Goal: Task Accomplishment & Management: Complete application form

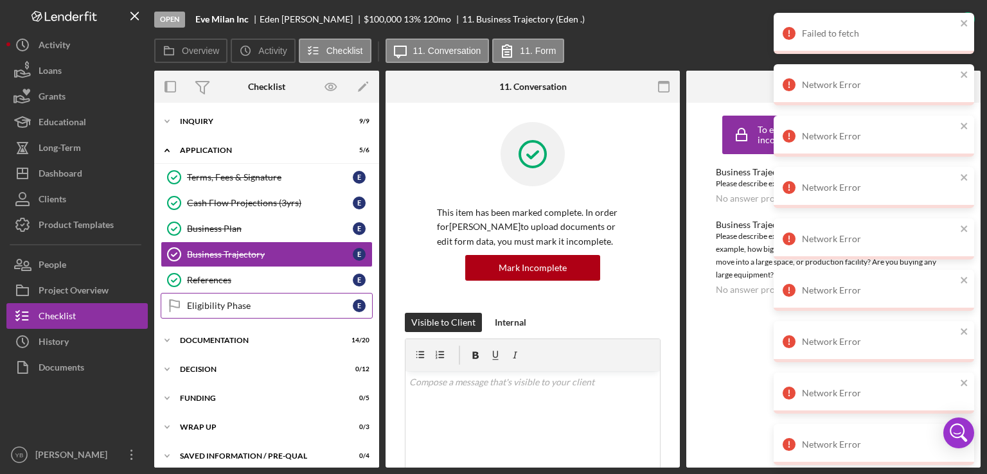
drag, startPoint x: 379, startPoint y: 243, endPoint x: 341, endPoint y: 294, distance: 63.4
click at [341, 294] on div "Overview Internal Workflow Stage Open Icon/Dropdown Arrow Archive (can unarchiv…" at bounding box center [567, 269] width 827 height 397
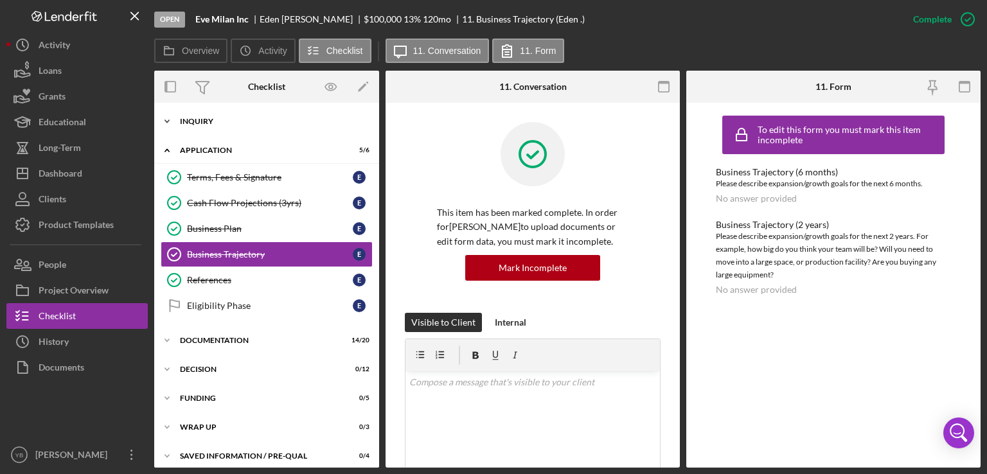
click at [204, 121] on div "Inquiry" at bounding box center [271, 122] width 183 height 8
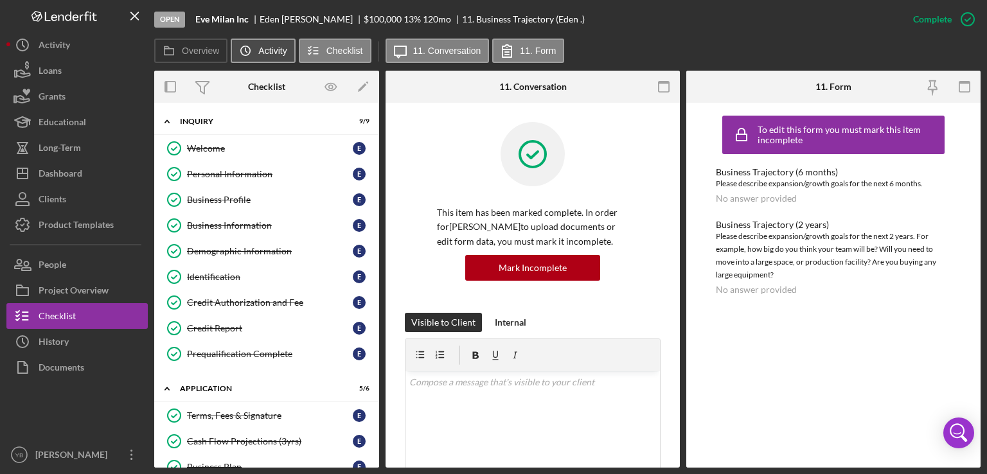
click at [249, 45] on icon "Icon/History" at bounding box center [246, 51] width 26 height 26
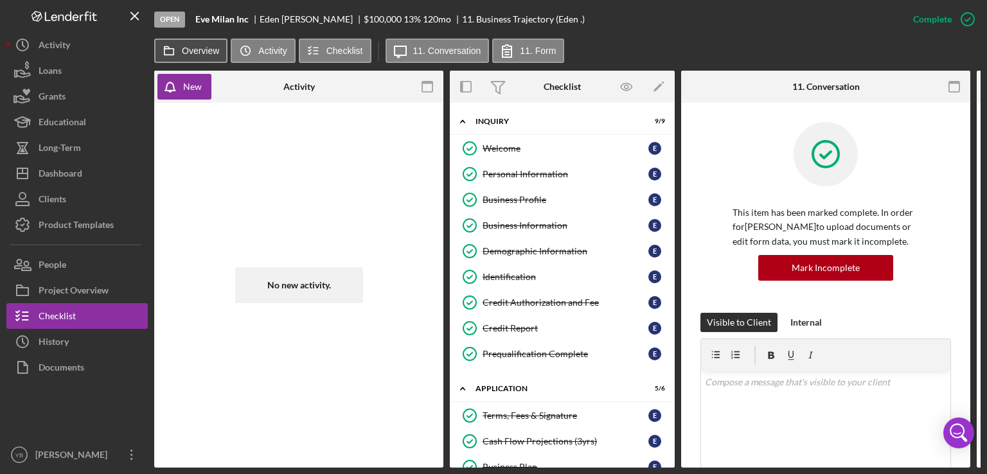
click at [202, 49] on label "Overview" at bounding box center [200, 51] width 37 height 10
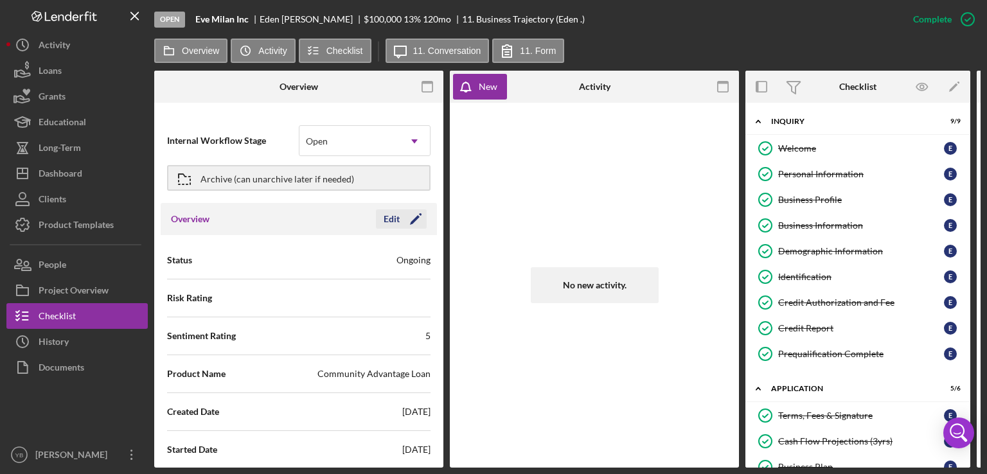
click at [408, 219] on icon "Icon/Edit" at bounding box center [416, 219] width 32 height 32
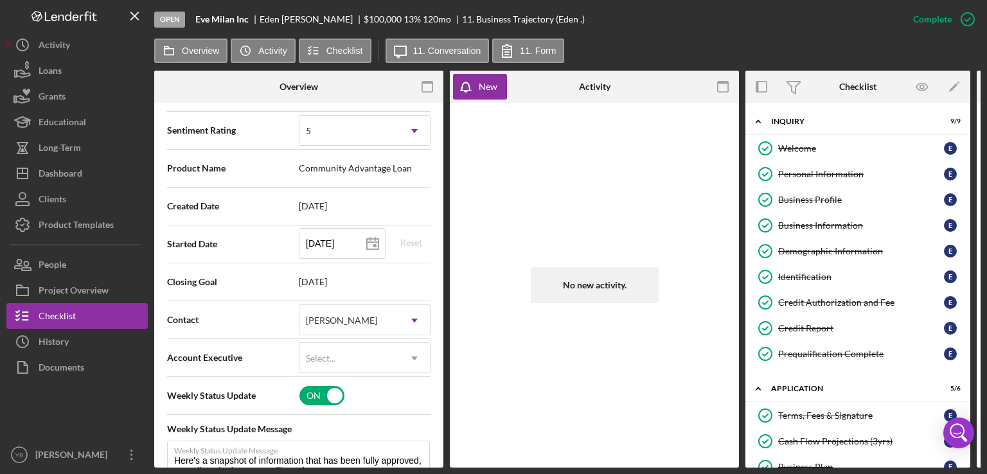
scroll to position [180, 0]
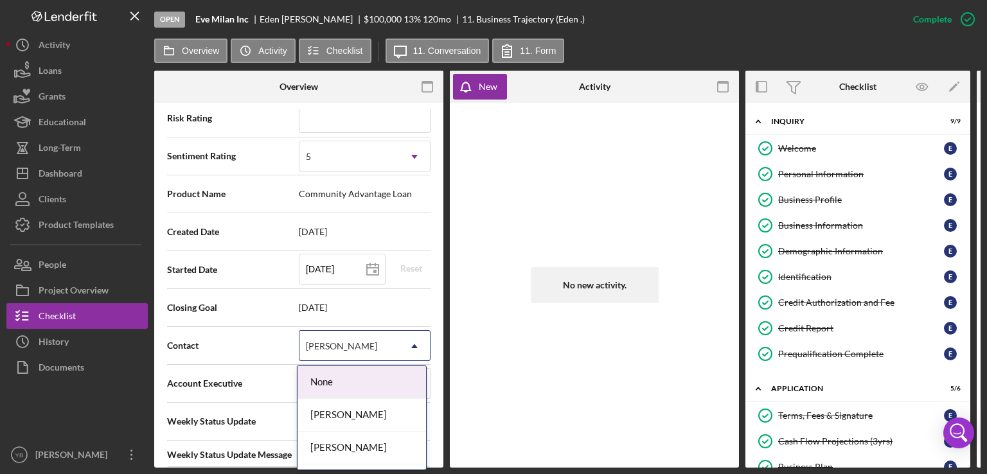
click at [404, 342] on icon "Icon/Dropdown Arrow" at bounding box center [414, 346] width 31 height 31
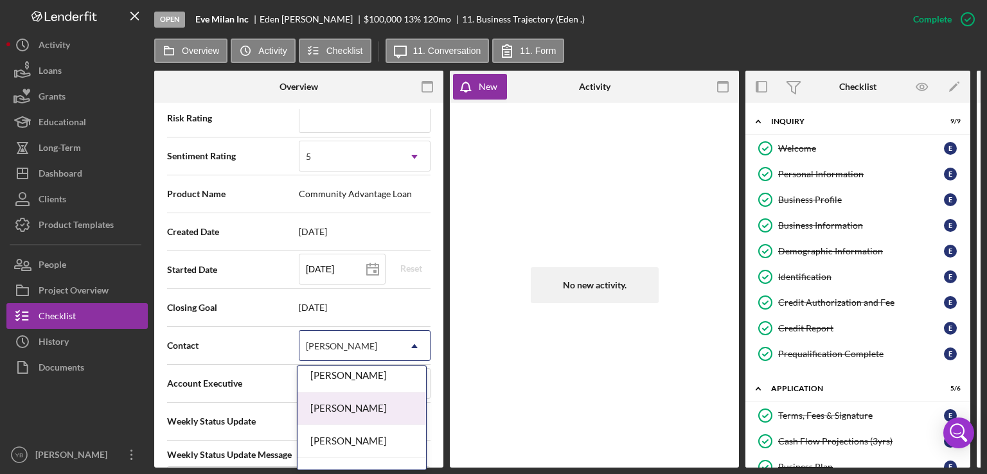
click at [386, 409] on div "[PERSON_NAME]" at bounding box center [362, 409] width 129 height 33
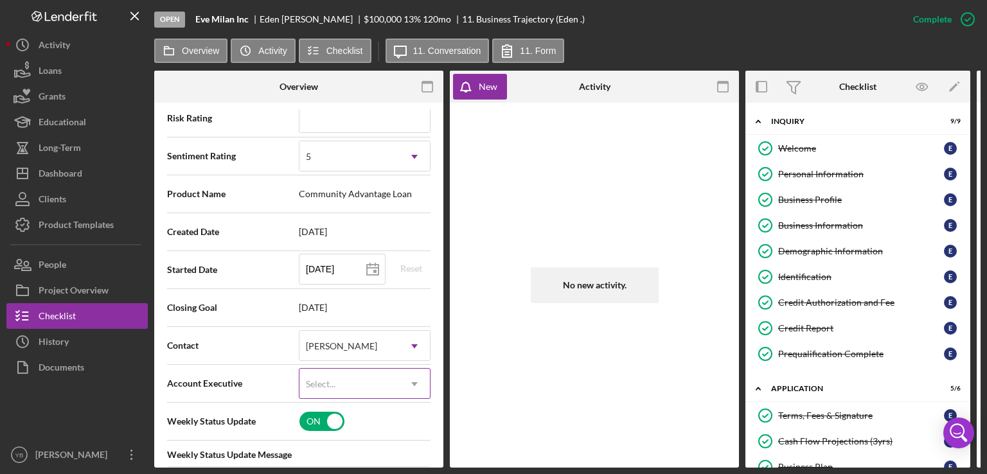
click at [412, 382] on use at bounding box center [414, 384] width 6 height 4
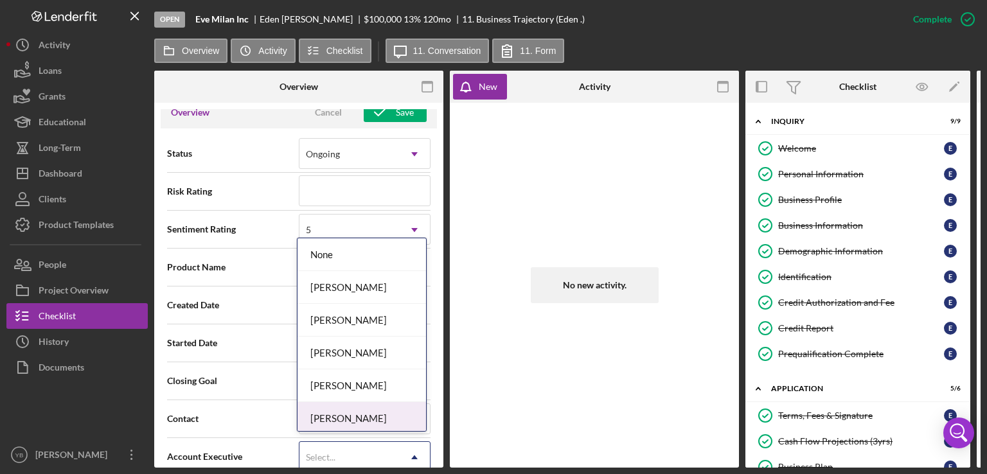
scroll to position [110, 0]
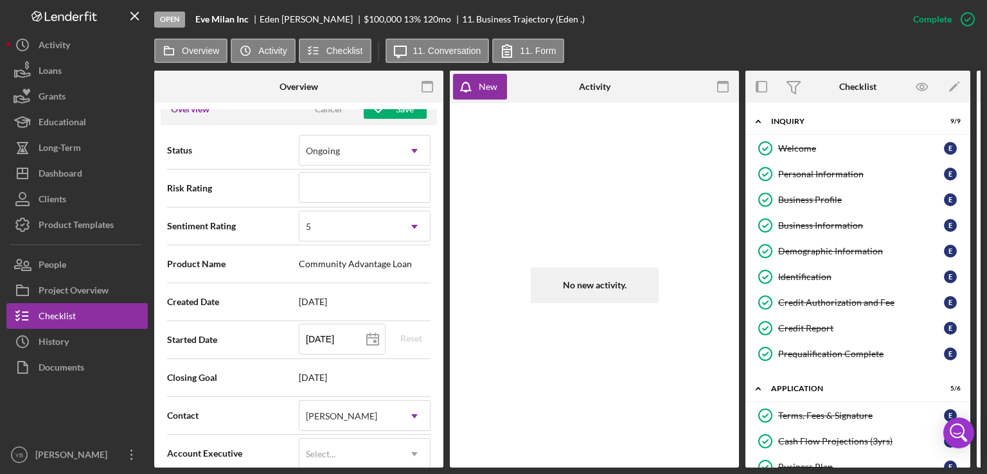
click at [450, 293] on div "No new activity." at bounding box center [594, 285] width 289 height 365
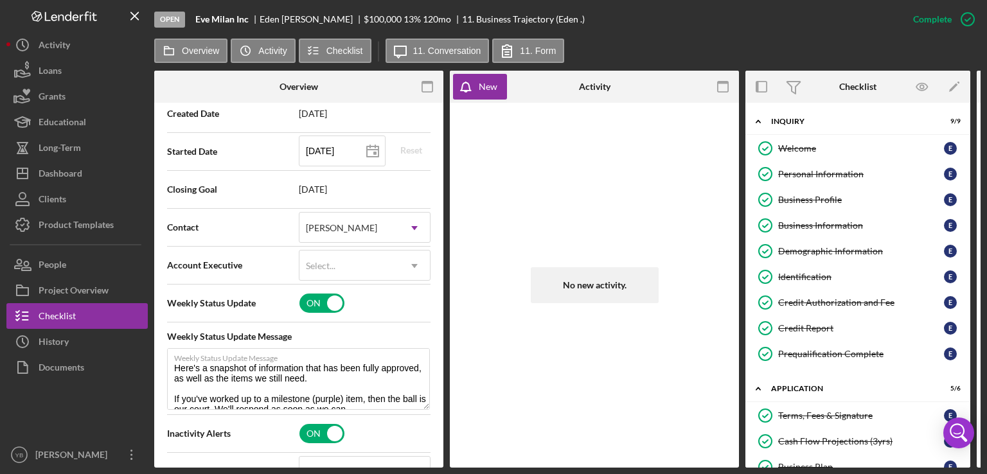
scroll to position [301, 0]
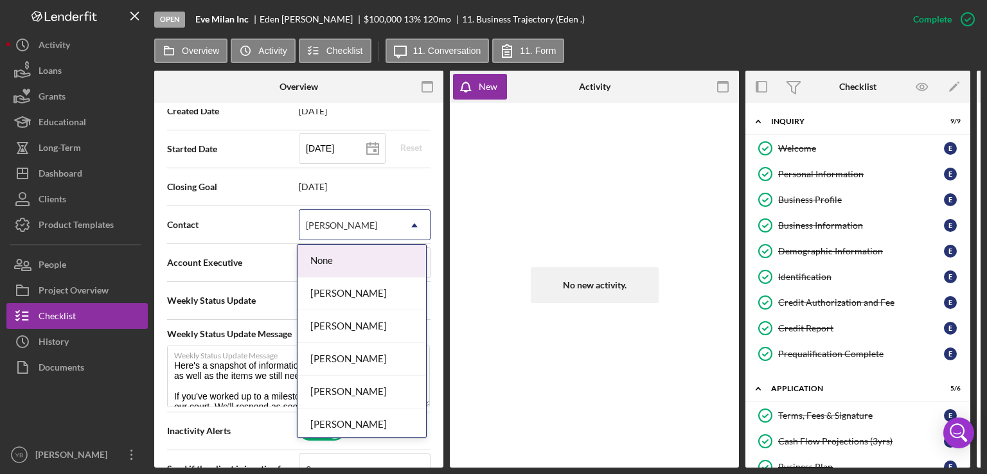
click at [411, 229] on icon "Icon/Dropdown Arrow" at bounding box center [414, 225] width 31 height 31
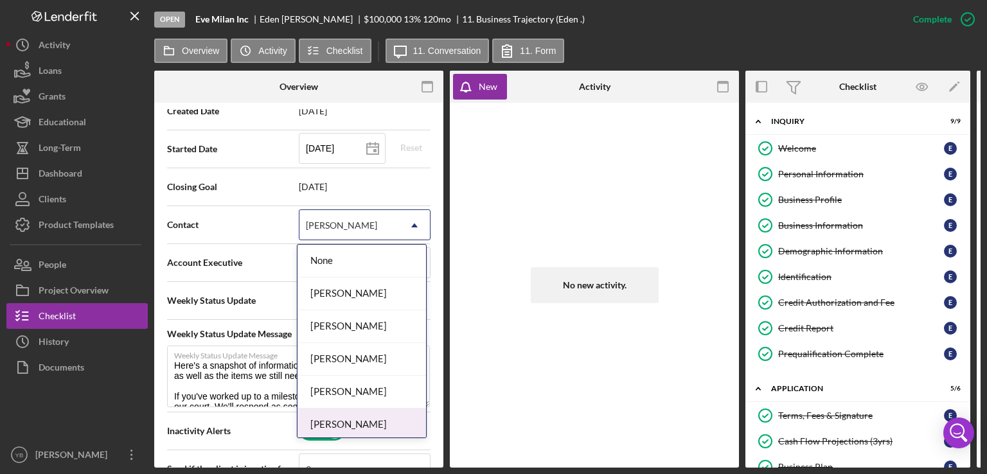
click at [363, 433] on div "[PERSON_NAME]" at bounding box center [362, 425] width 129 height 33
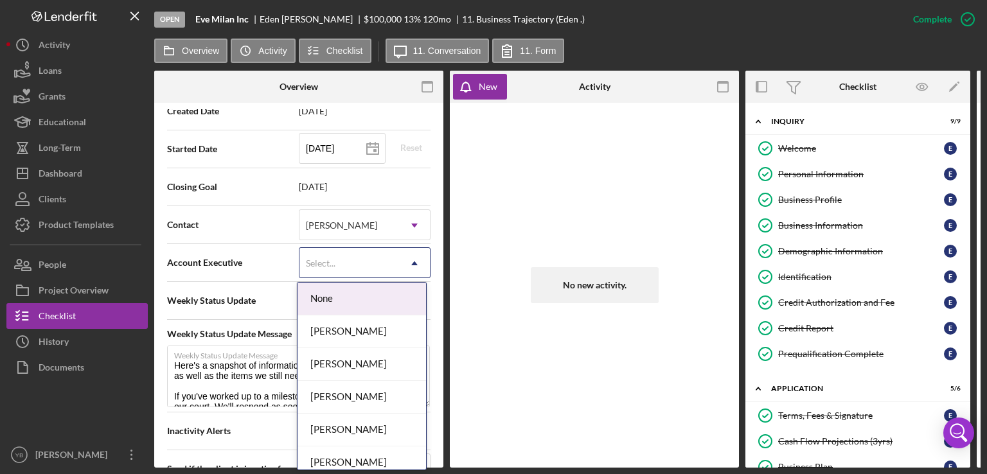
click at [409, 266] on icon "Icon/Dropdown Arrow" at bounding box center [414, 263] width 31 height 31
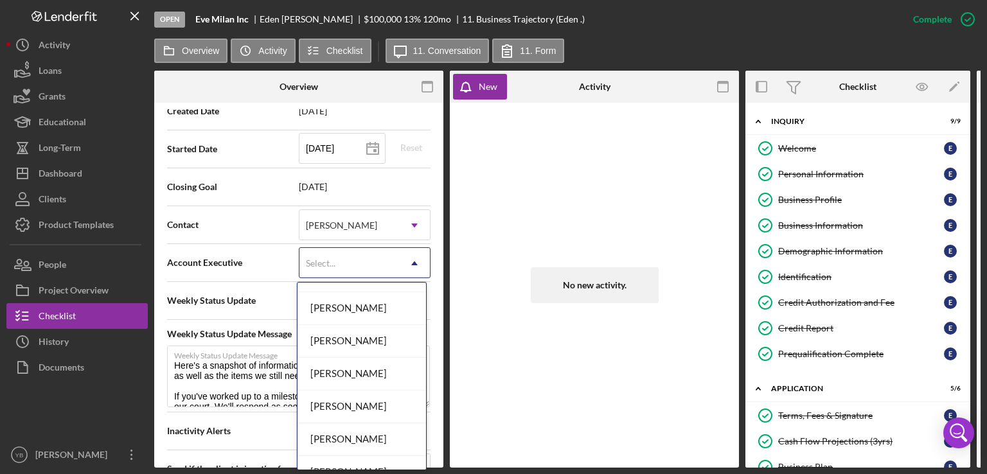
scroll to position [139, 0]
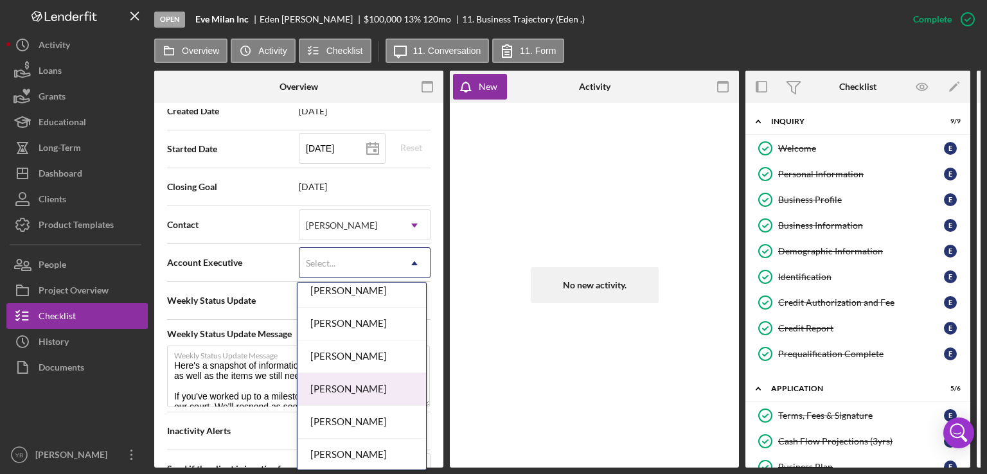
click at [371, 384] on div "[PERSON_NAME]" at bounding box center [362, 389] width 129 height 33
type textarea "Here's a snapshot of information that has been fully approved, as well as the i…"
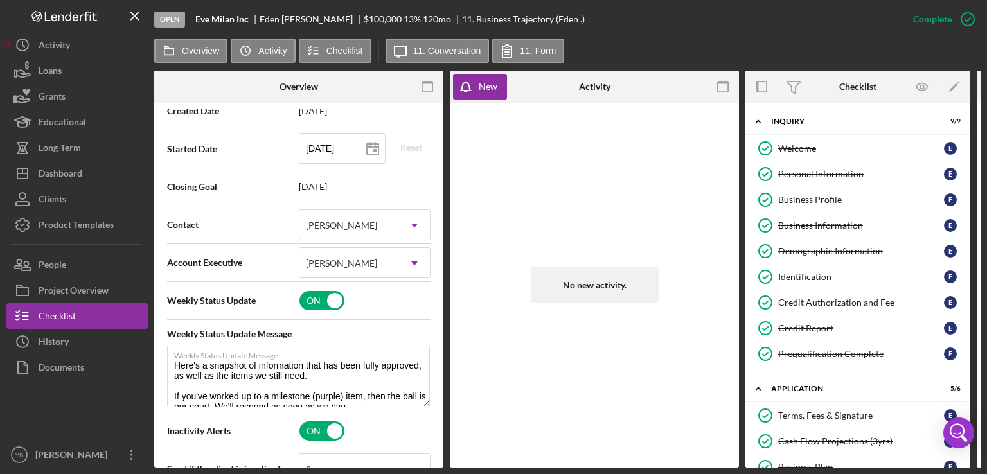
drag, startPoint x: 444, startPoint y: 209, endPoint x: 442, endPoint y: 224, distance: 15.6
click at [442, 224] on div "Overview Internal Workflow Stage Open Icon/Dropdown Arrow Archive (can unarchiv…" at bounding box center [567, 269] width 827 height 397
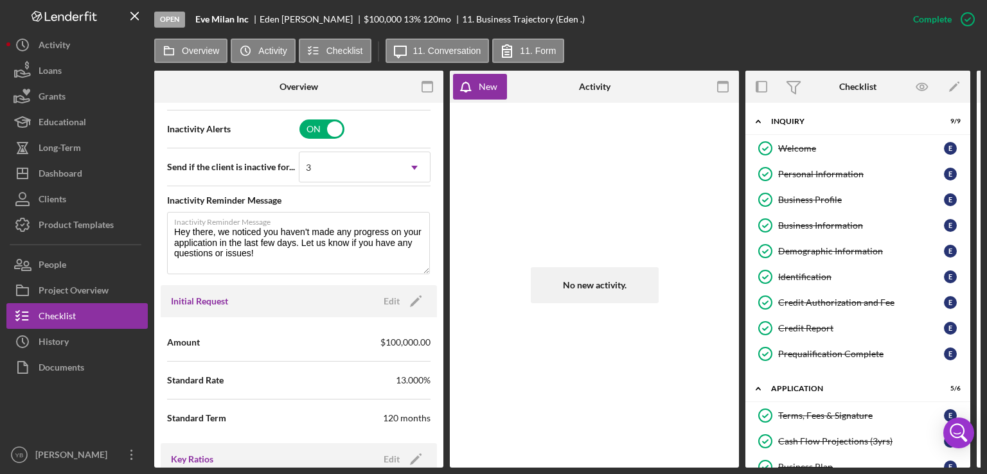
scroll to position [524, 0]
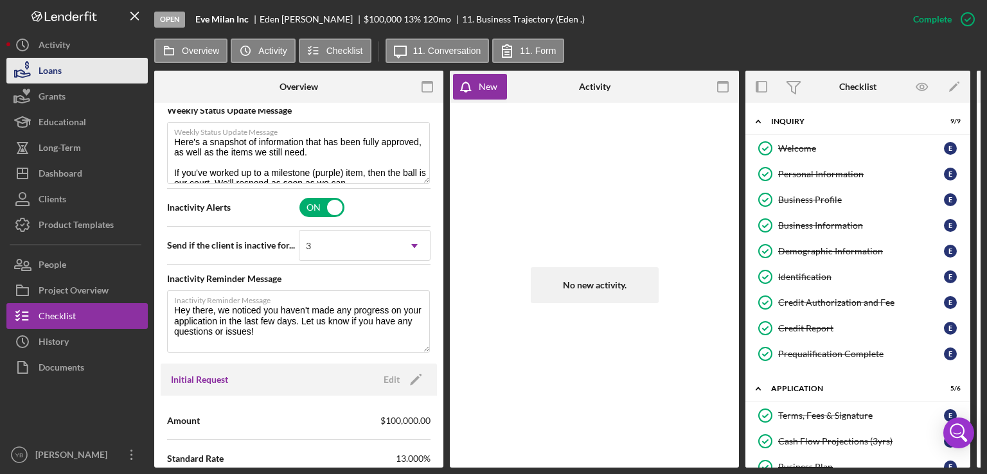
click at [67, 78] on button "Loans" at bounding box center [76, 71] width 141 height 26
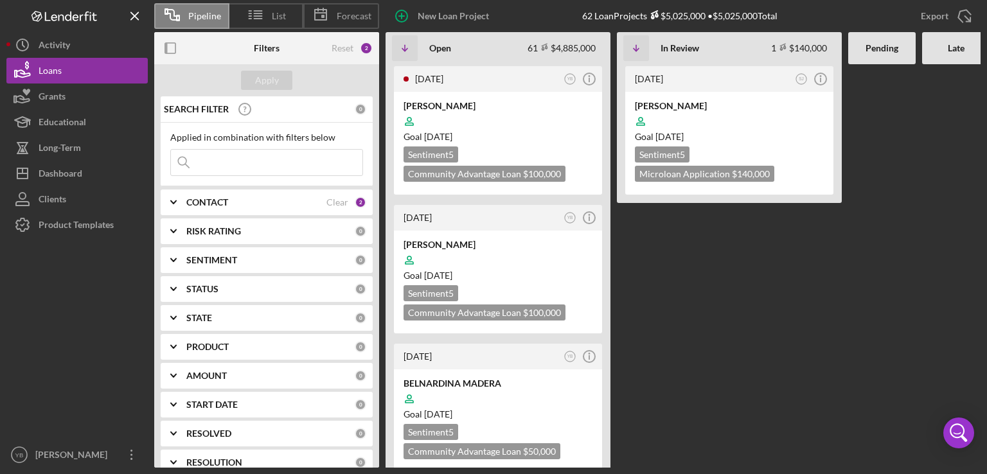
click at [719, 273] on Review "[DATE] SJ Icon/Info [PERSON_NAME] Goal [DATE] Sentiment 5 Microloan Application…" at bounding box center [729, 266] width 225 height 404
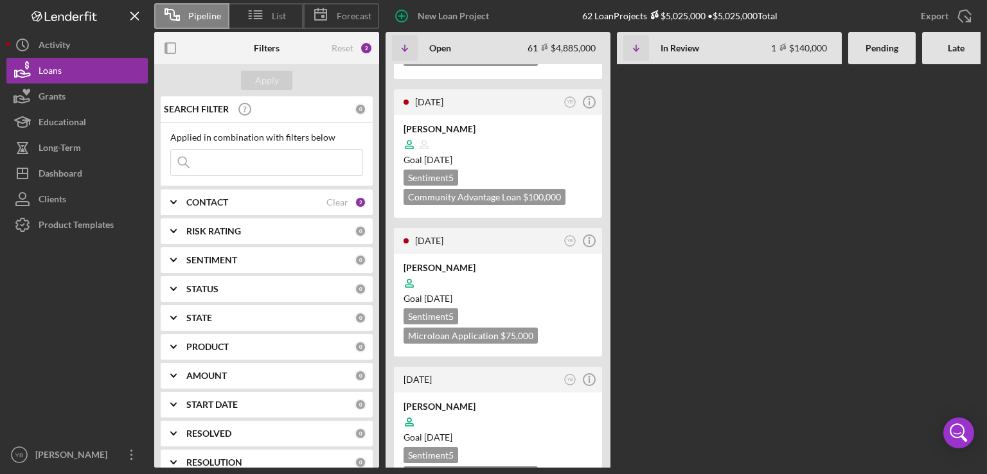
scroll to position [6171, 0]
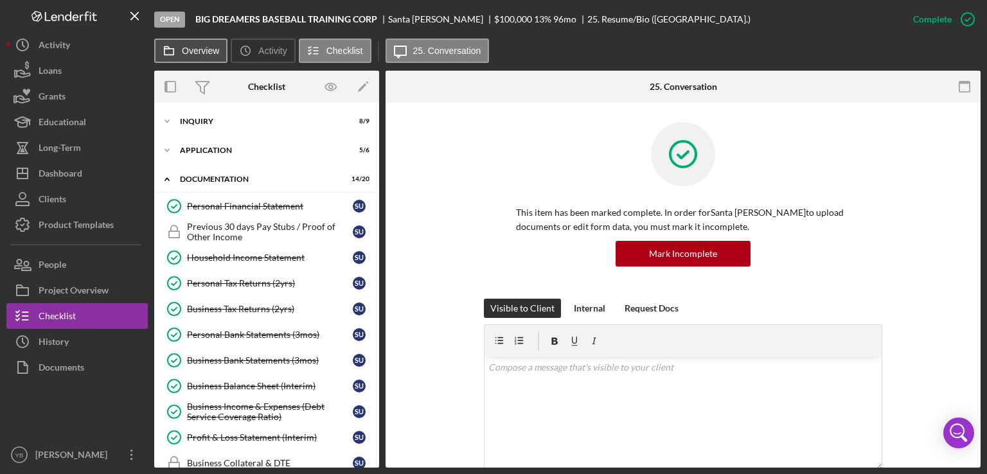
click at [191, 49] on label "Overview" at bounding box center [200, 51] width 37 height 10
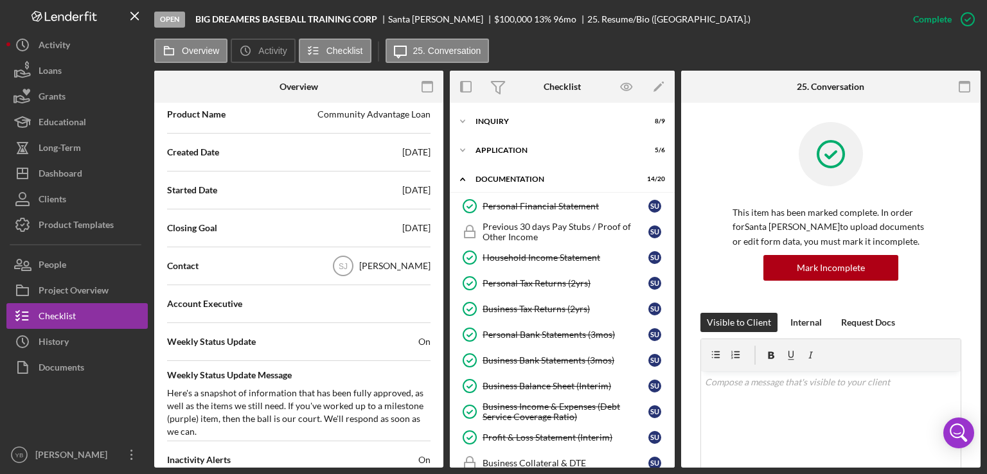
scroll to position [265, 0]
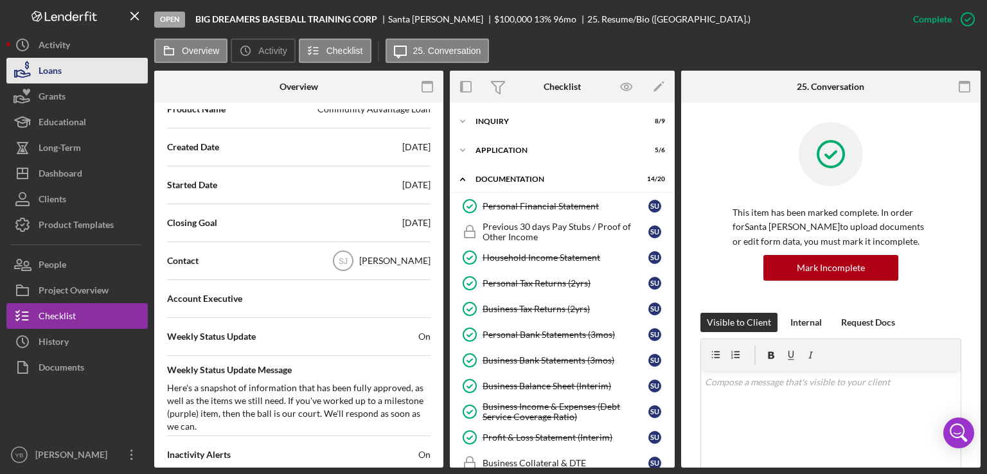
click at [57, 73] on div "Loans" at bounding box center [50, 72] width 23 height 29
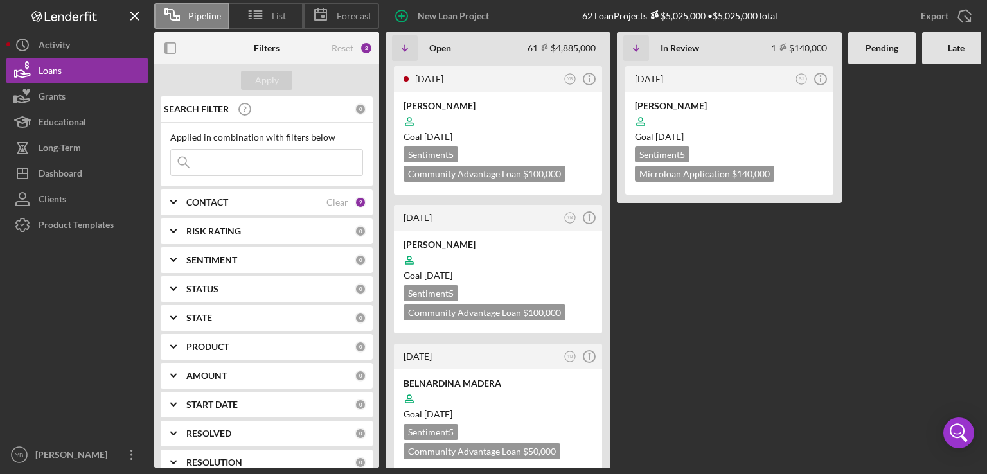
click at [710, 334] on Review "[DATE] SJ Icon/Info [PERSON_NAME] Goal [DATE] Sentiment 5 Microloan Application…" at bounding box center [729, 266] width 225 height 404
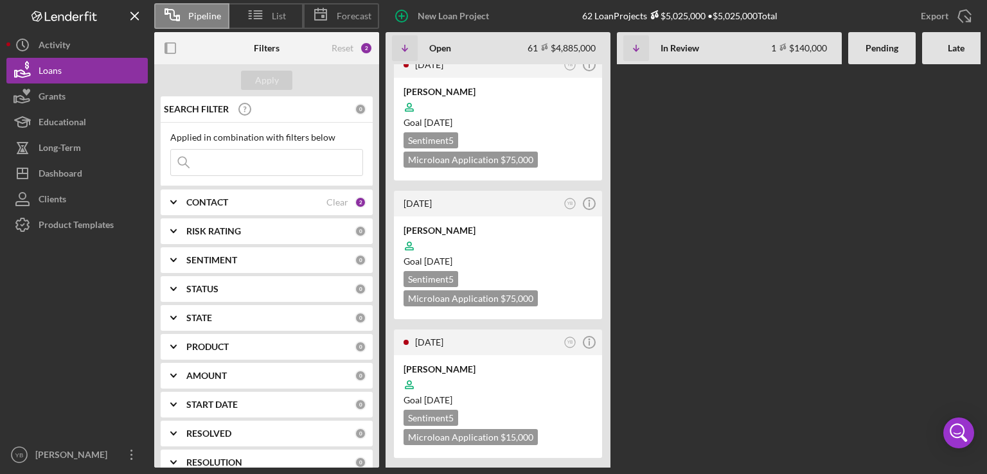
scroll to position [6736, 0]
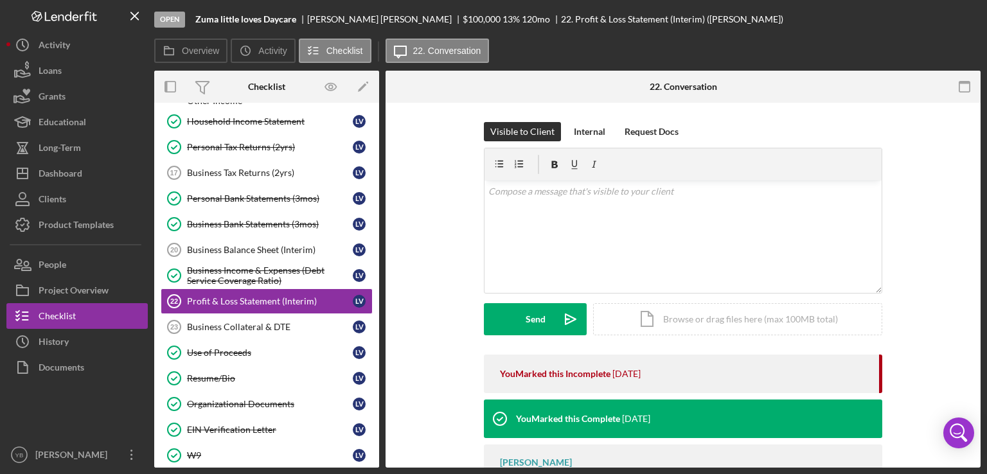
scroll to position [149, 0]
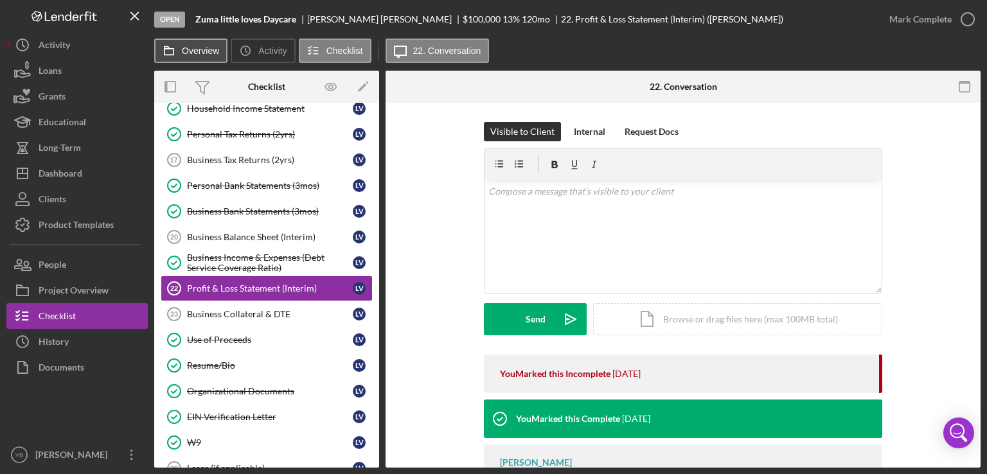
click at [203, 47] on label "Overview" at bounding box center [200, 51] width 37 height 10
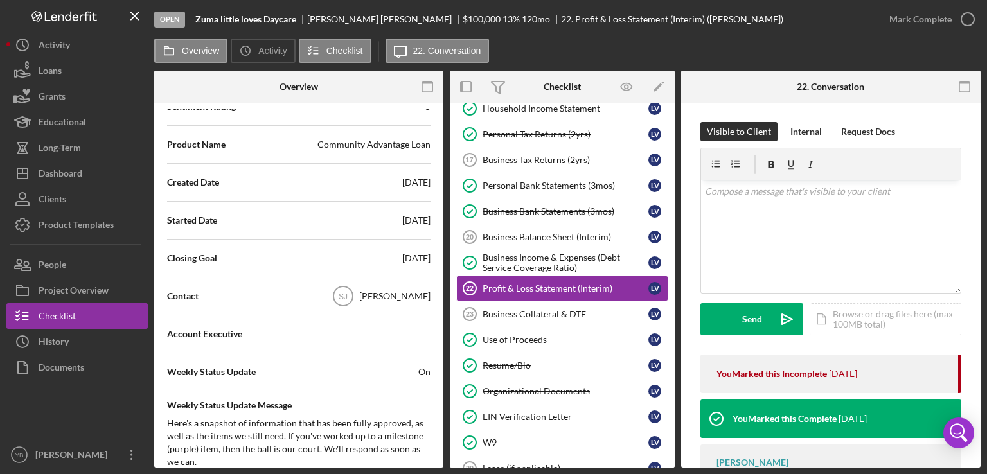
scroll to position [0, 0]
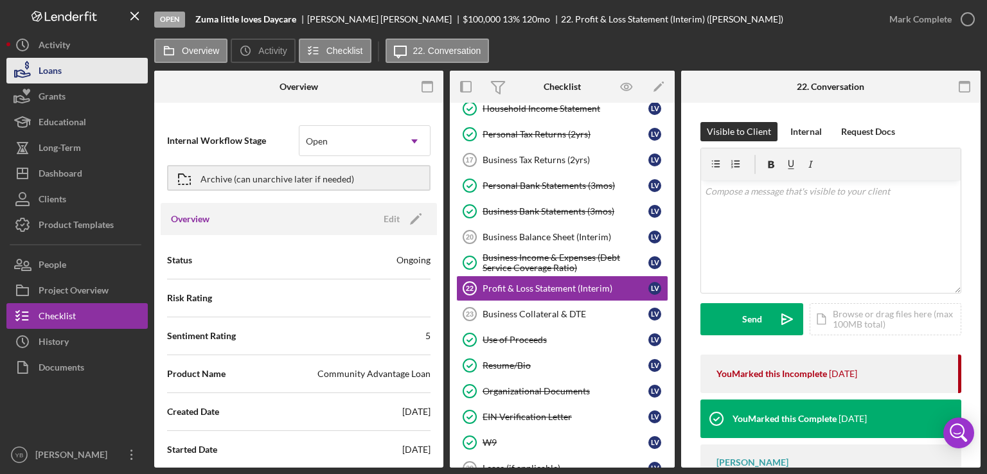
click at [72, 78] on button "Loans" at bounding box center [76, 71] width 141 height 26
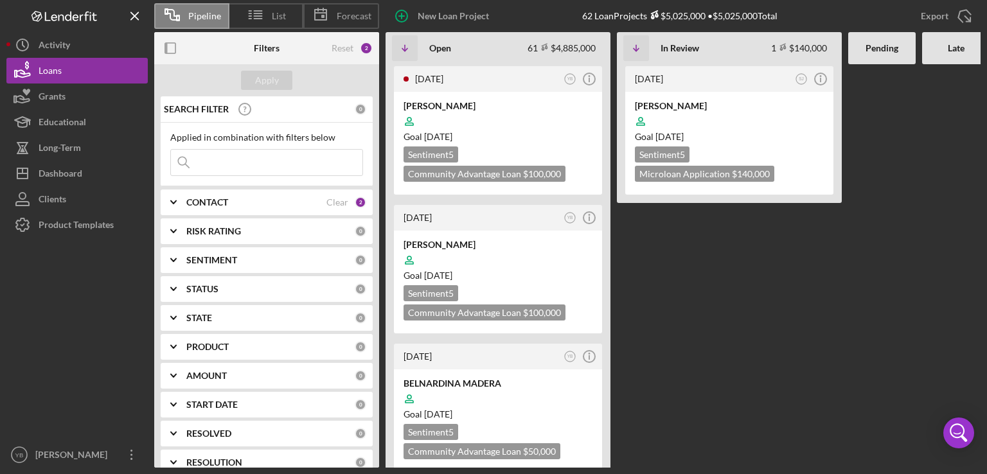
click at [758, 330] on Review "[DATE] SJ Icon/Info [PERSON_NAME] Goal [DATE] Sentiment 5 Microloan Application…" at bounding box center [729, 266] width 225 height 404
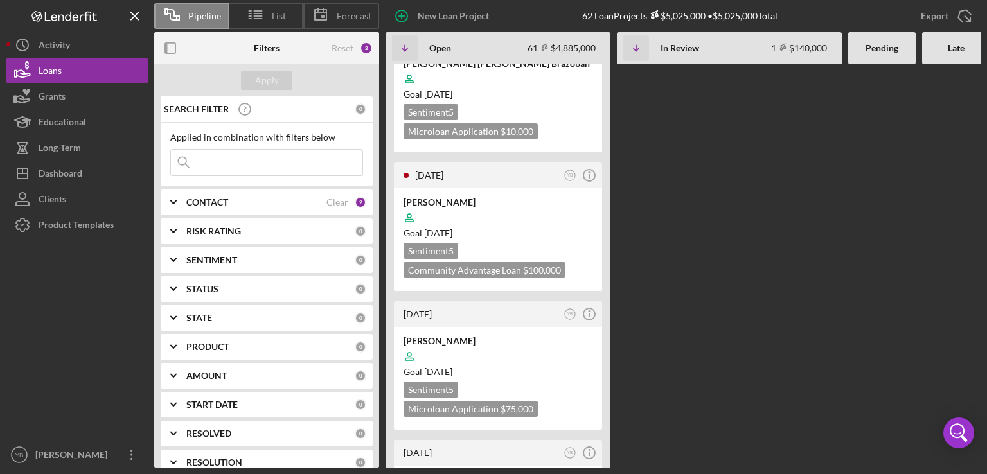
scroll to position [3497, 0]
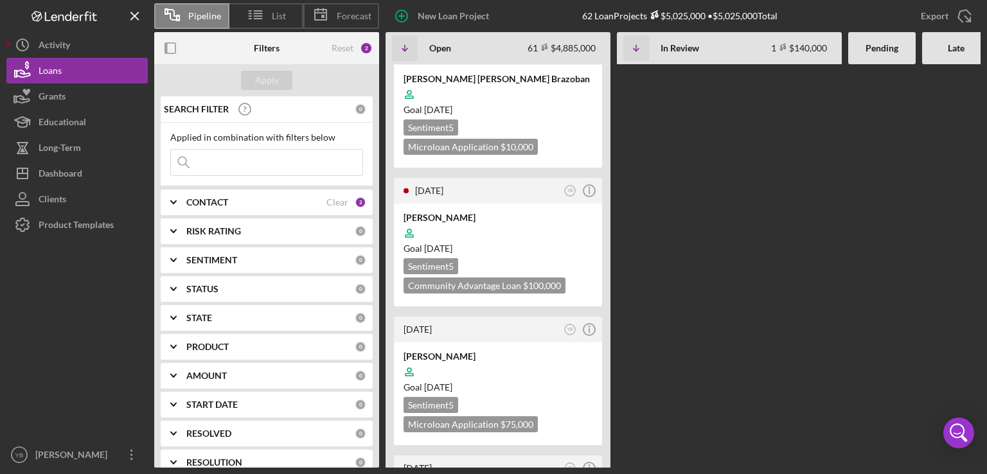
click at [232, 166] on input at bounding box center [267, 163] width 192 height 26
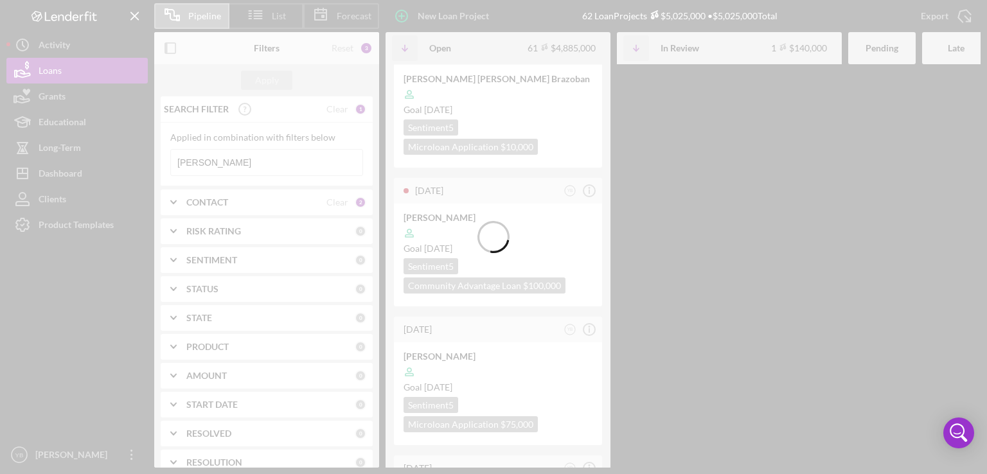
scroll to position [0, 0]
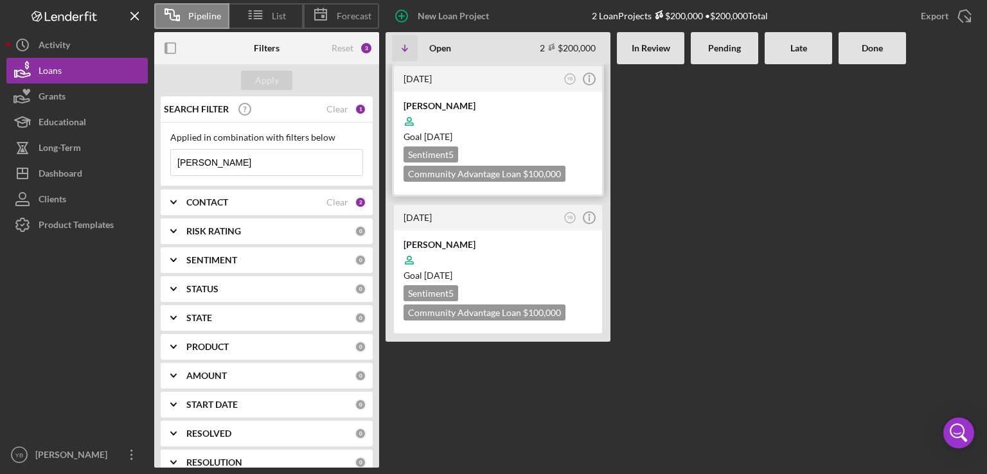
type input "[PERSON_NAME]"
click at [509, 141] on div "Goal [DATE]" at bounding box center [498, 136] width 189 height 13
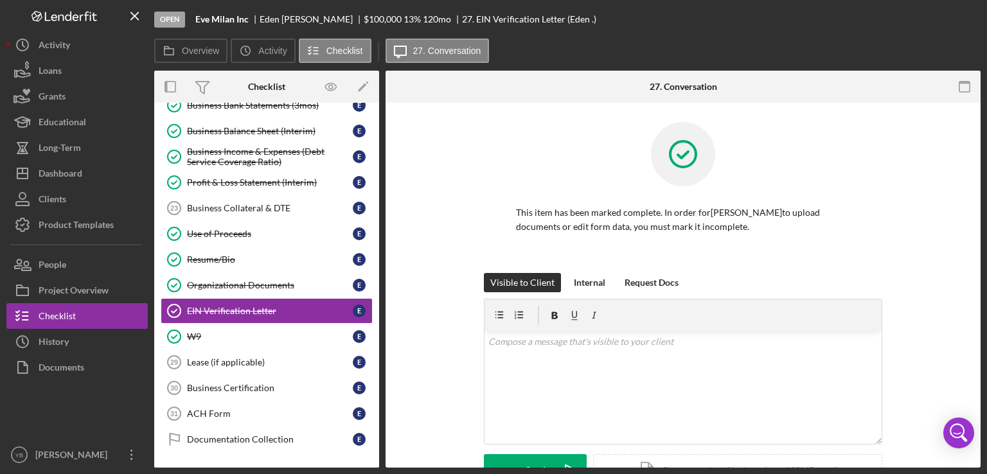
scroll to position [276, 0]
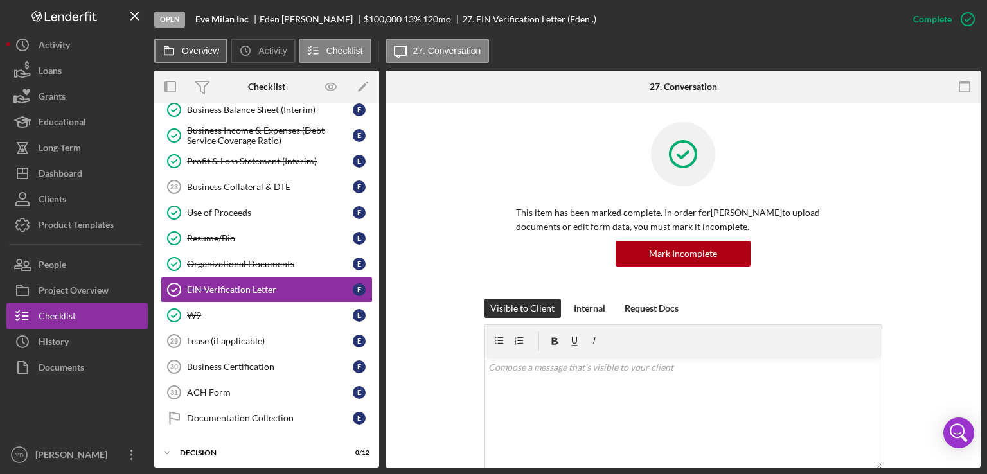
click at [203, 55] on label "Overview" at bounding box center [200, 51] width 37 height 10
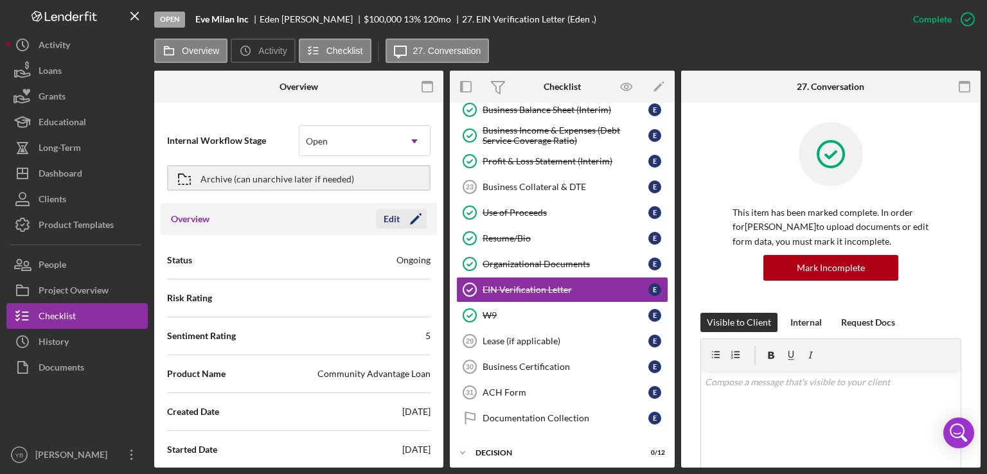
click at [413, 219] on polygon "button" at bounding box center [415, 220] width 10 height 10
click at [396, 218] on div "Save" at bounding box center [405, 219] width 18 height 19
type textarea "Here's a snapshot of information that has been fully approved, as well as the i…"
click at [409, 219] on icon "Icon/Edit" at bounding box center [416, 219] width 32 height 32
click at [409, 219] on button "Save" at bounding box center [395, 219] width 63 height 19
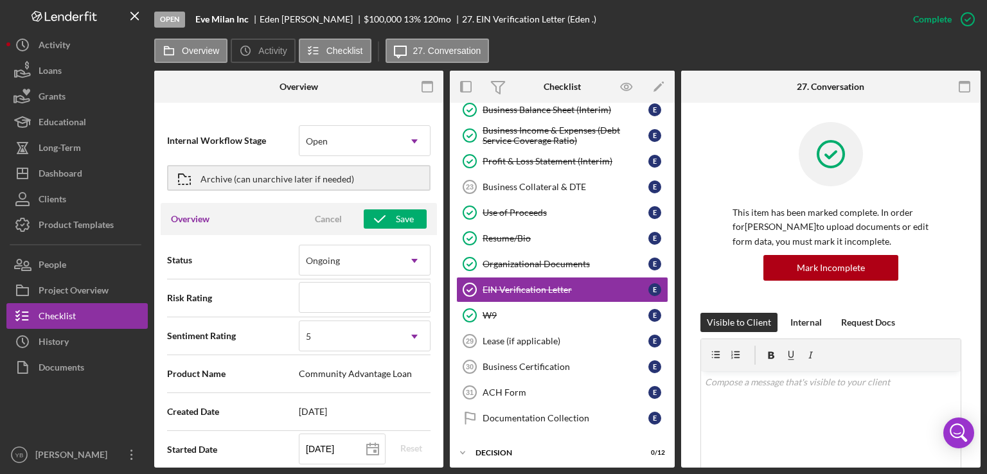
type textarea "Here's a snapshot of information that has been fully approved, as well as the i…"
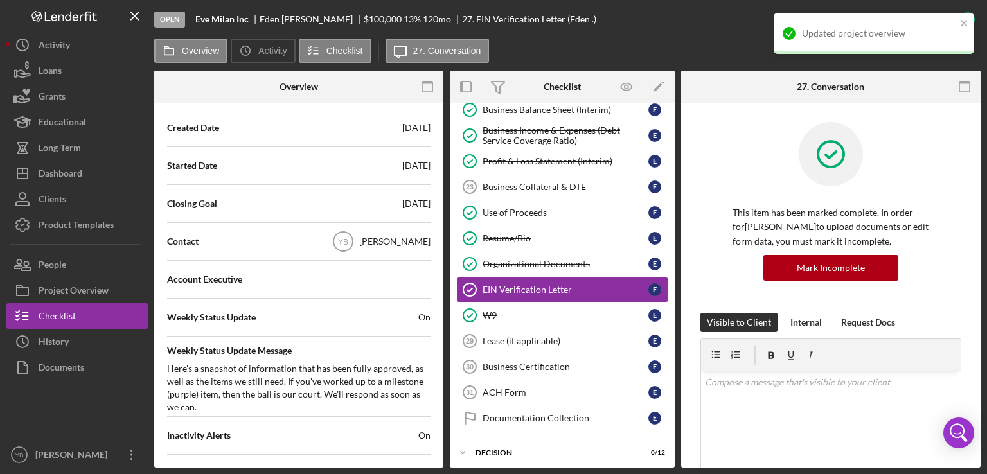
scroll to position [287, 0]
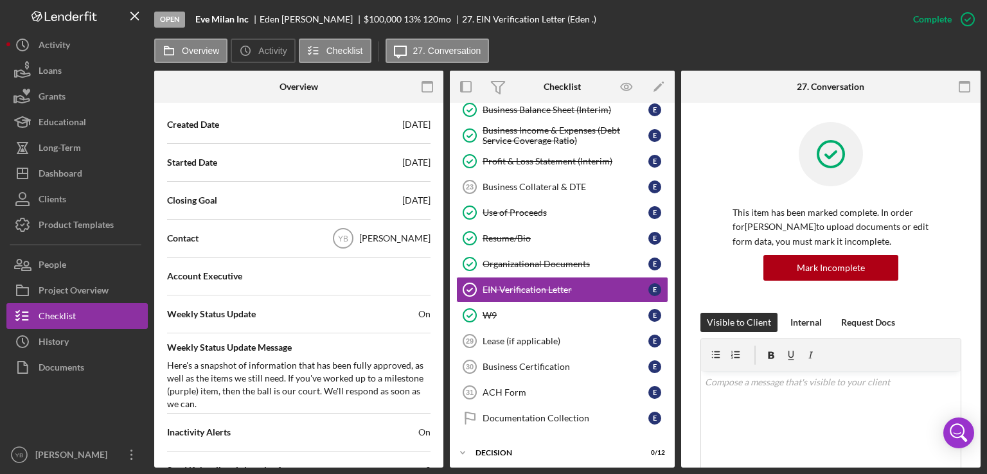
click at [391, 240] on div "[PERSON_NAME]" at bounding box center [394, 238] width 71 height 13
click at [411, 238] on div "[PERSON_NAME]" at bounding box center [394, 238] width 71 height 13
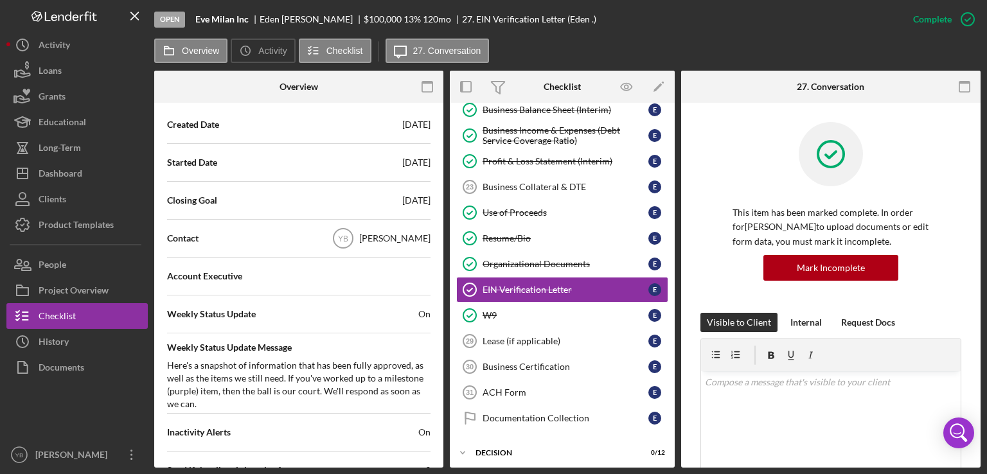
click at [184, 241] on span "Contact" at bounding box center [182, 238] width 31 height 13
drag, startPoint x: 444, startPoint y: 191, endPoint x: 440, endPoint y: 167, distance: 24.1
click at [440, 167] on div "Overview Internal Workflow Stage Open Icon/Dropdown Arrow Archive (can unarchiv…" at bounding box center [567, 269] width 827 height 397
click at [956, 13] on icon "button" at bounding box center [968, 19] width 32 height 32
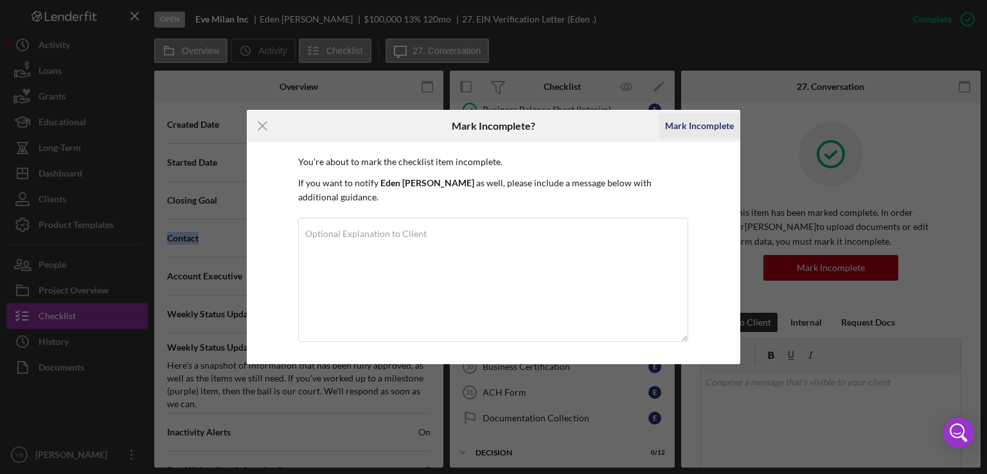
click at [728, 133] on div "Mark Incomplete" at bounding box center [699, 126] width 69 height 26
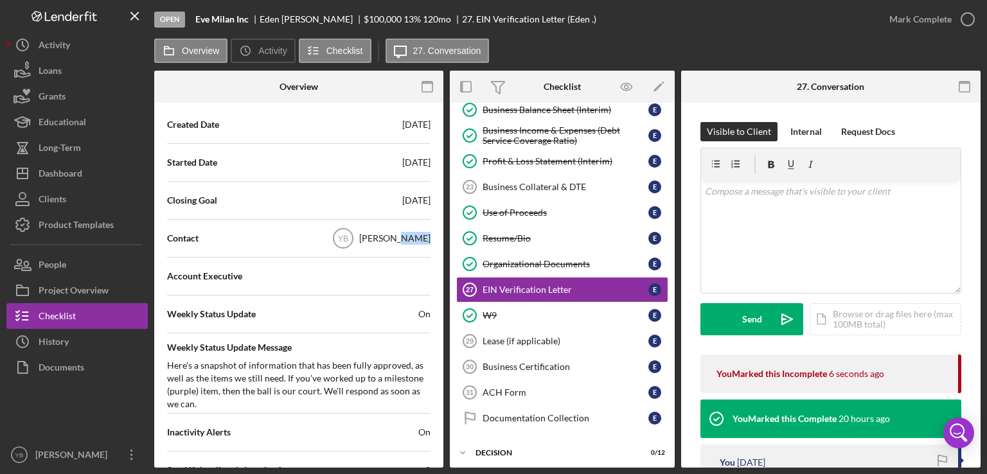
drag, startPoint x: 440, startPoint y: 229, endPoint x: 411, endPoint y: 240, distance: 30.9
click at [411, 240] on div "Internal Workflow Stage Open Icon/Dropdown Arrow Archive (can unarchive later i…" at bounding box center [298, 288] width 289 height 359
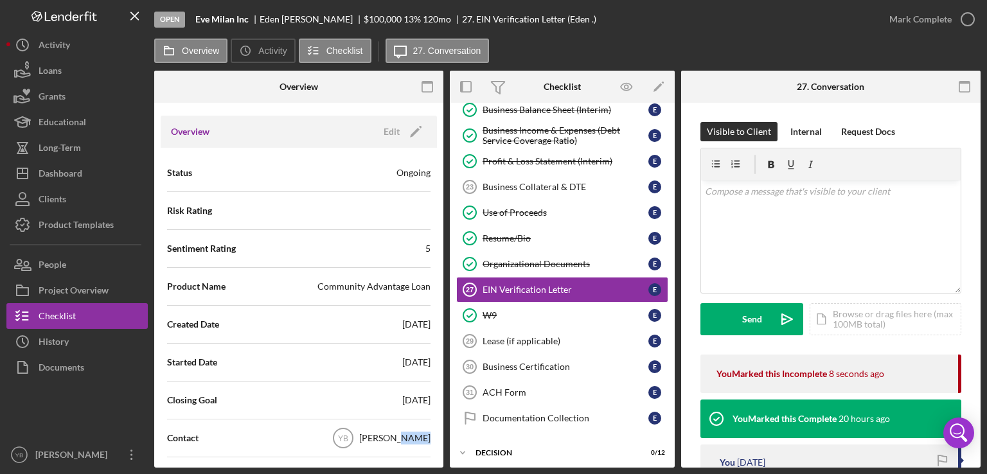
scroll to position [79, 0]
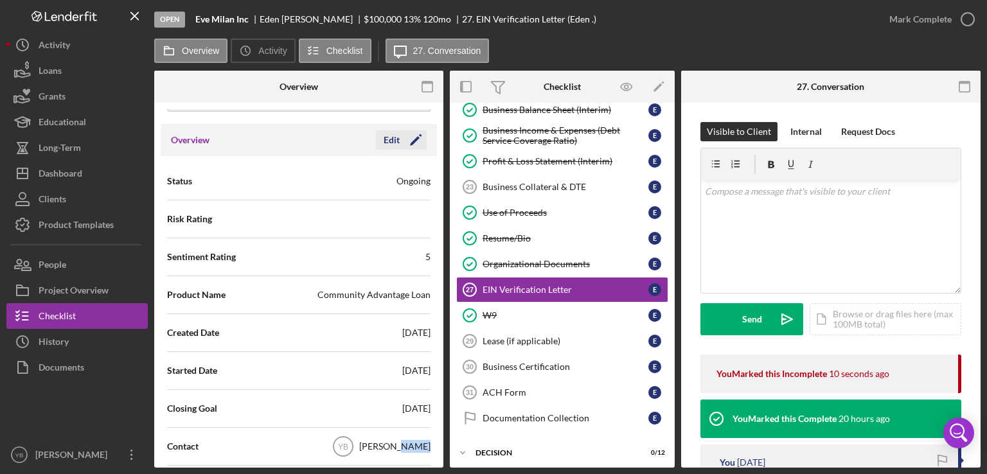
click at [414, 139] on polygon "button" at bounding box center [415, 141] width 10 height 10
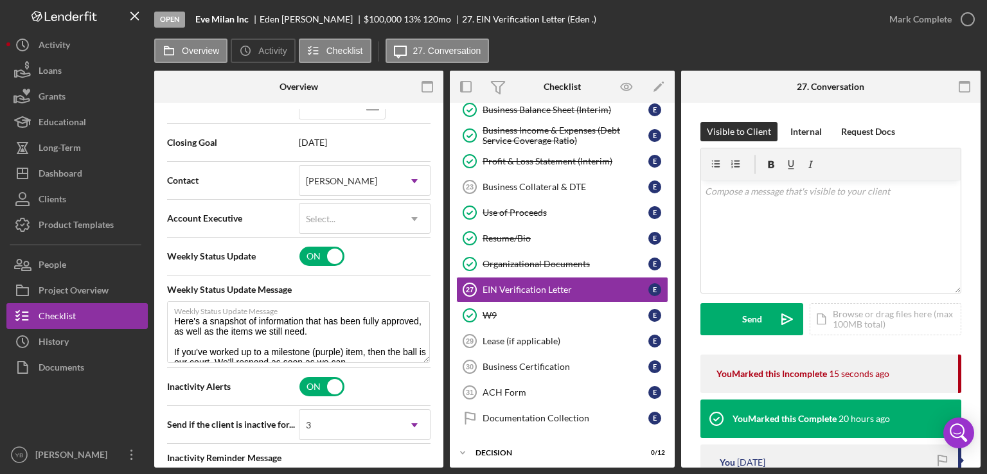
scroll to position [339, 0]
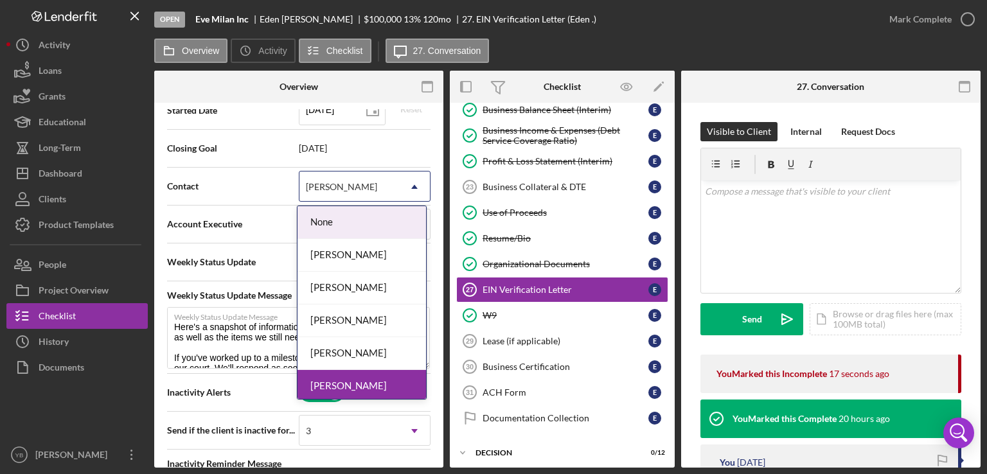
click at [407, 188] on icon "Icon/Dropdown Arrow" at bounding box center [414, 187] width 31 height 31
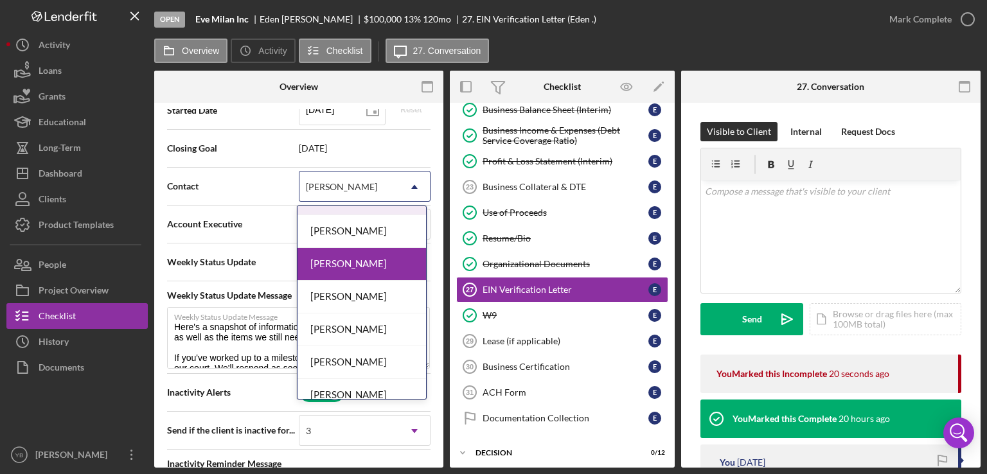
scroll to position [134, 0]
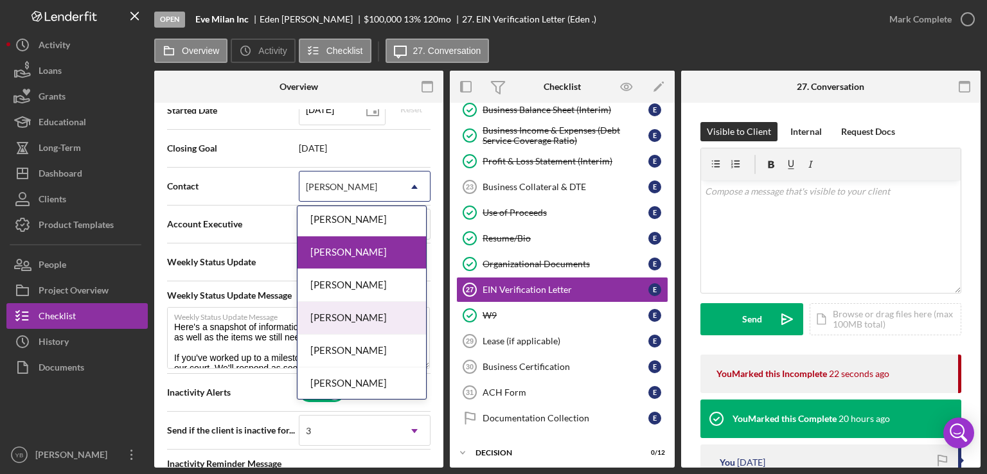
click at [372, 322] on div "[PERSON_NAME]" at bounding box center [362, 318] width 129 height 33
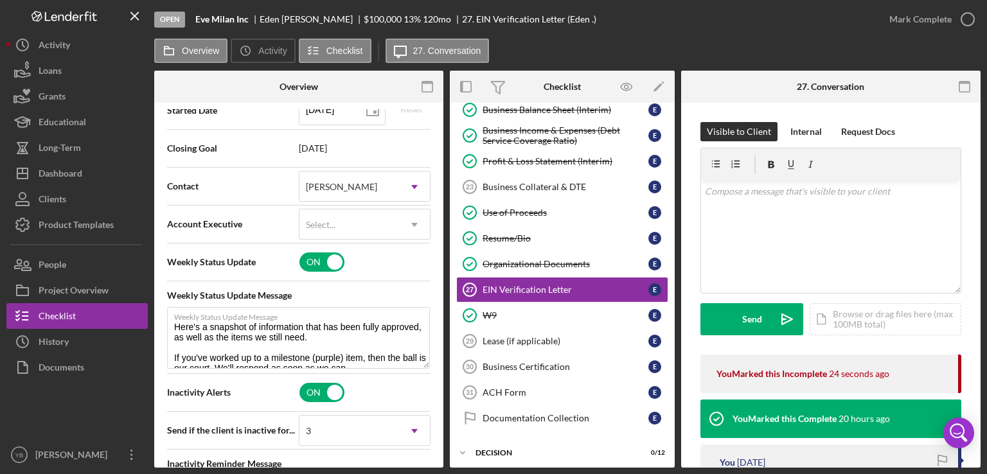
scroll to position [270, 0]
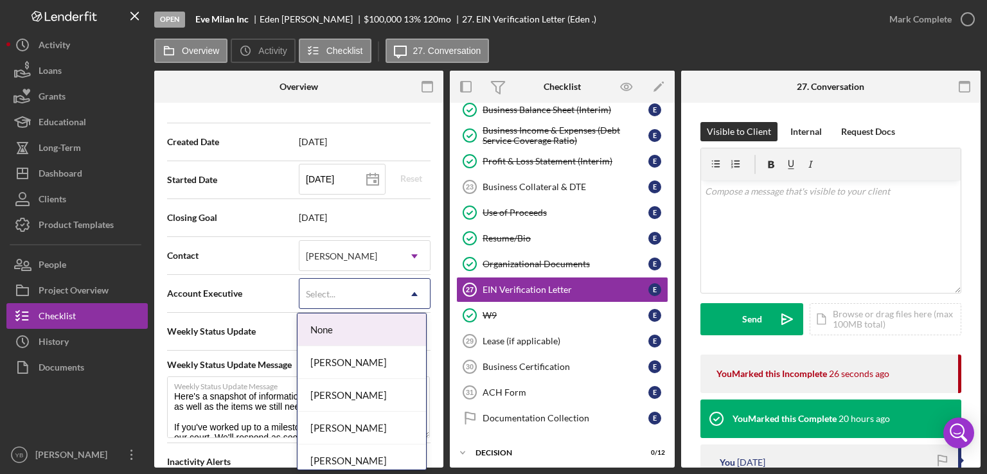
click at [411, 298] on icon "Icon/Dropdown Arrow" at bounding box center [414, 294] width 31 height 31
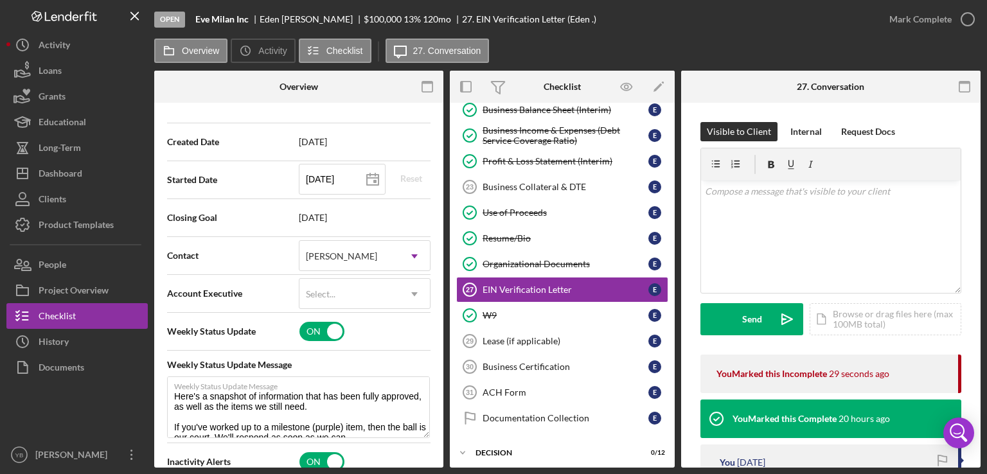
drag, startPoint x: 439, startPoint y: 211, endPoint x: 442, endPoint y: 201, distance: 11.4
click at [442, 201] on div "Internal Workflow Stage Open Icon/Dropdown Arrow Archive (can unarchive later i…" at bounding box center [298, 288] width 289 height 359
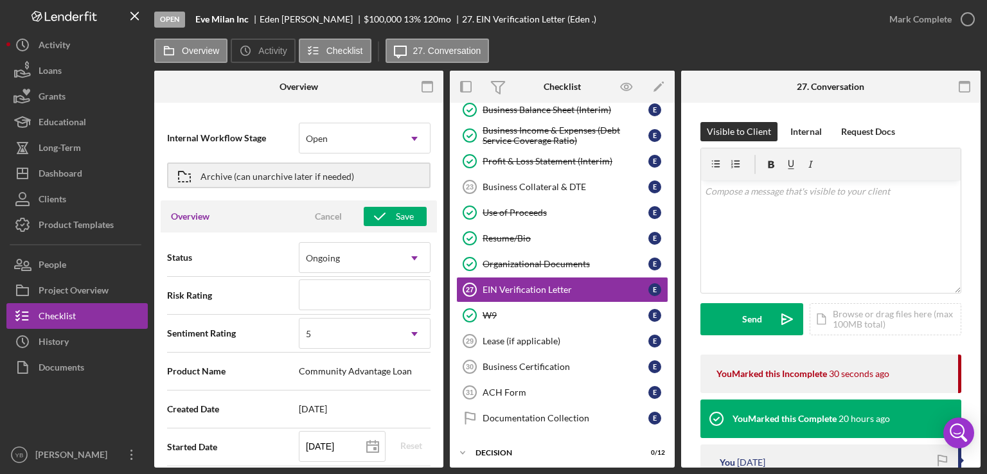
scroll to position [0, 0]
click at [399, 224] on div "Save" at bounding box center [405, 219] width 18 height 19
type textarea "Here's a snapshot of information that has been fully approved, as well as the i…"
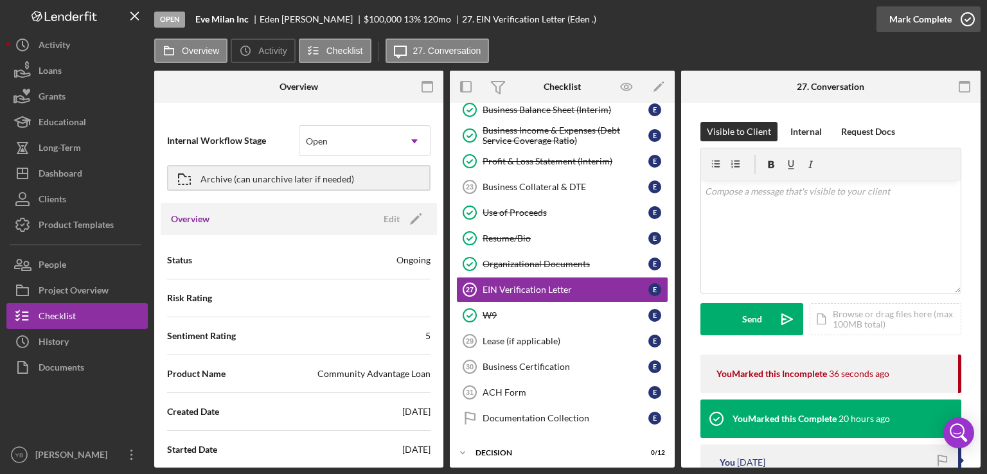
click at [922, 19] on div "Mark Complete" at bounding box center [921, 19] width 62 height 26
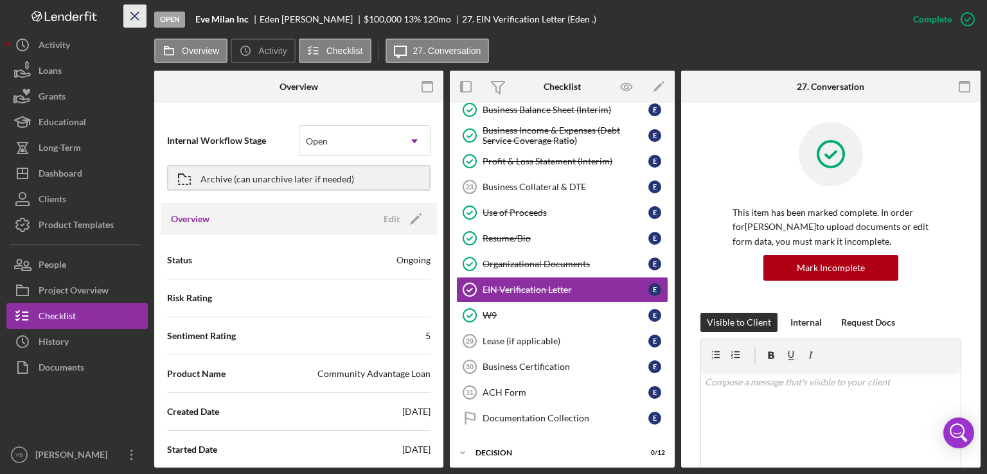
click at [134, 18] on icon "Icon/Menu Close" at bounding box center [135, 16] width 29 height 29
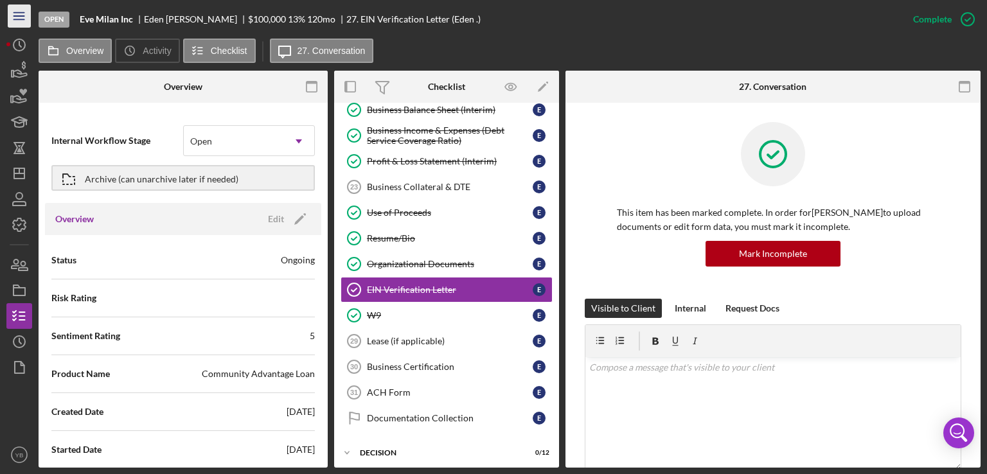
click at [17, 16] on line "button" at bounding box center [18, 16] width 10 height 0
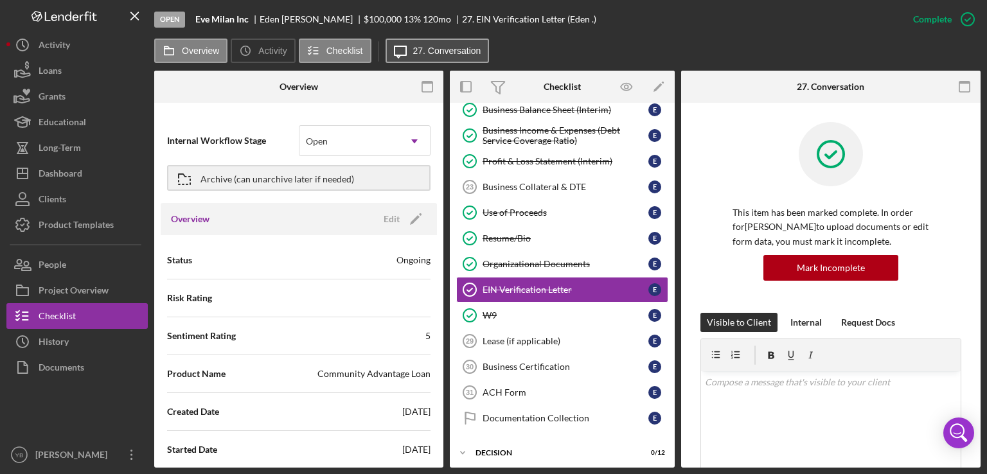
click at [422, 57] on button "Icon/Message 27. Conversation" at bounding box center [438, 51] width 104 height 24
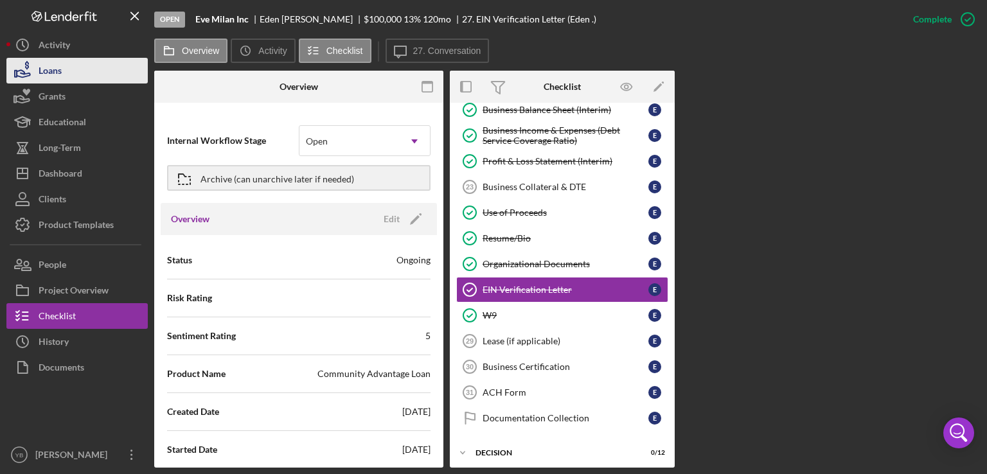
click at [54, 72] on div "Loans" at bounding box center [50, 72] width 23 height 29
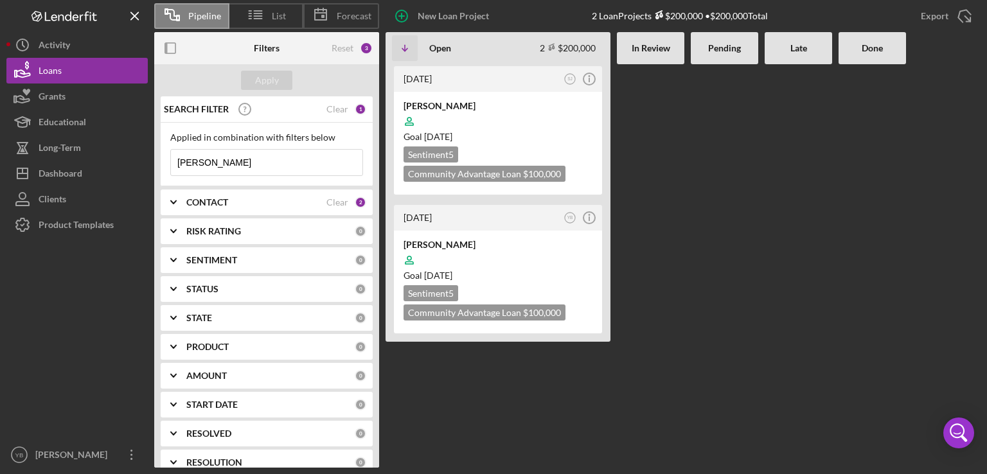
click at [224, 169] on input "[PERSON_NAME]" at bounding box center [267, 163] width 192 height 26
type input "e"
click at [509, 407] on div "[DATE] SJ Icon/Info [PERSON_NAME] Goal [DATE] Sentiment 5 Community Advantage L…" at bounding box center [498, 266] width 225 height 404
click at [253, 197] on div "CONTACT Clear 2" at bounding box center [276, 203] width 180 height 12
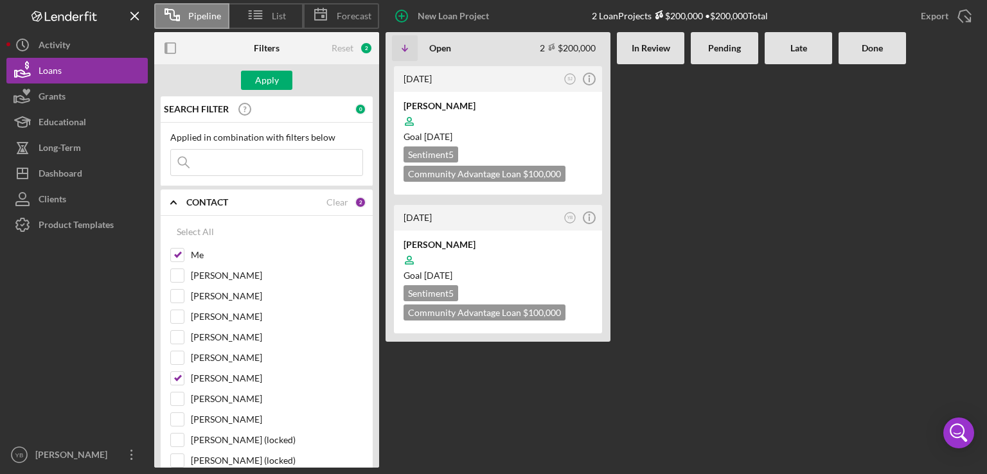
click at [259, 157] on input at bounding box center [267, 163] width 192 height 26
click at [78, 73] on button "Loans" at bounding box center [76, 71] width 141 height 26
click at [364, 51] on div "2" at bounding box center [366, 48] width 13 height 13
click at [259, 83] on div "Apply" at bounding box center [267, 80] width 24 height 19
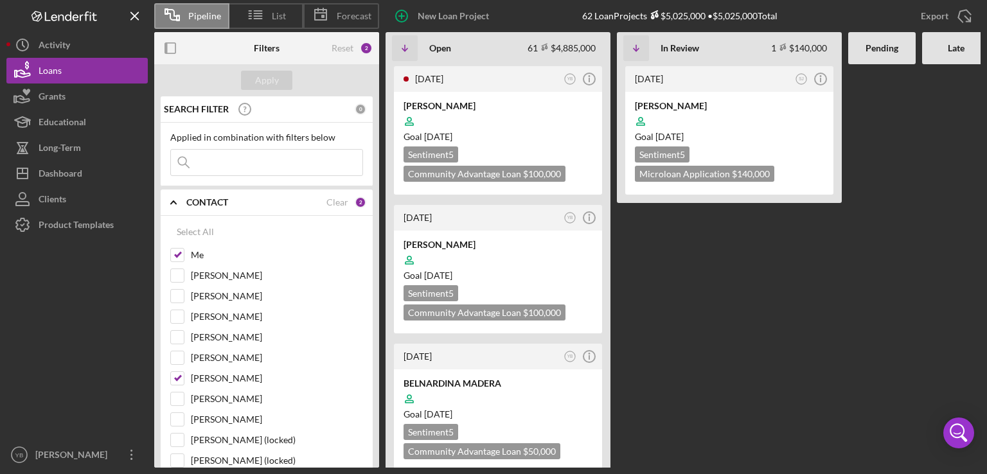
click at [680, 283] on Review "[DATE] SJ Icon/Info [PERSON_NAME] Goal [DATE] Sentiment 5 Microloan Application…" at bounding box center [729, 266] width 225 height 404
click at [546, 137] on div "Goal [DATE]" at bounding box center [498, 136] width 189 height 13
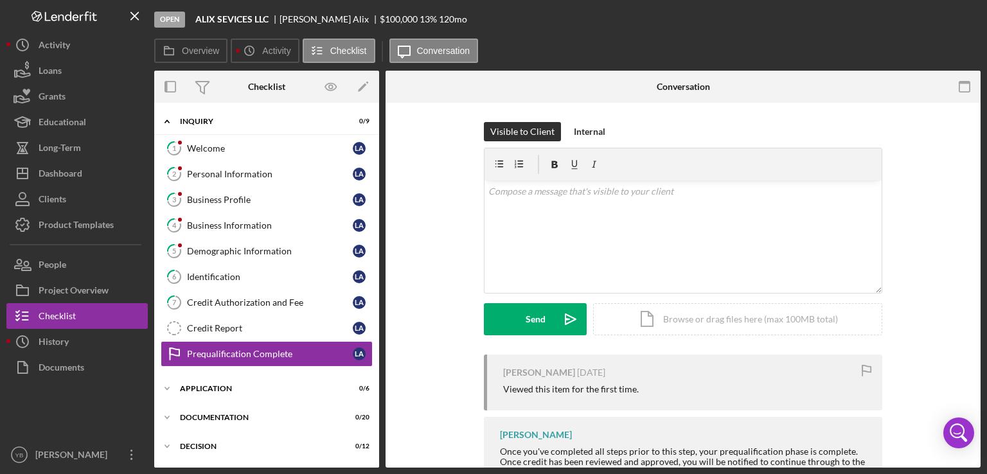
scroll to position [66, 0]
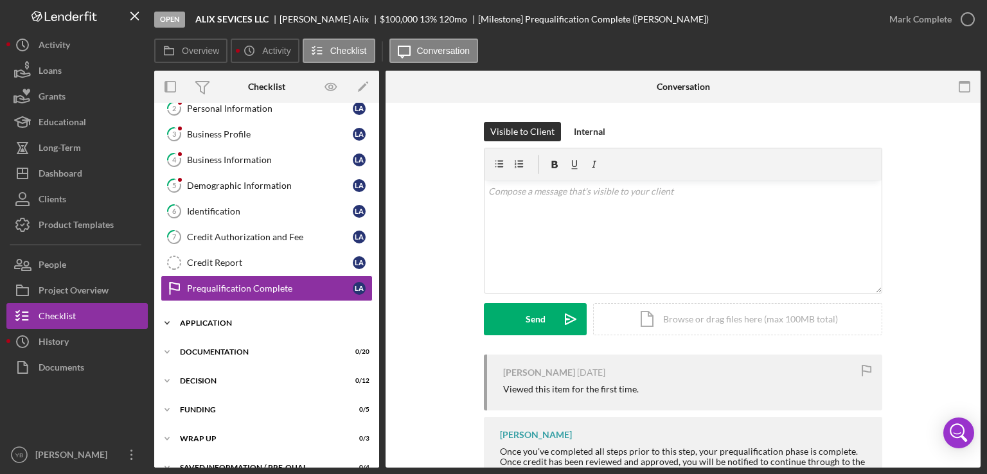
click at [228, 321] on div "Application" at bounding box center [271, 323] width 183 height 8
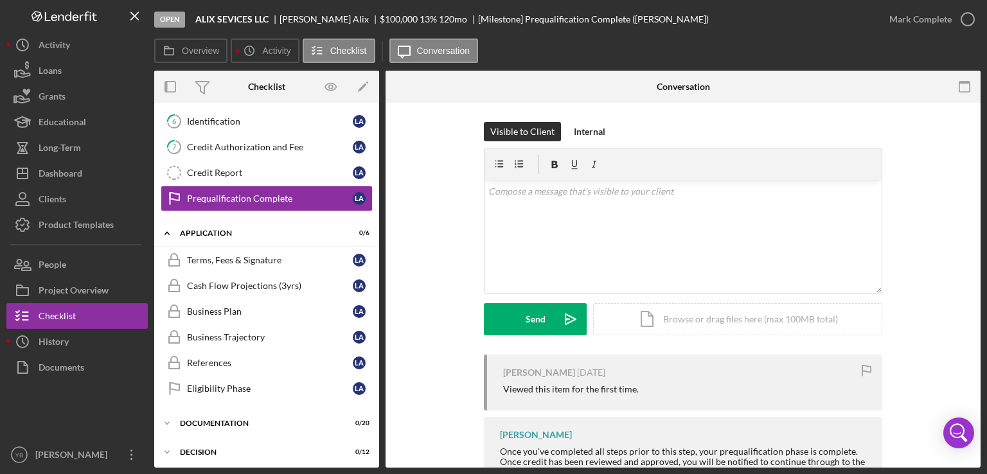
scroll to position [158, 0]
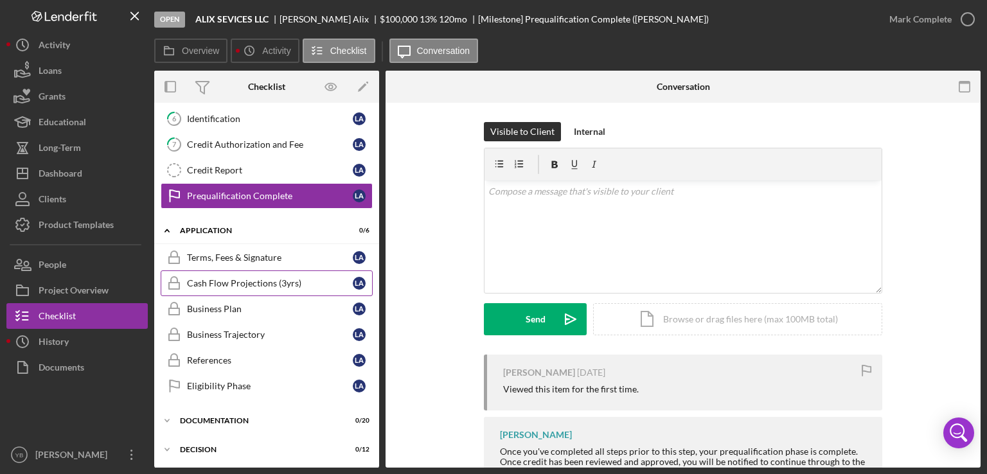
click at [229, 281] on div "Cash Flow Projections (3yrs)" at bounding box center [270, 283] width 166 height 10
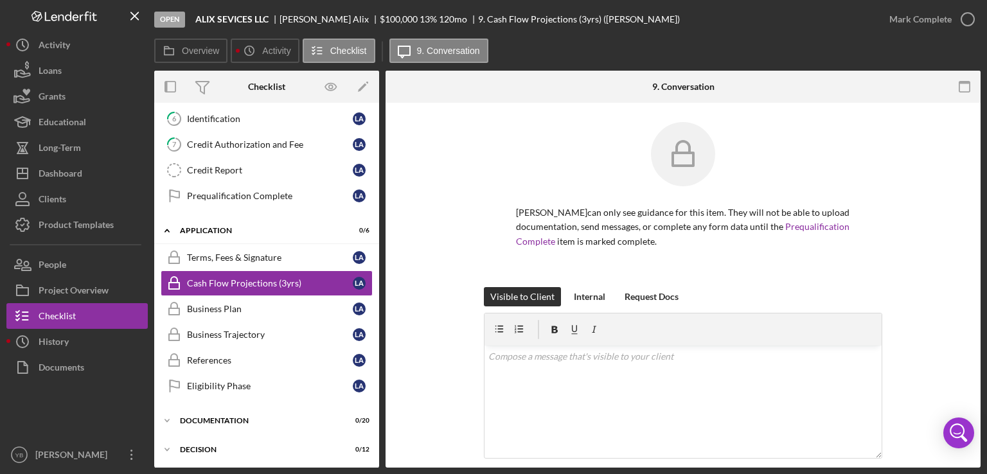
click at [987, 259] on div "Open ALIX SEVICES LLC [PERSON_NAME] $100,000 $100,000 13 % 120 mo 9. Cash Flow …" at bounding box center [493, 237] width 987 height 474
click at [926, 285] on div "[PERSON_NAME] can only see guidance for this item. They will not be able to upl…" at bounding box center [683, 204] width 557 height 165
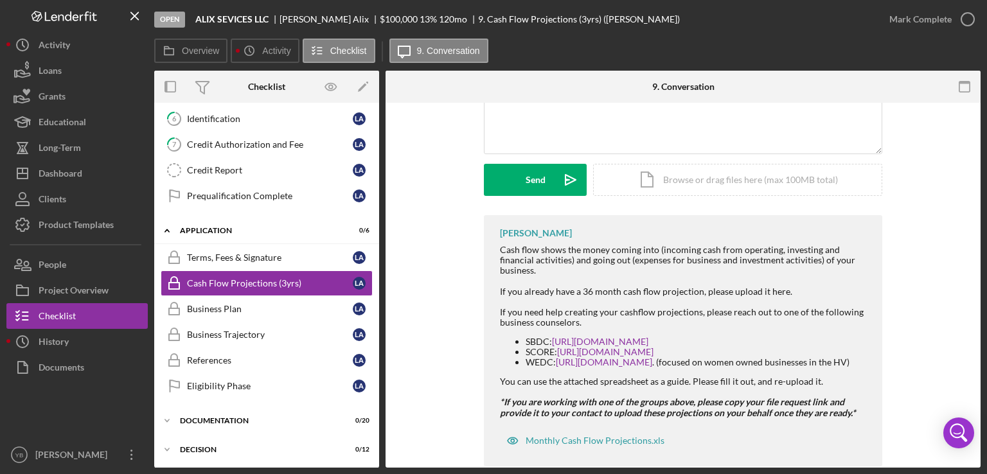
scroll to position [309, 0]
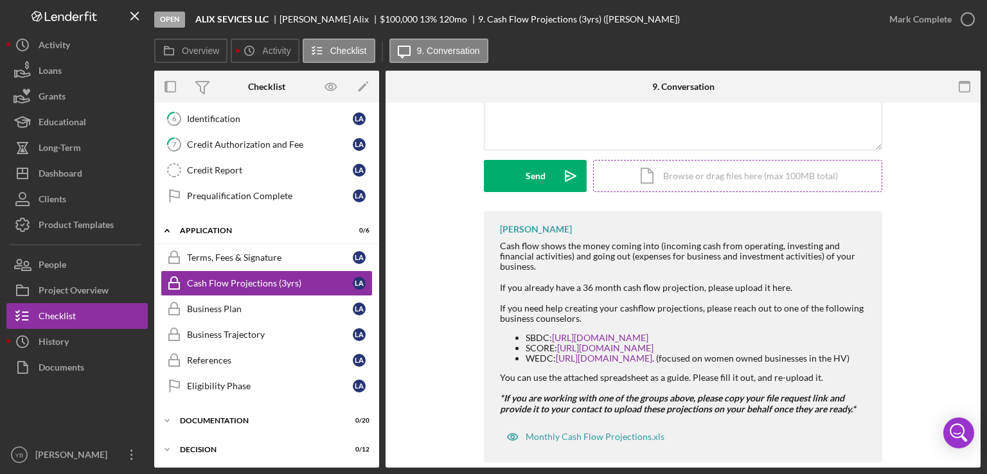
click at [767, 173] on div "Icon/Document Browse or drag files here (max 100MB total) Tap to choose files o…" at bounding box center [737, 176] width 289 height 32
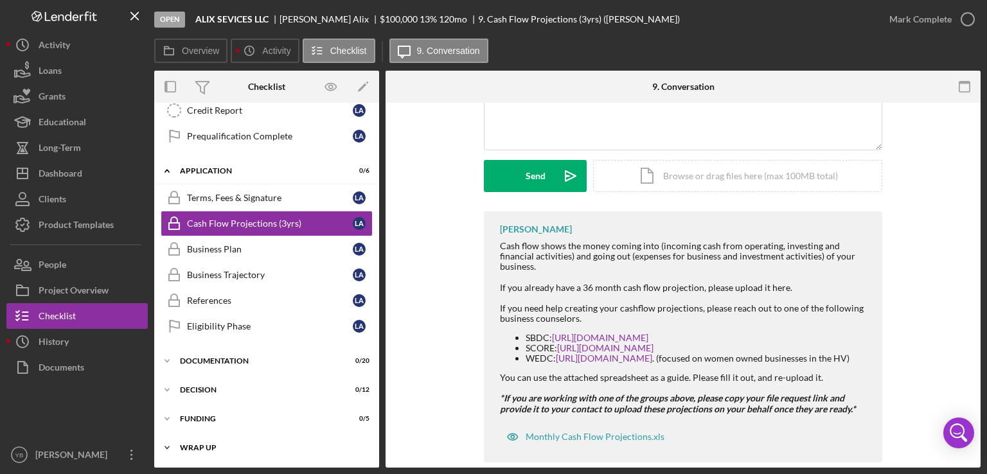
scroll to position [219, 0]
click at [231, 357] on div "Documentation" at bounding box center [271, 361] width 183 height 8
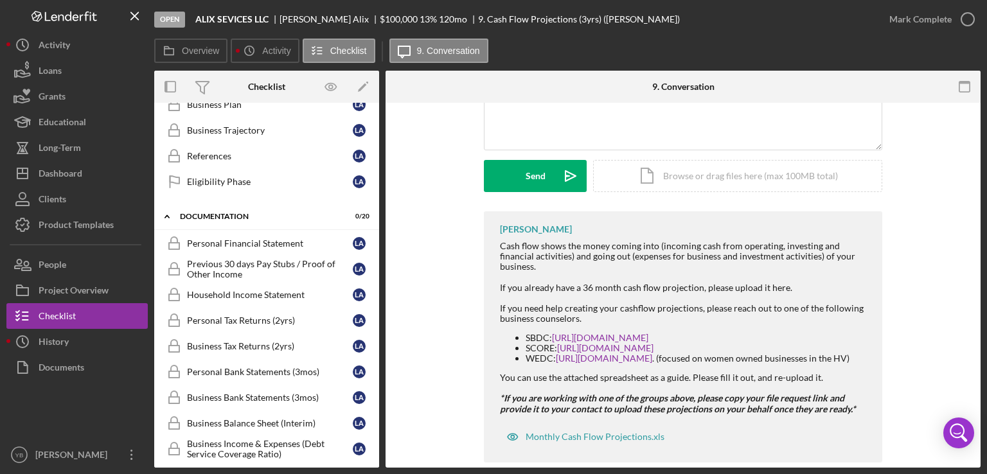
scroll to position [364, 0]
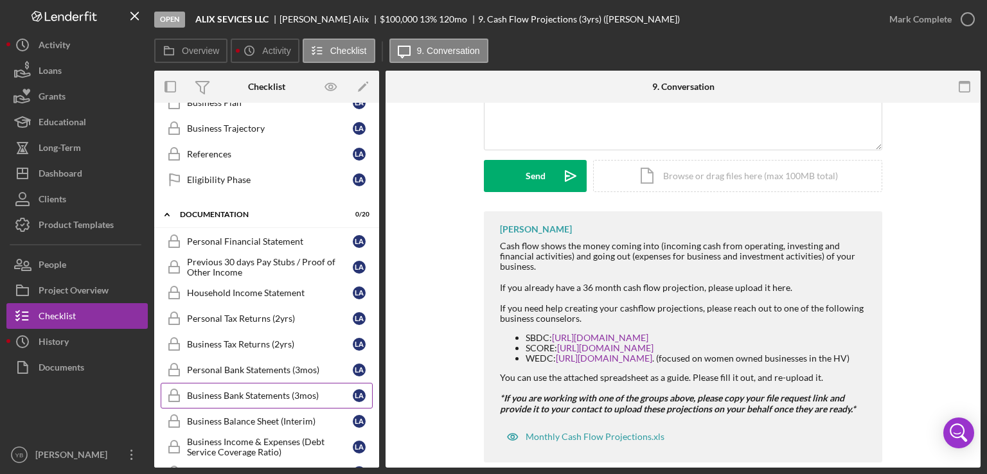
click at [242, 393] on div "Business Bank Statements (3mos)" at bounding box center [270, 396] width 166 height 10
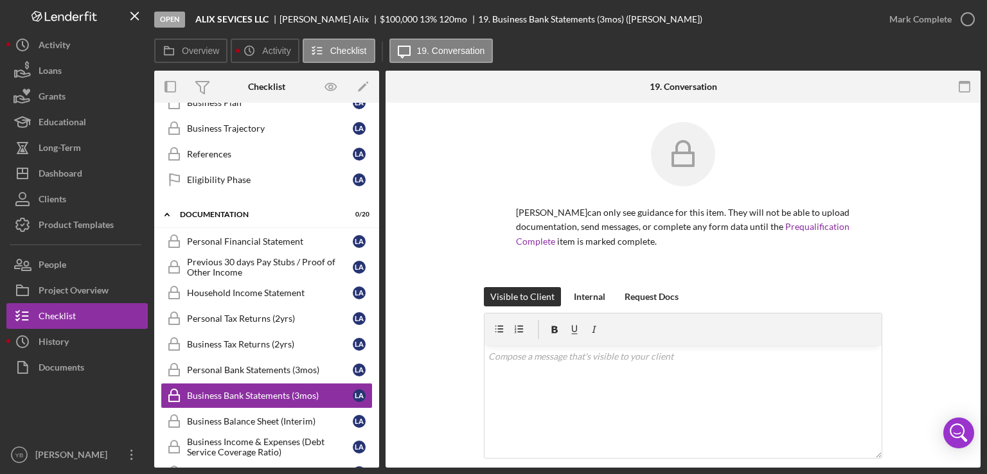
click at [947, 219] on div "[PERSON_NAME] can only see guidance for this item. They will not be able to upl…" at bounding box center [683, 204] width 557 height 165
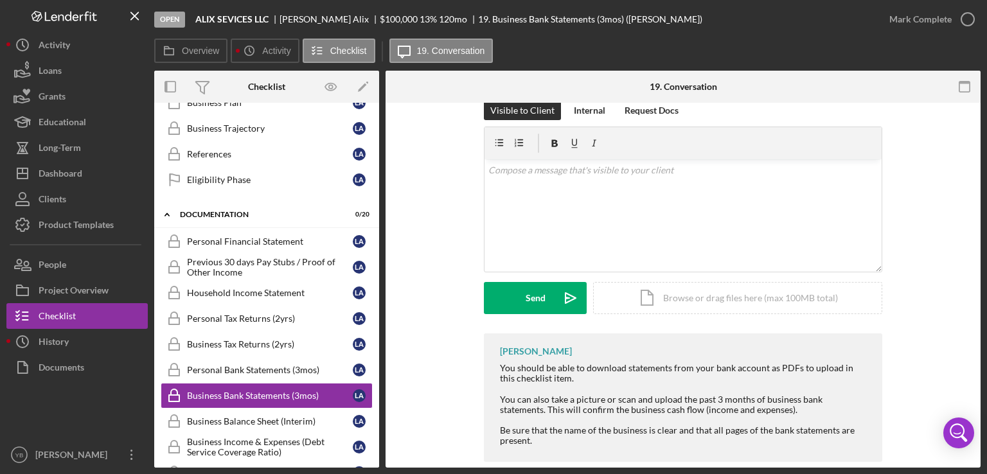
scroll to position [206, 0]
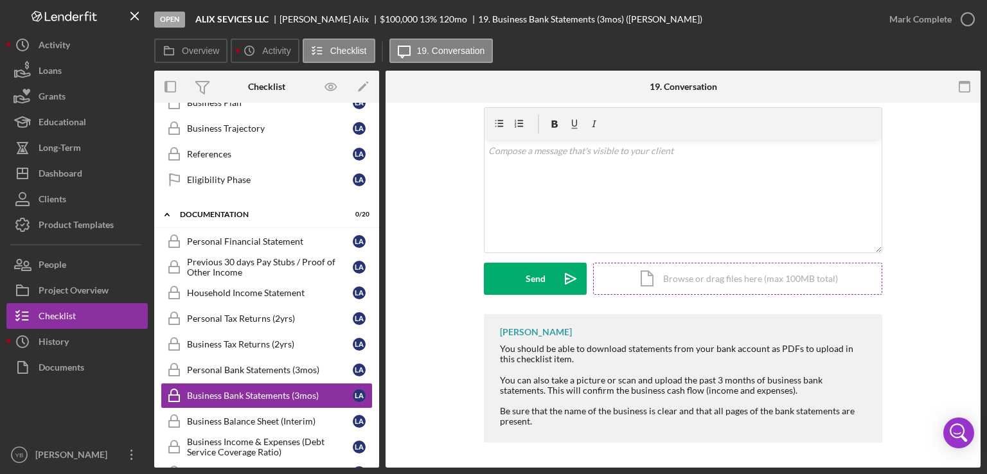
click at [740, 273] on div "Icon/Document Browse or drag files here (max 100MB total) Tap to choose files o…" at bounding box center [737, 279] width 289 height 32
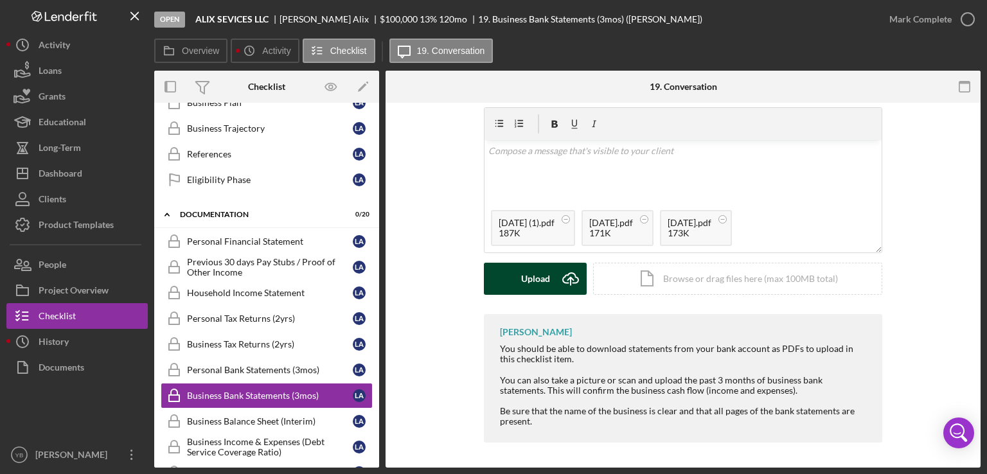
click at [526, 286] on div "Upload" at bounding box center [535, 279] width 29 height 32
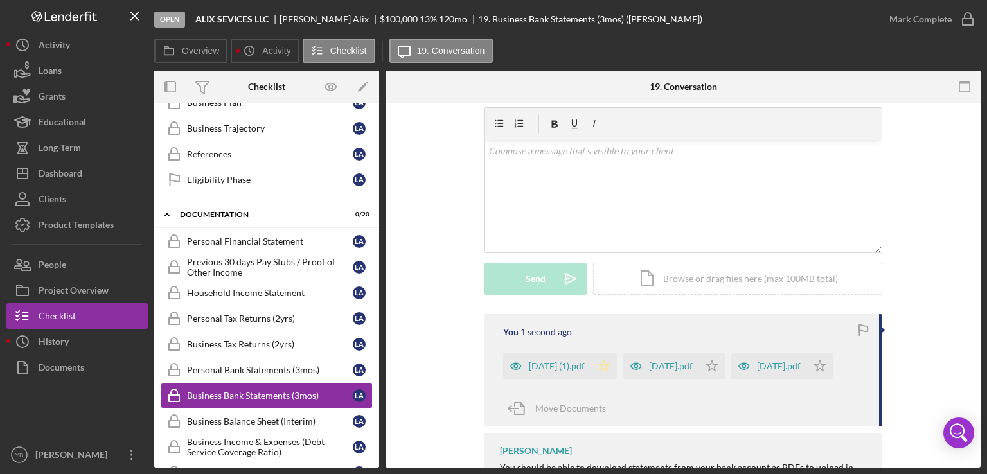
click at [610, 368] on polygon "button" at bounding box center [604, 366] width 11 height 10
click at [807, 379] on icon "Icon/Star" at bounding box center [820, 367] width 26 height 26
click at [725, 368] on icon "Icon/Star" at bounding box center [712, 367] width 26 height 26
click at [956, 21] on icon "button" at bounding box center [968, 19] width 32 height 32
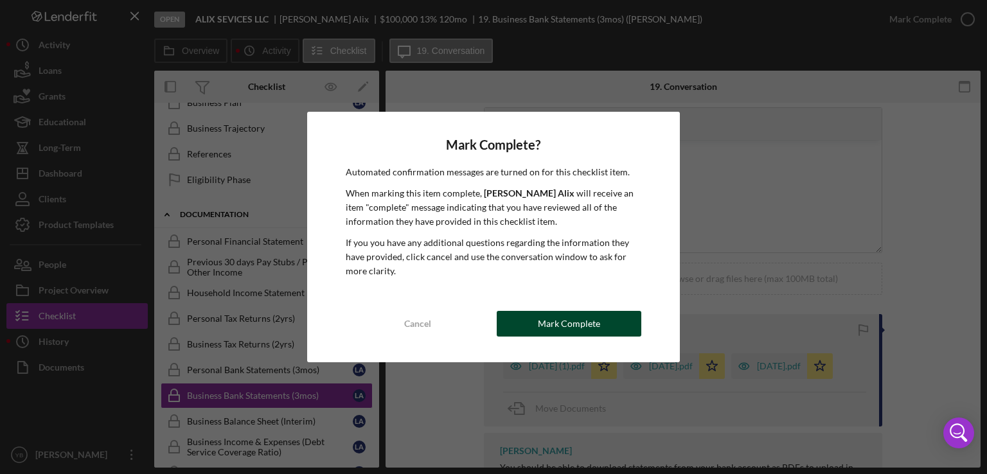
click at [563, 323] on div "Mark Complete" at bounding box center [569, 324] width 62 height 26
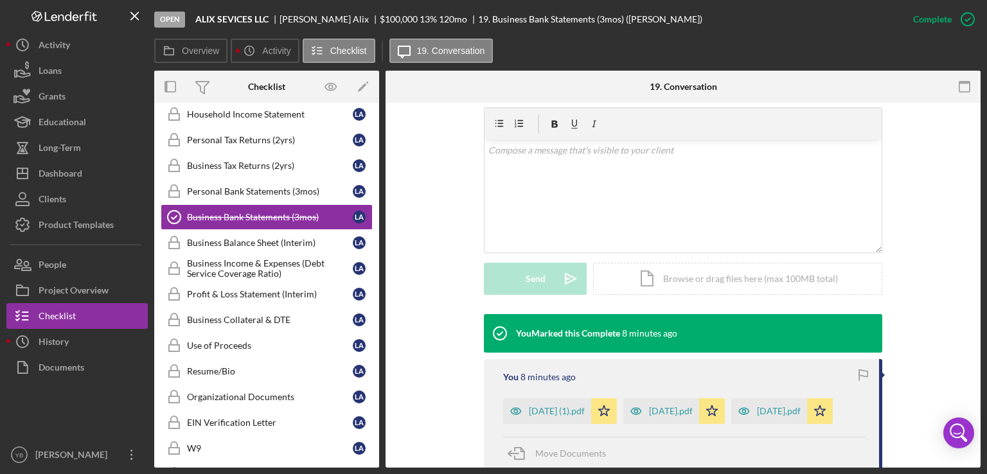
scroll to position [545, 0]
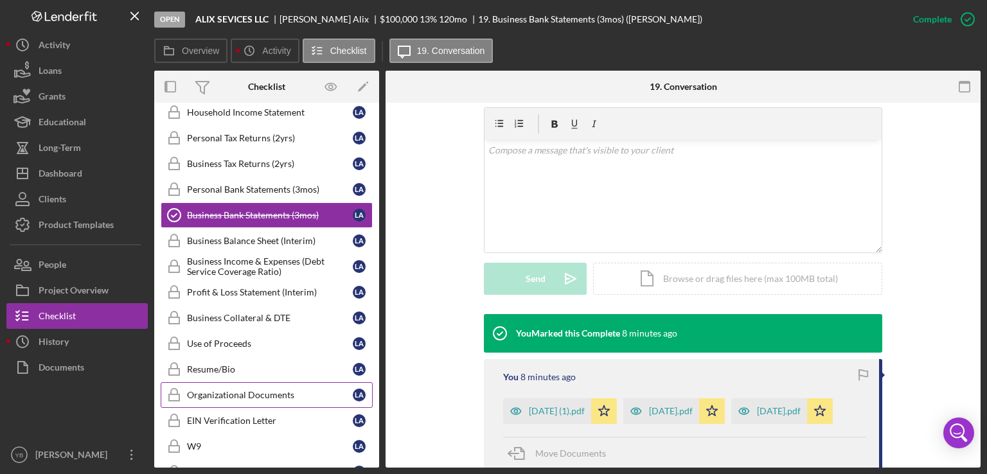
click at [278, 390] on div "Organizational Documents" at bounding box center [270, 395] width 166 height 10
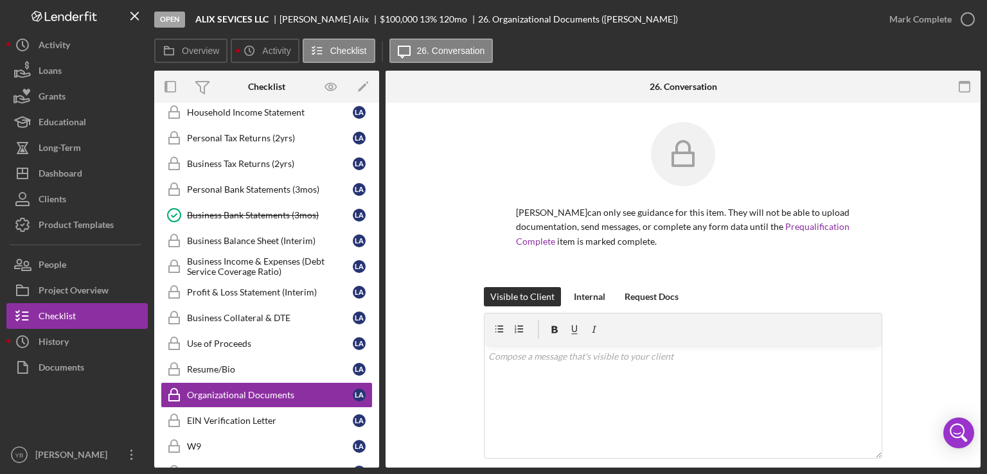
click at [883, 237] on div "[PERSON_NAME] can only see guidance for this item. They will not be able to upl…" at bounding box center [683, 204] width 557 height 165
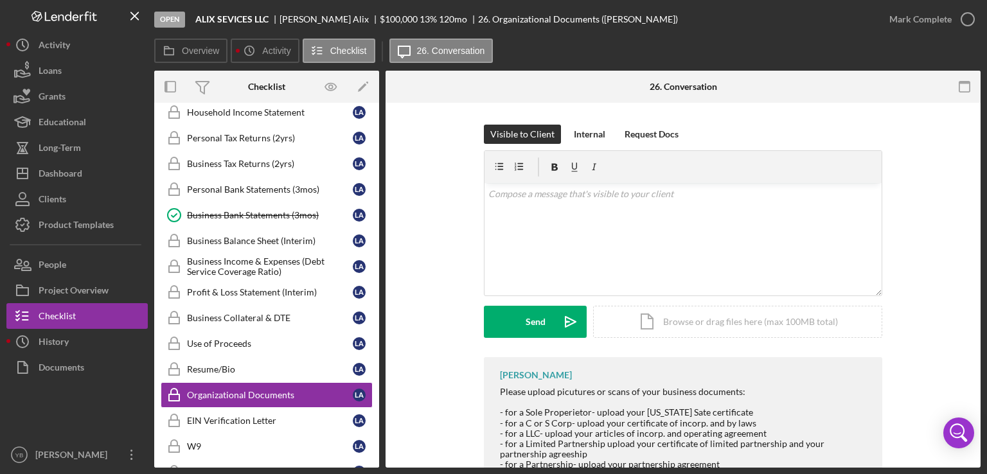
scroll to position [206, 0]
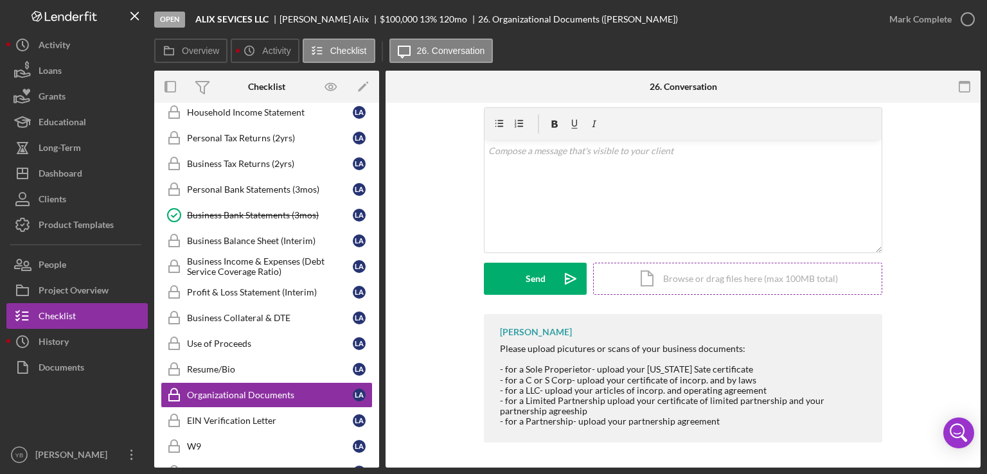
click at [739, 285] on div "Icon/Document Browse or drag files here (max 100MB total) Tap to choose files o…" at bounding box center [737, 279] width 289 height 32
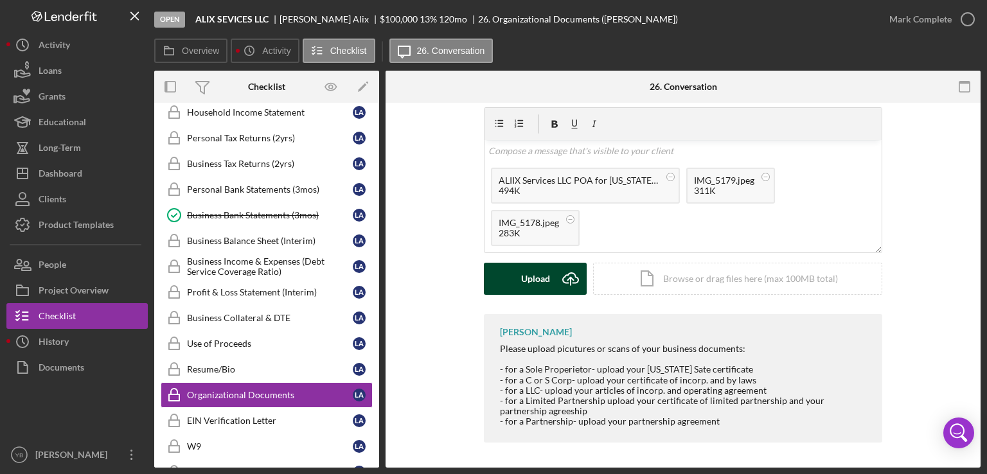
click at [542, 289] on div "Upload" at bounding box center [535, 279] width 29 height 32
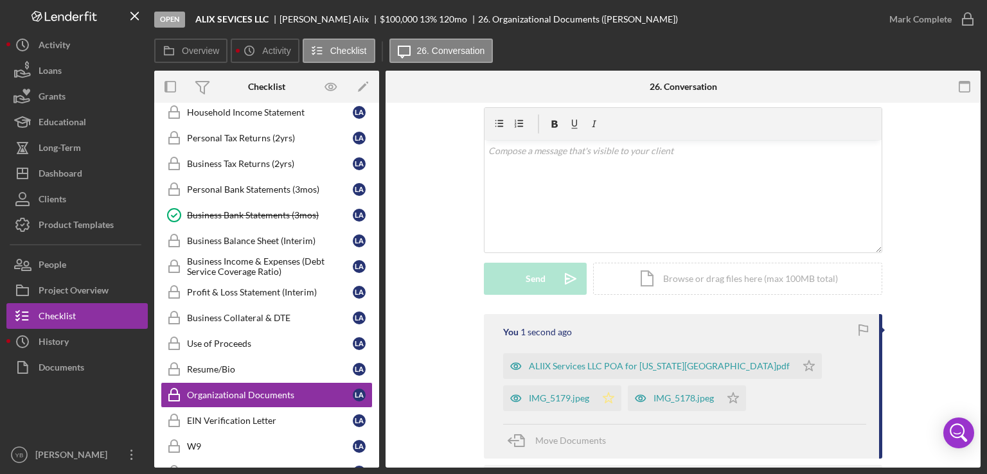
click at [622, 386] on icon "Icon/Star" at bounding box center [609, 399] width 26 height 26
click at [804, 367] on polygon "button" at bounding box center [809, 366] width 11 height 10
click at [728, 401] on polygon "button" at bounding box center [733, 398] width 11 height 10
click at [930, 22] on div "Mark Complete" at bounding box center [921, 19] width 62 height 26
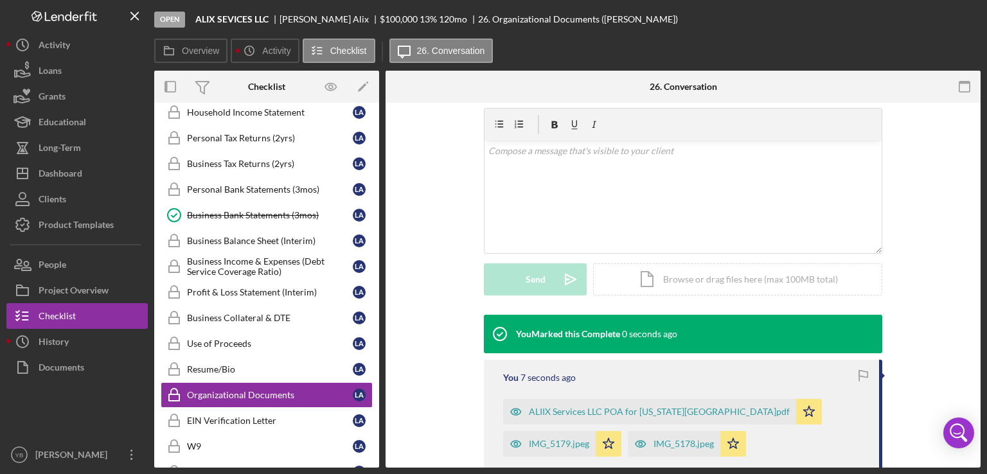
scroll to position [217, 0]
drag, startPoint x: 381, startPoint y: 319, endPoint x: 379, endPoint y: 348, distance: 29.6
click at [379, 348] on div "Overview Internal Workflow Stage Open Icon/Dropdown Arrow Archive (can unarchiv…" at bounding box center [567, 269] width 827 height 397
drag, startPoint x: 379, startPoint y: 348, endPoint x: 376, endPoint y: 294, distance: 54.7
click at [376, 294] on div "Overview Internal Workflow Stage Open Icon/Dropdown Arrow Archive (can unarchiv…" at bounding box center [567, 269] width 827 height 397
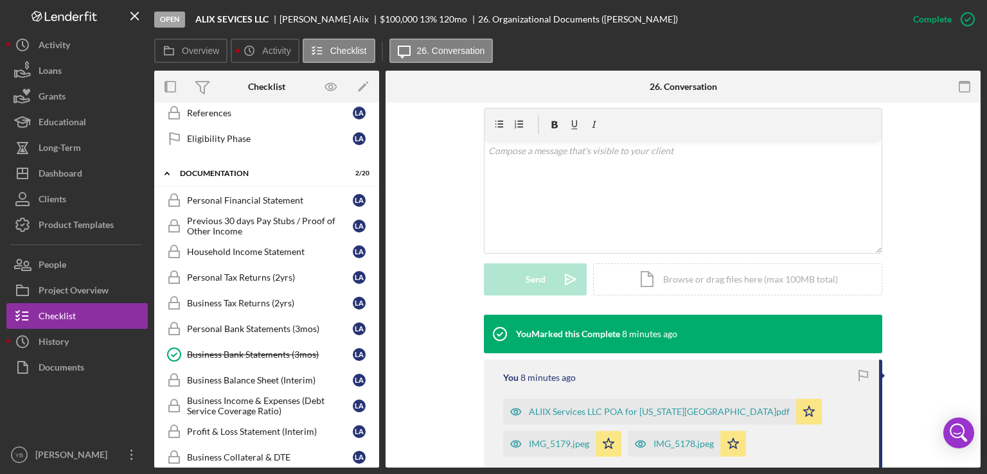
scroll to position [411, 0]
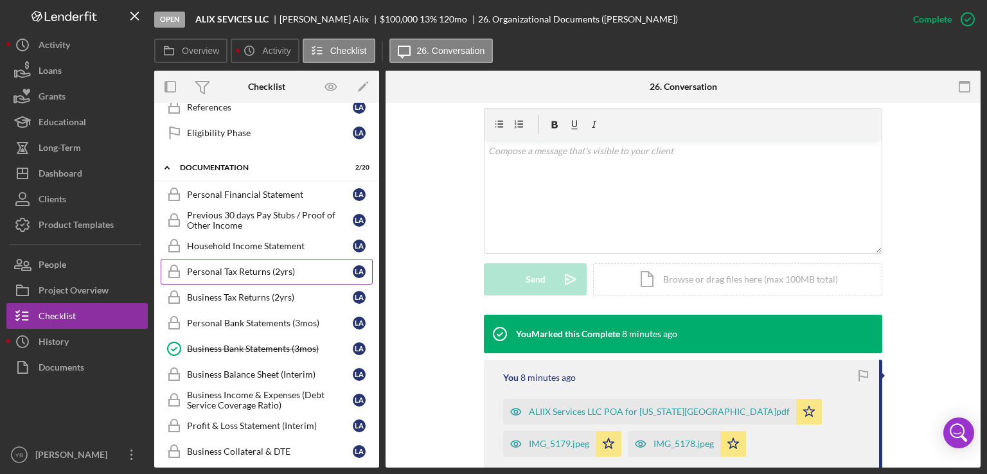
click at [249, 269] on div "Personal Tax Returns (2yrs)" at bounding box center [270, 272] width 166 height 10
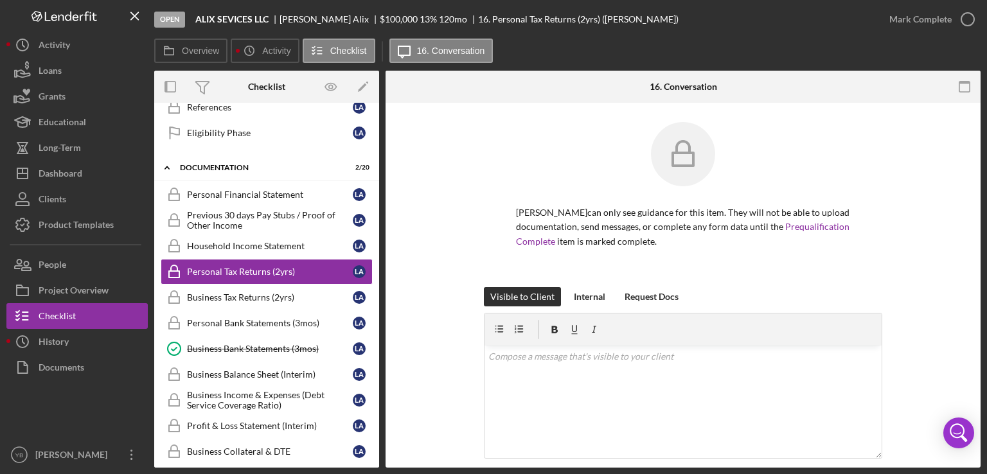
click at [958, 172] on div "[PERSON_NAME] can only see guidance for this item. They will not be able to upl…" at bounding box center [683, 363] width 595 height 520
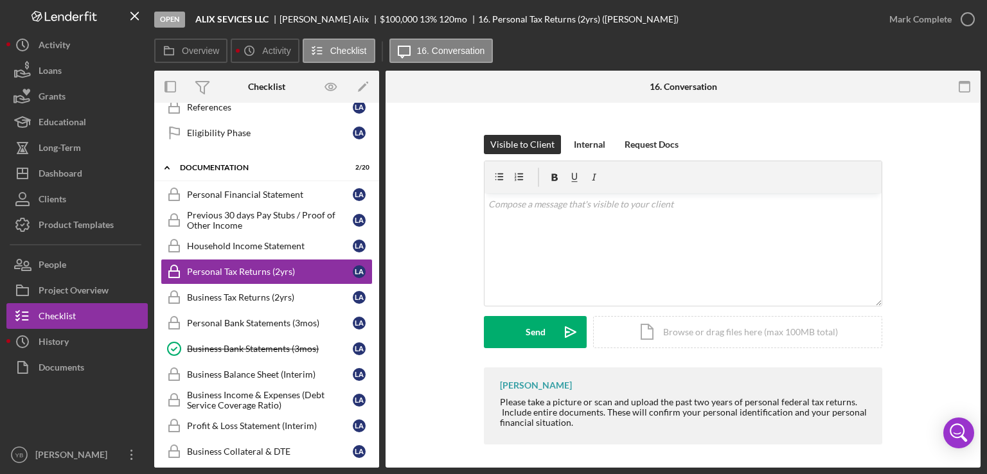
scroll to position [154, 0]
click at [722, 332] on div "Icon/Document Browse or drag files here (max 100MB total) Tap to choose files o…" at bounding box center [737, 330] width 289 height 32
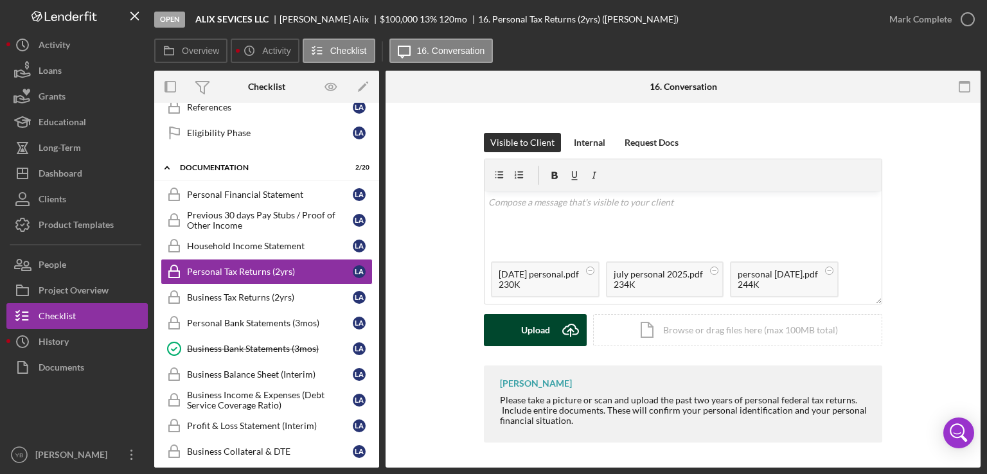
click at [534, 333] on div "Upload" at bounding box center [535, 330] width 29 height 32
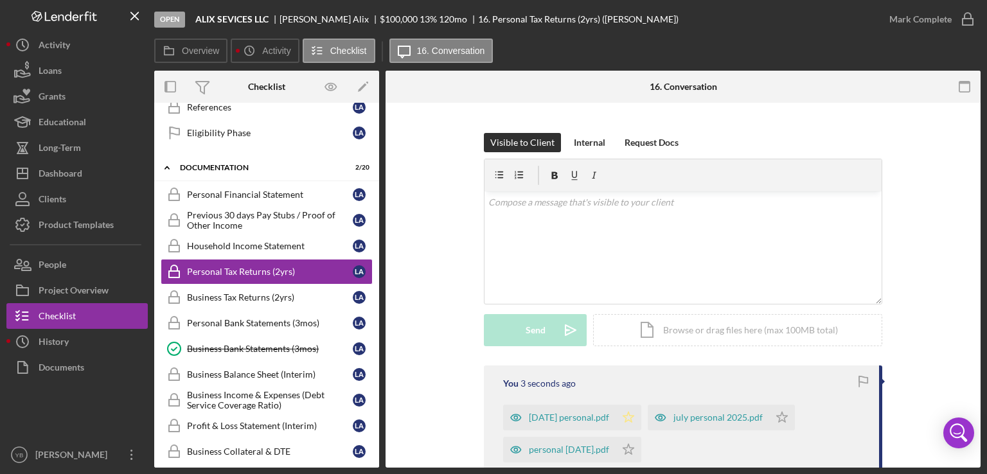
click at [632, 422] on icon "Icon/Star" at bounding box center [629, 418] width 26 height 26
click at [785, 415] on polygon "button" at bounding box center [782, 417] width 11 height 10
click at [641, 451] on icon "Icon/Star" at bounding box center [629, 450] width 26 height 26
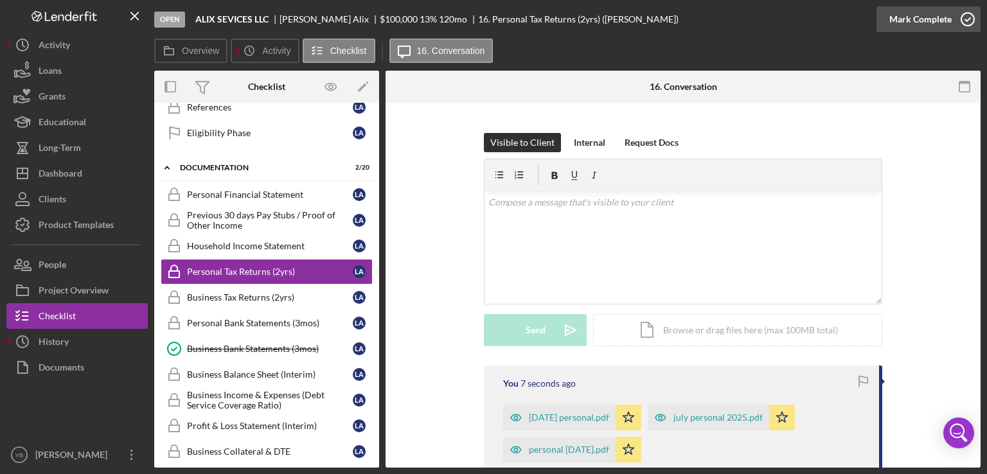
click at [910, 26] on div "Mark Complete" at bounding box center [921, 19] width 62 height 26
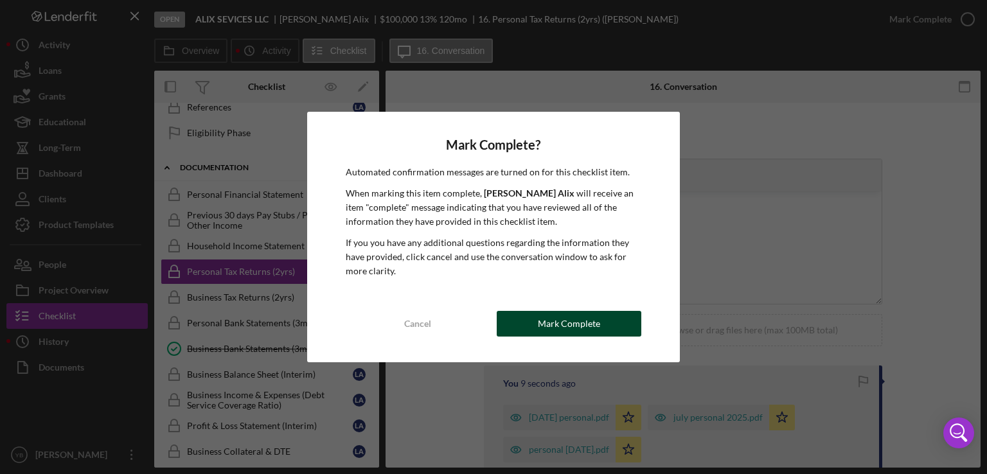
click at [555, 323] on div "Mark Complete" at bounding box center [569, 324] width 62 height 26
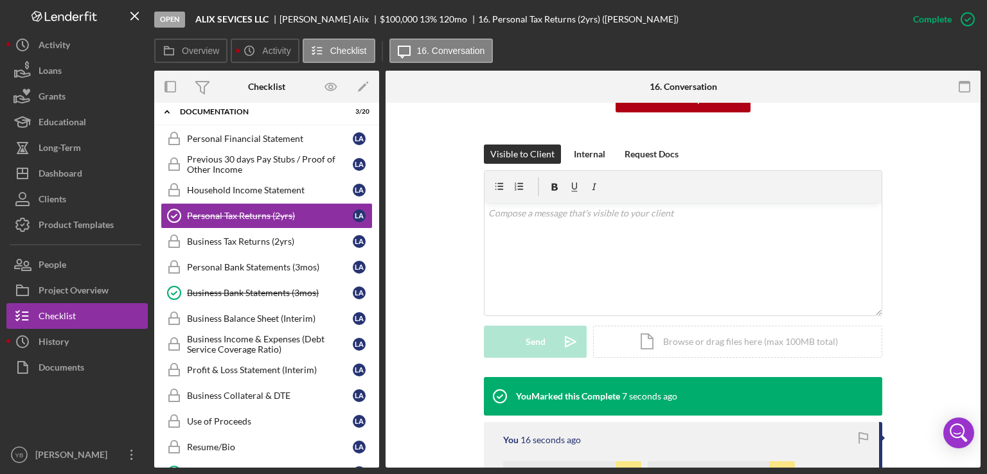
scroll to position [469, 0]
drag, startPoint x: 379, startPoint y: 274, endPoint x: 377, endPoint y: 258, distance: 15.5
click at [377, 258] on div "Overview Internal Workflow Stage Open Icon/Dropdown Arrow Archive (can unarchiv…" at bounding box center [567, 269] width 827 height 397
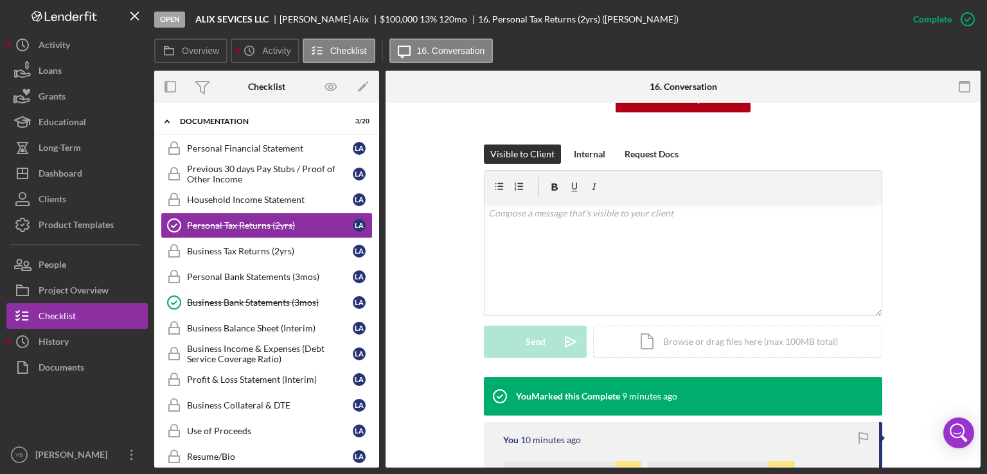
scroll to position [454, 0]
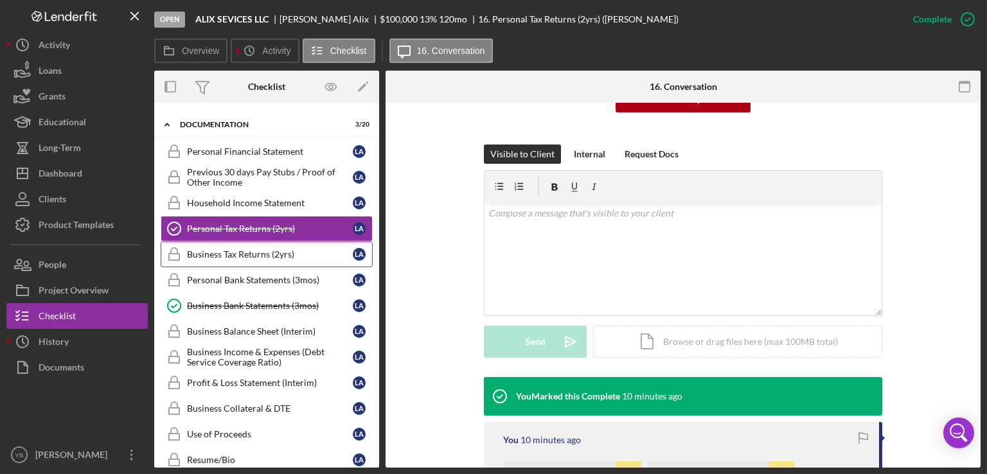
click at [233, 249] on div "Business Tax Returns (2yrs)" at bounding box center [270, 254] width 166 height 10
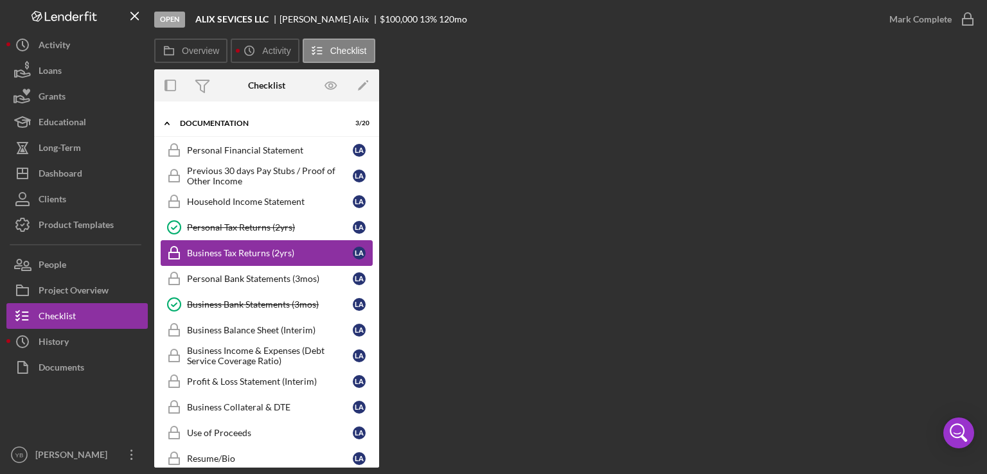
click at [271, 248] on div "Business Tax Returns (2yrs)" at bounding box center [270, 253] width 166 height 10
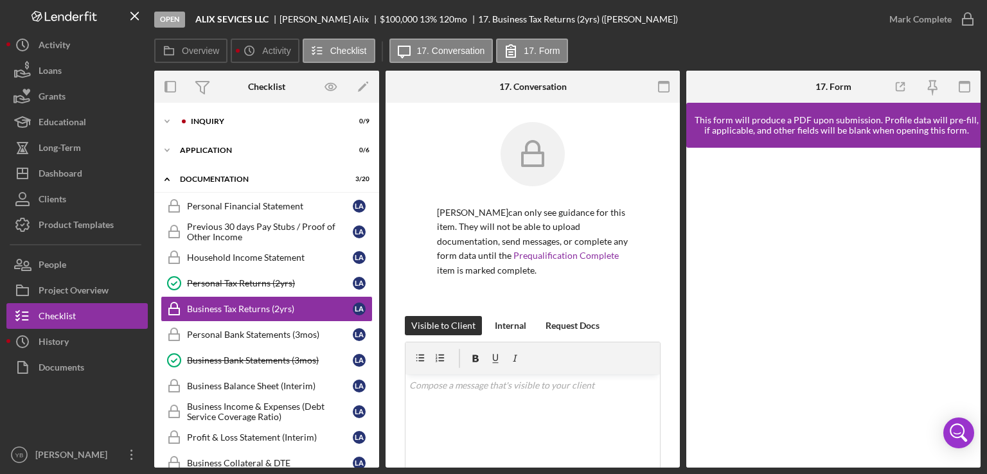
scroll to position [22, 0]
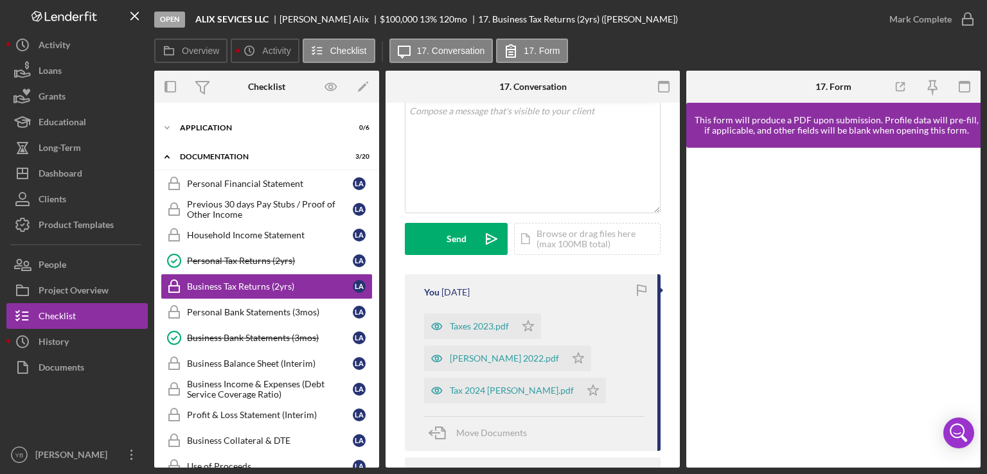
scroll to position [309, 0]
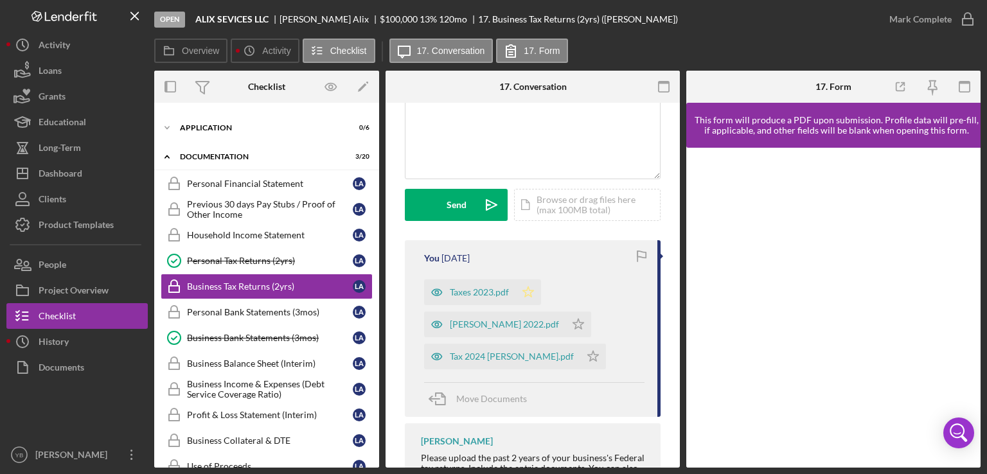
click at [527, 298] on icon "Icon/Star" at bounding box center [529, 293] width 26 height 26
click at [566, 331] on icon "Icon/Star" at bounding box center [579, 325] width 26 height 26
click at [580, 362] on icon "Icon/Star" at bounding box center [593, 357] width 26 height 26
click at [946, 29] on div "Mark Complete" at bounding box center [921, 19] width 62 height 26
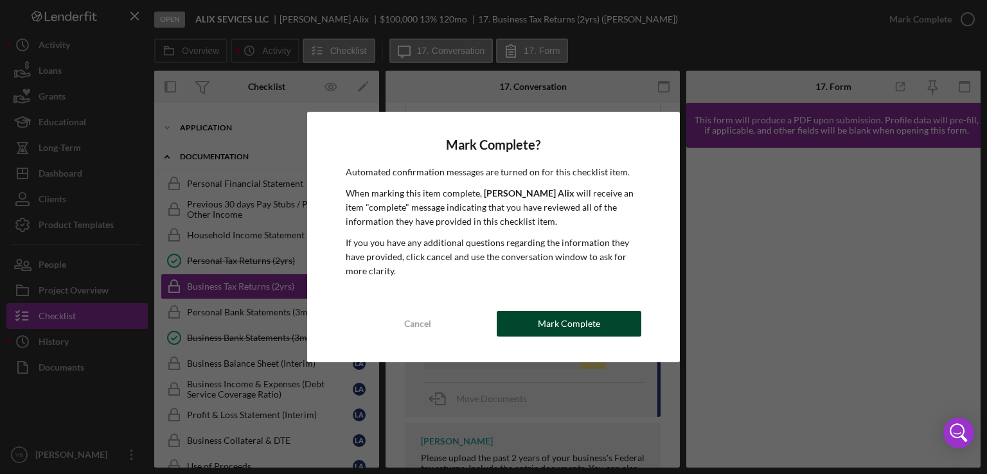
click at [549, 329] on div "Mark Complete" at bounding box center [569, 324] width 62 height 26
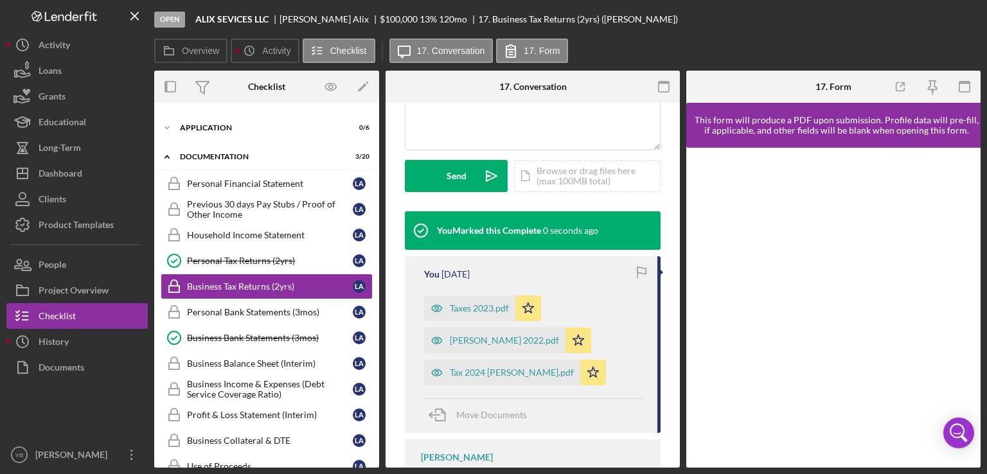
scroll to position [305, 0]
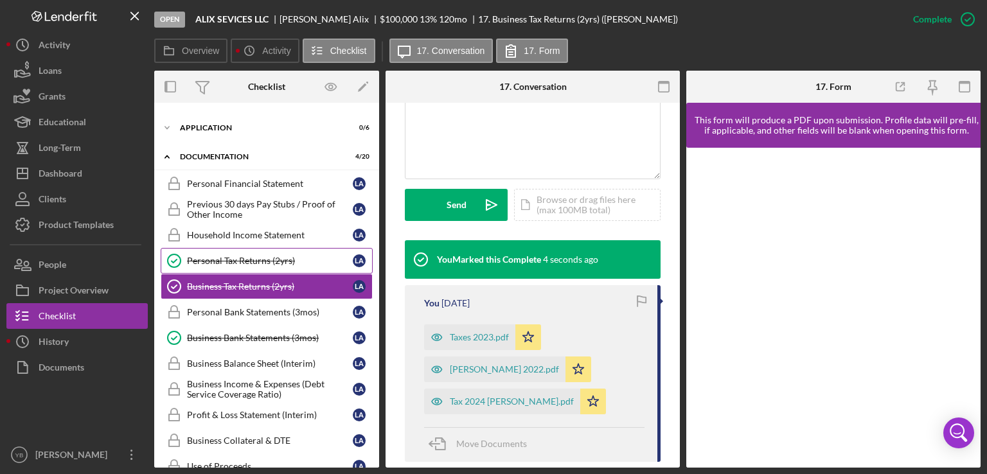
click at [249, 263] on div "Personal Tax Returns (2yrs)" at bounding box center [270, 261] width 166 height 10
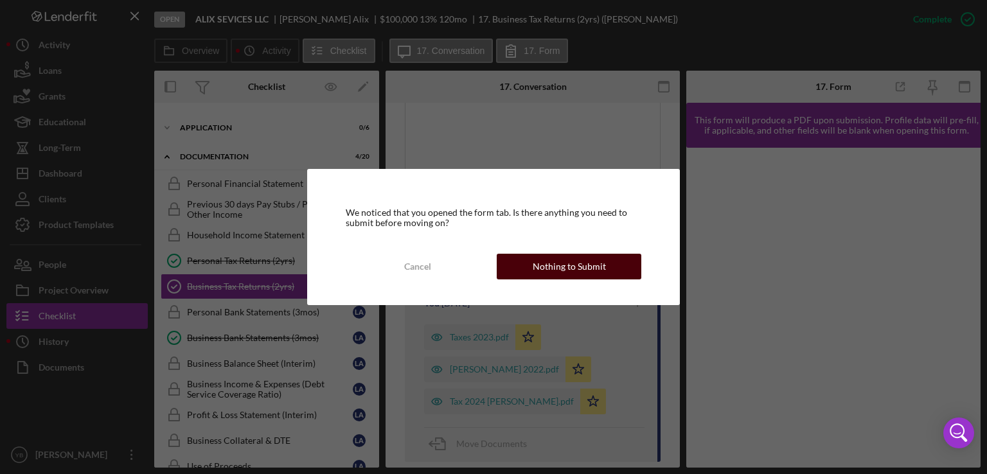
click at [578, 262] on div "Nothing to Submit" at bounding box center [569, 267] width 73 height 26
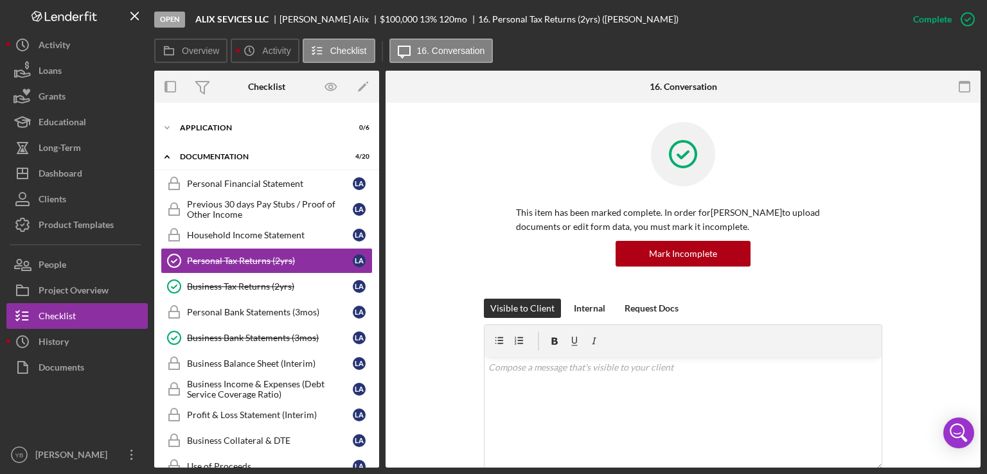
click at [931, 219] on div "This item has been marked complete. In order for LUISA Alix to upload documents…" at bounding box center [683, 210] width 557 height 177
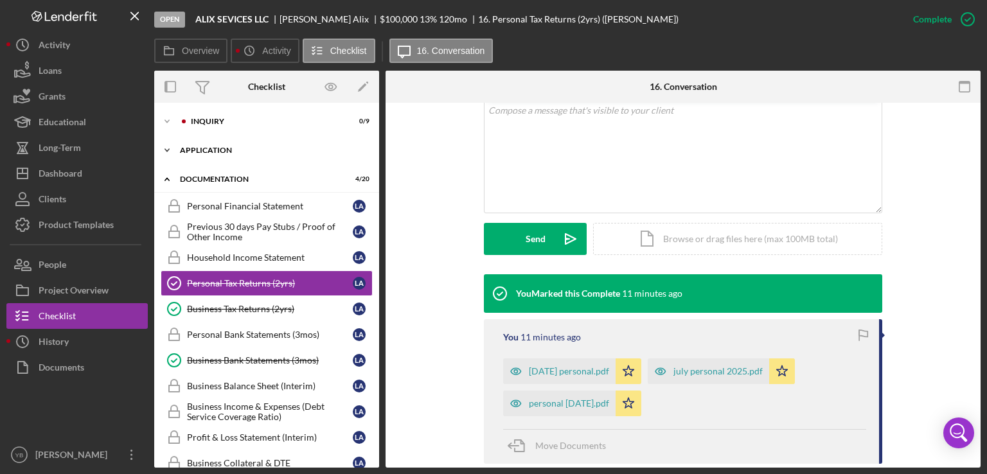
click at [226, 157] on div "Icon/Expander Application 0 / 6" at bounding box center [266, 151] width 225 height 26
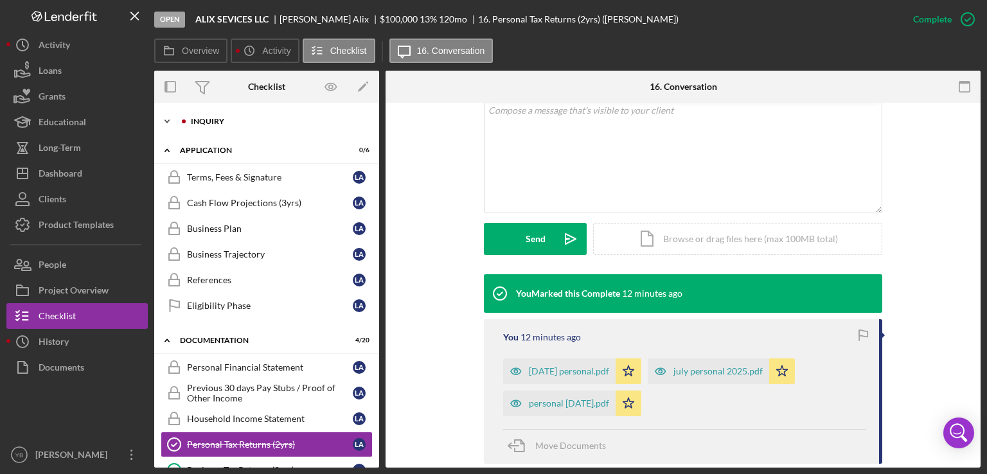
click at [211, 116] on div "Icon/Expander Inquiry 0 / 9" at bounding box center [266, 122] width 225 height 26
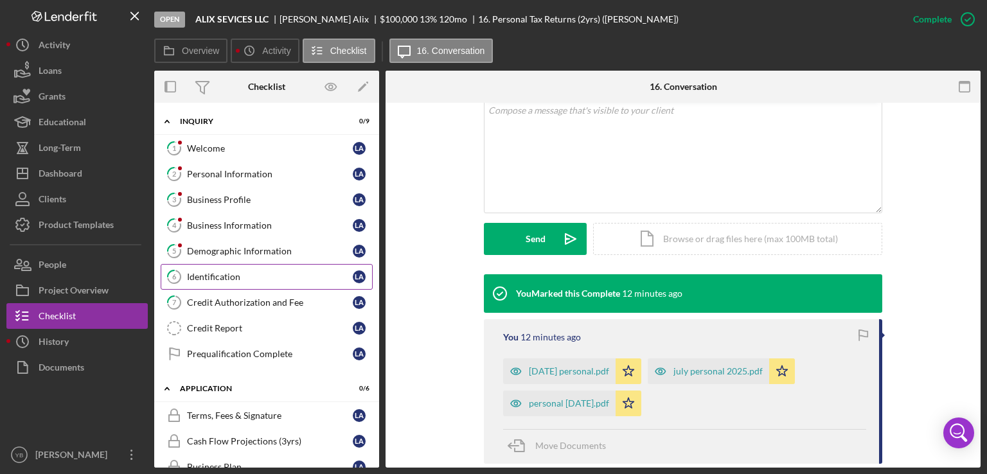
click at [229, 269] on link "6 Identification L A" at bounding box center [267, 277] width 212 height 26
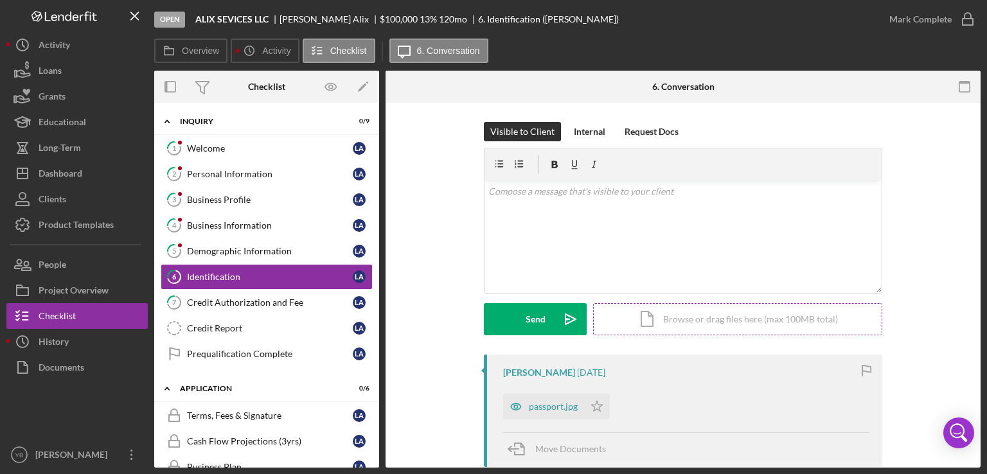
click at [667, 325] on div "Icon/Document Browse or drag files here (max 100MB total) Tap to choose files o…" at bounding box center [737, 319] width 289 height 32
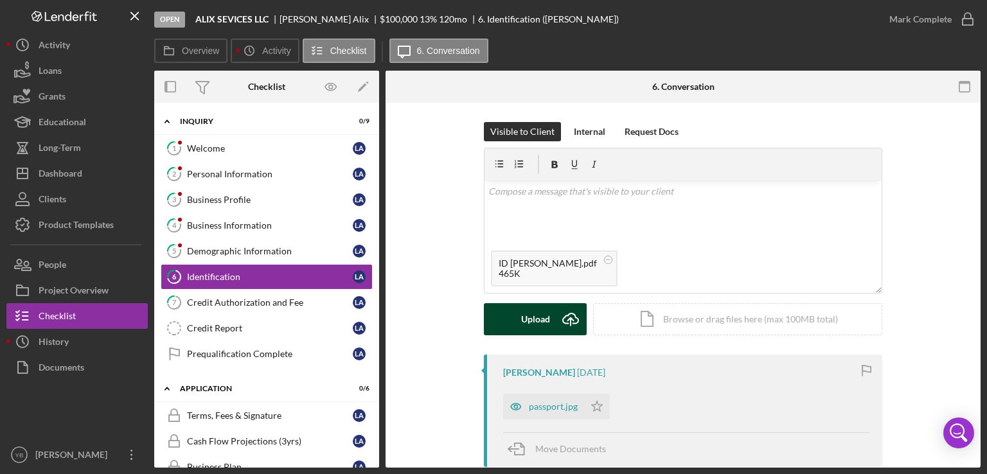
click at [528, 314] on div "Upload" at bounding box center [535, 319] width 29 height 32
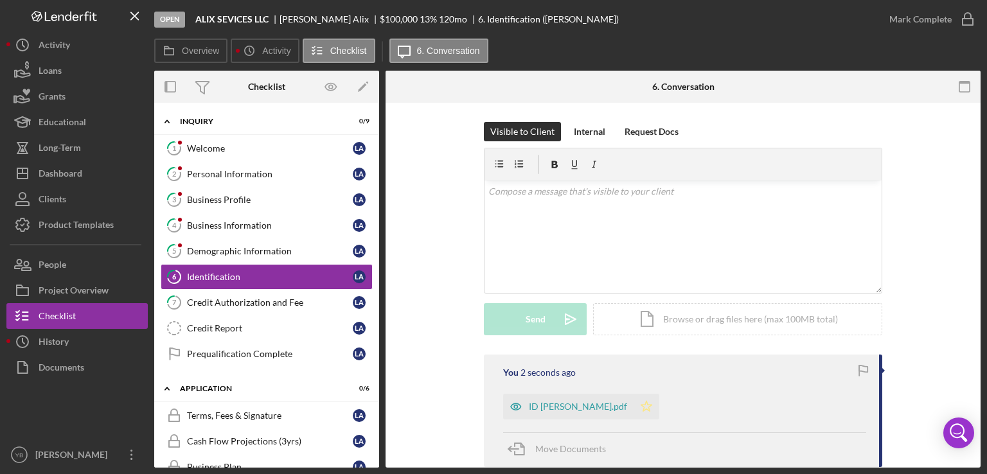
click at [634, 410] on icon "Icon/Star" at bounding box center [647, 407] width 26 height 26
click at [947, 281] on div "Visible to Client Internal Request Docs v Color teal Color pink Remove color Ad…" at bounding box center [683, 238] width 557 height 233
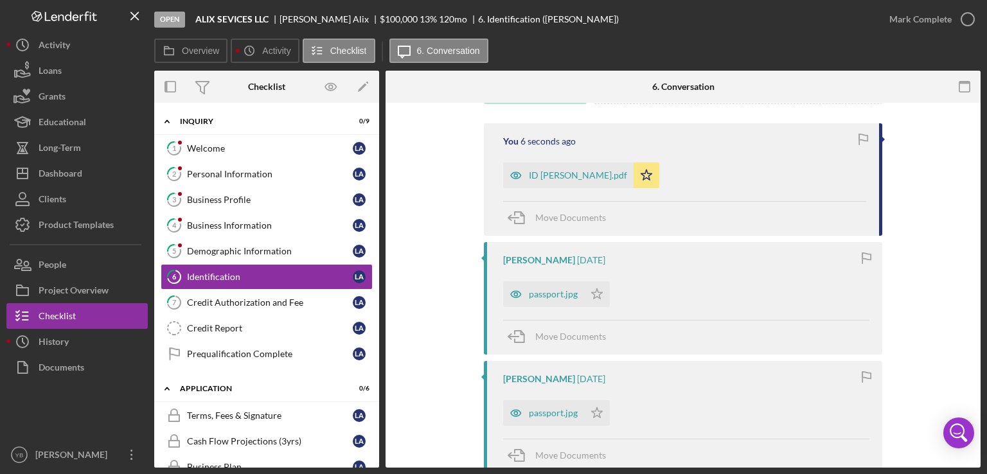
scroll to position [309, 0]
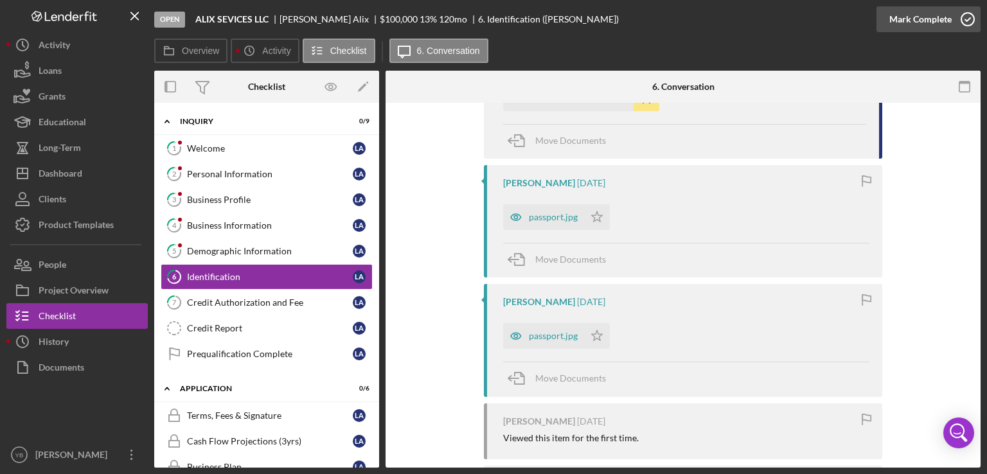
click at [915, 20] on div "Mark Complete" at bounding box center [921, 19] width 62 height 26
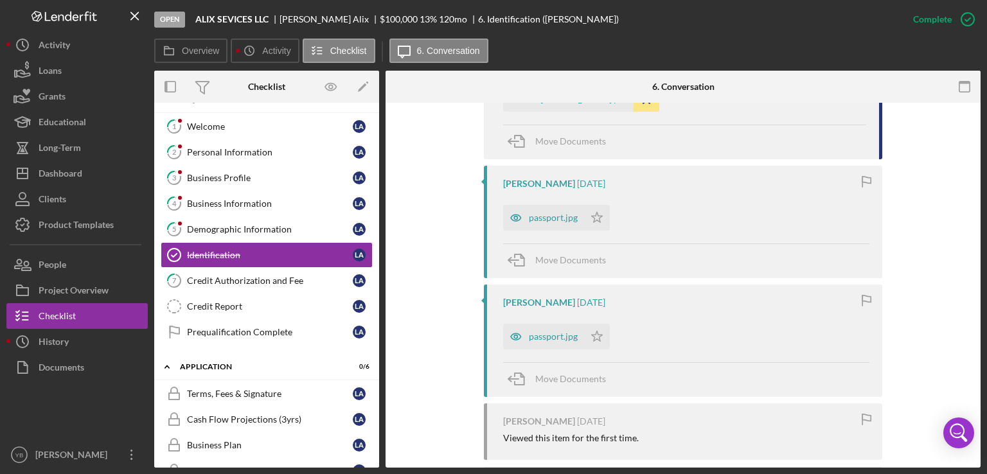
scroll to position [0, 0]
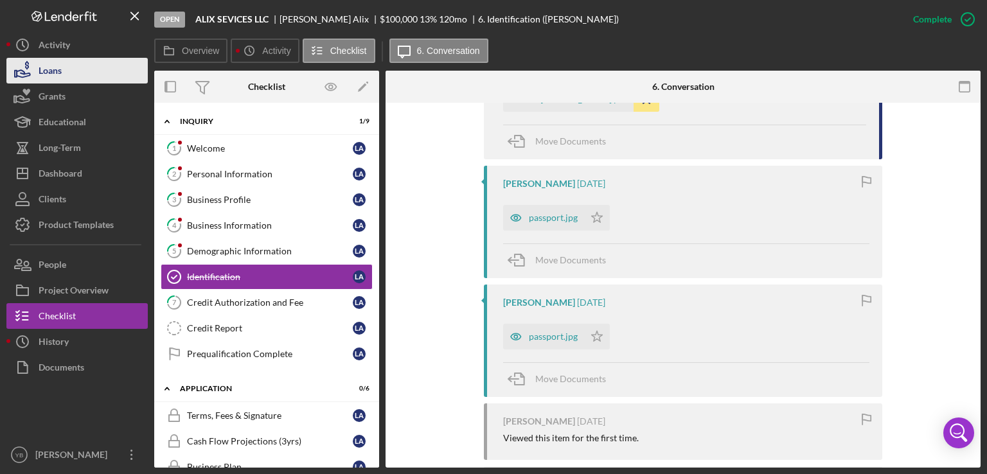
click at [64, 71] on button "Loans" at bounding box center [76, 71] width 141 height 26
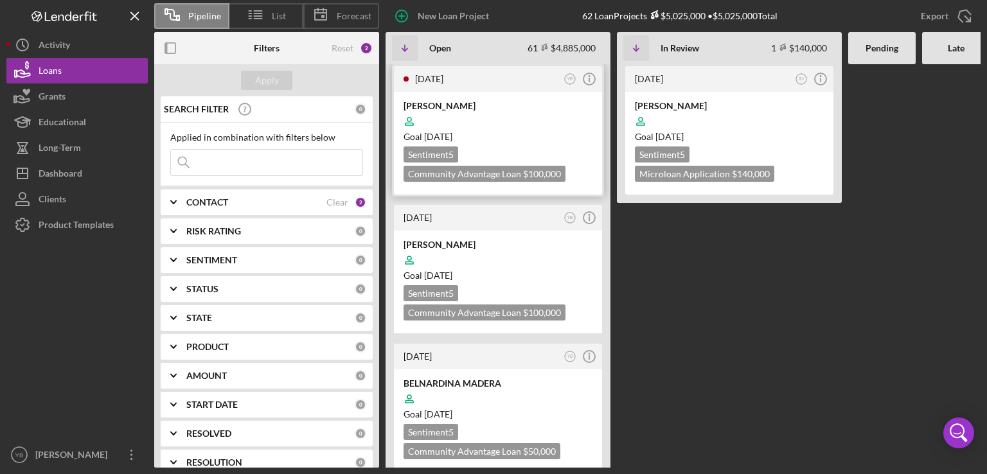
click at [476, 104] on div "[PERSON_NAME]" at bounding box center [498, 106] width 189 height 13
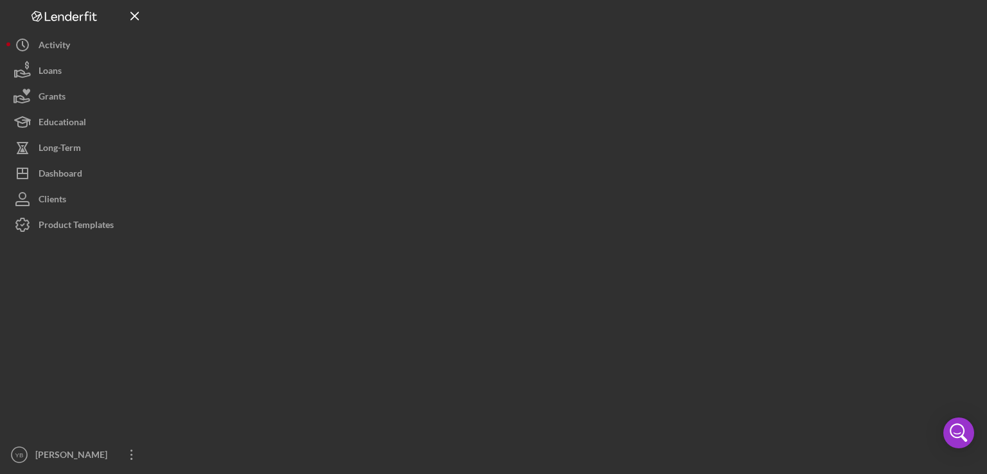
click at [476, 104] on div at bounding box center [567, 234] width 827 height 468
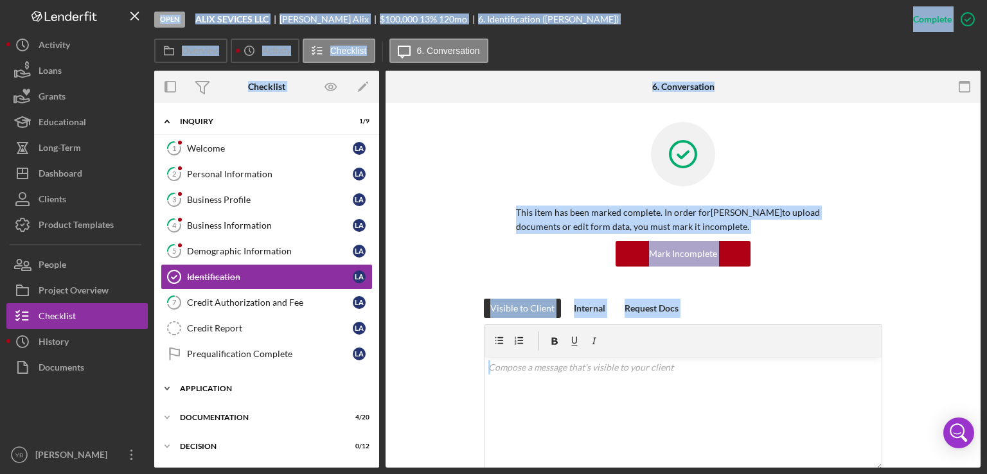
click at [208, 385] on div "Application" at bounding box center [271, 389] width 183 height 8
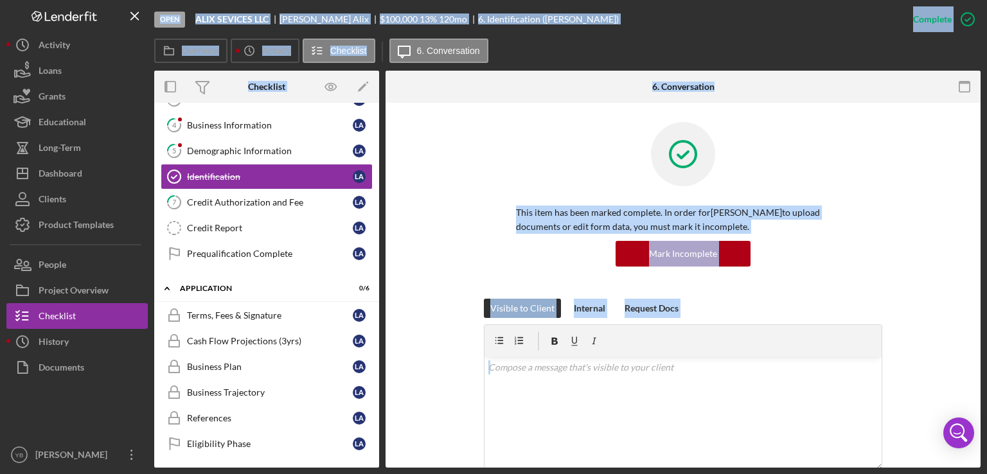
scroll to position [114, 0]
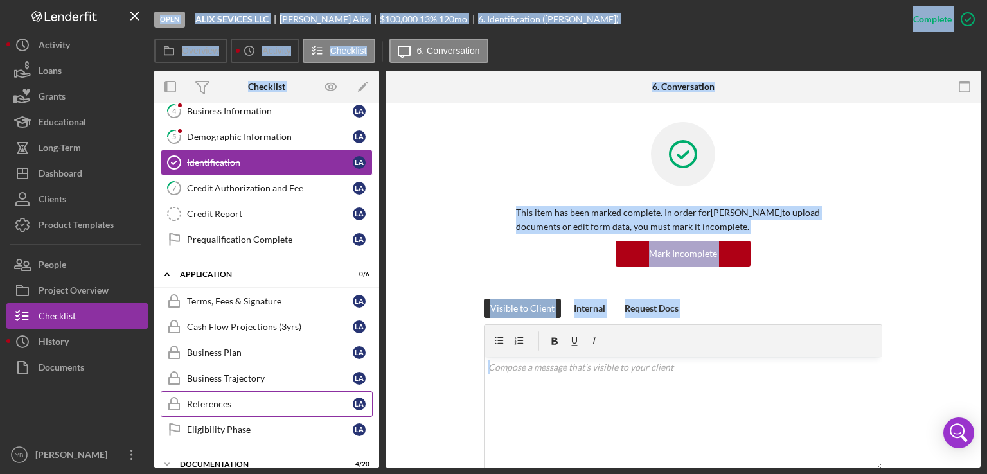
click at [217, 399] on div "References" at bounding box center [270, 404] width 166 height 10
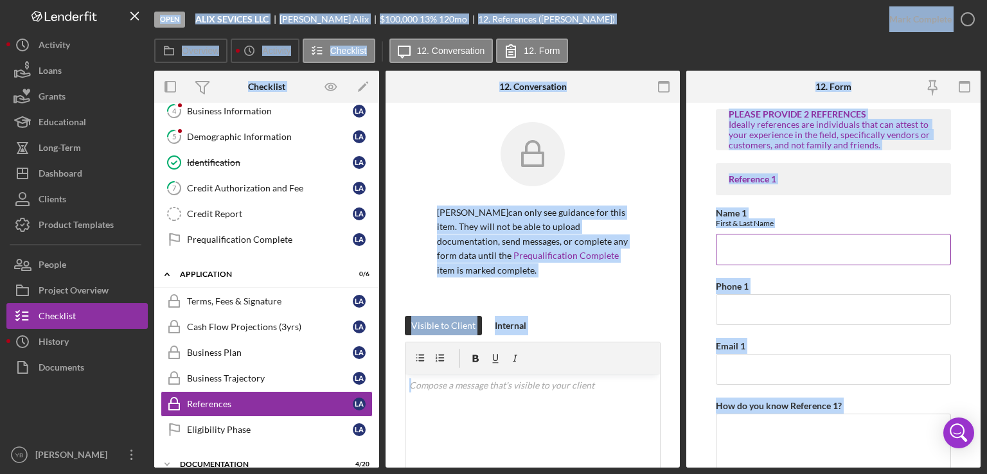
click at [738, 239] on input "Name 1" at bounding box center [833, 249] width 235 height 31
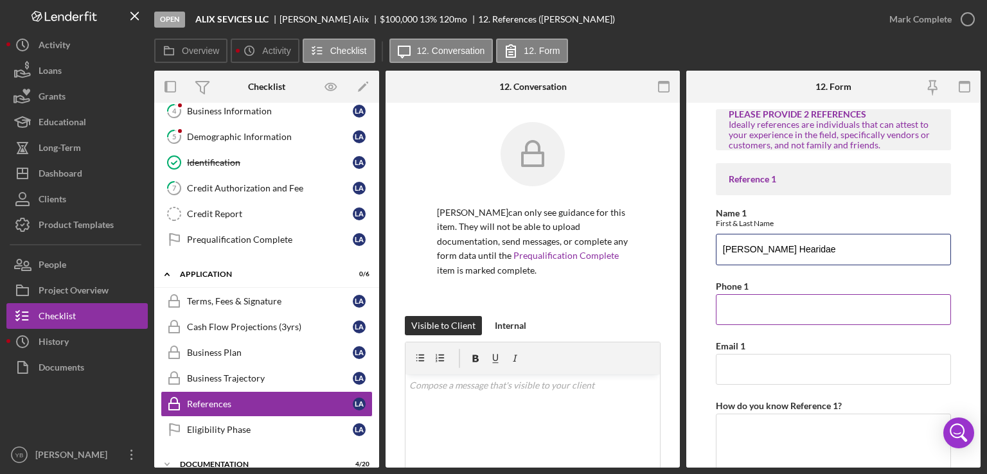
type input "Juan Hearidae"
click at [738, 318] on input "Phone 1" at bounding box center [833, 309] width 235 height 31
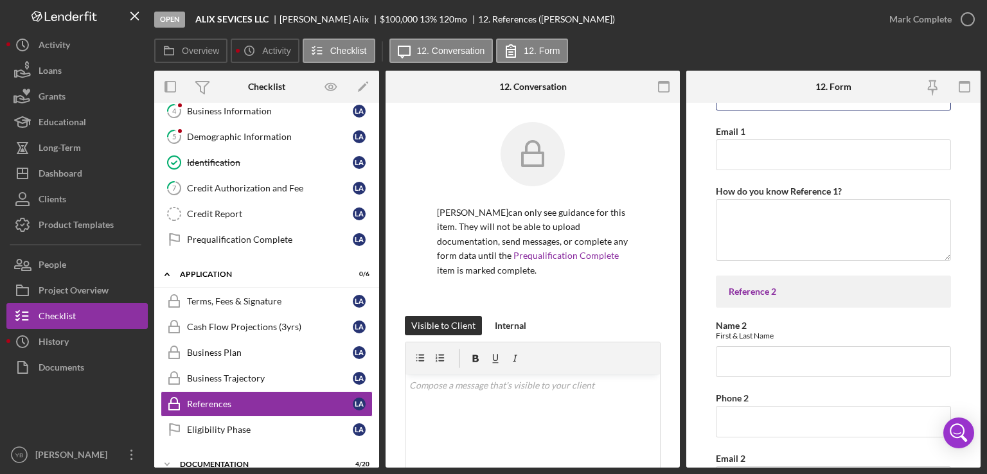
scroll to position [220, 0]
type input "646-500-9061"
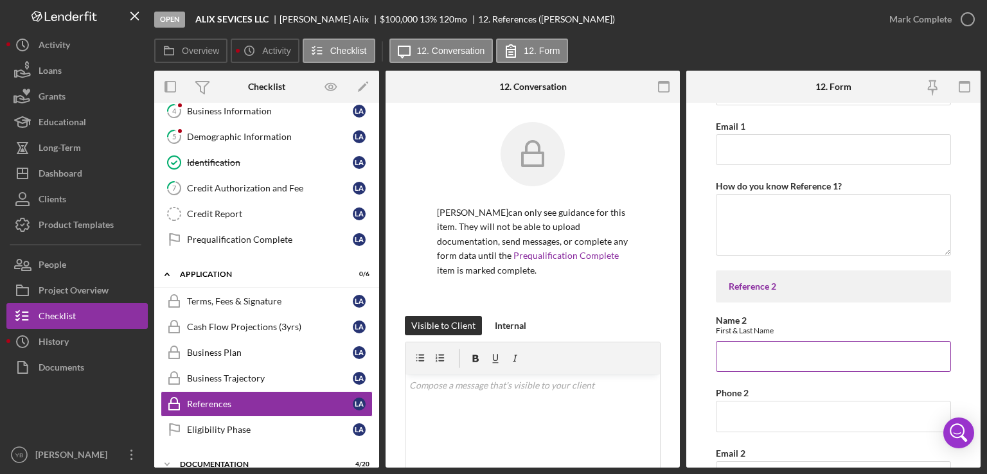
click at [733, 359] on input "Name 2" at bounding box center [833, 356] width 235 height 31
type input "Wilber Tavares"
click at [772, 420] on input "Phone 2" at bounding box center [833, 416] width 235 height 31
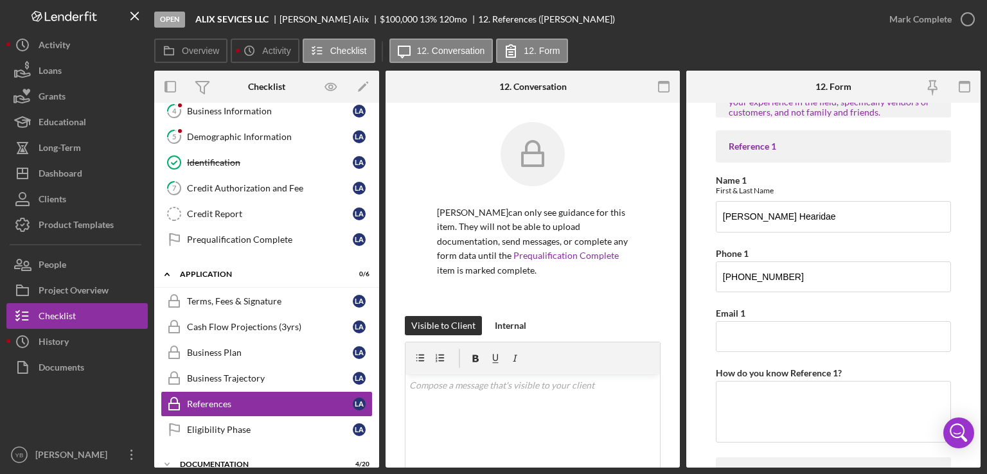
scroll to position [31, 0]
type input "917-496-3055"
drag, startPoint x: 982, startPoint y: 256, endPoint x: 980, endPoint y: 302, distance: 45.7
click at [980, 302] on div "Open ALIX SEVICES LLC LUISA Alix $100,000 $100,000 13 % 120 mo 12. References (…" at bounding box center [493, 237] width 987 height 474
click at [825, 213] on input "Juan Hearidae" at bounding box center [833, 218] width 235 height 31
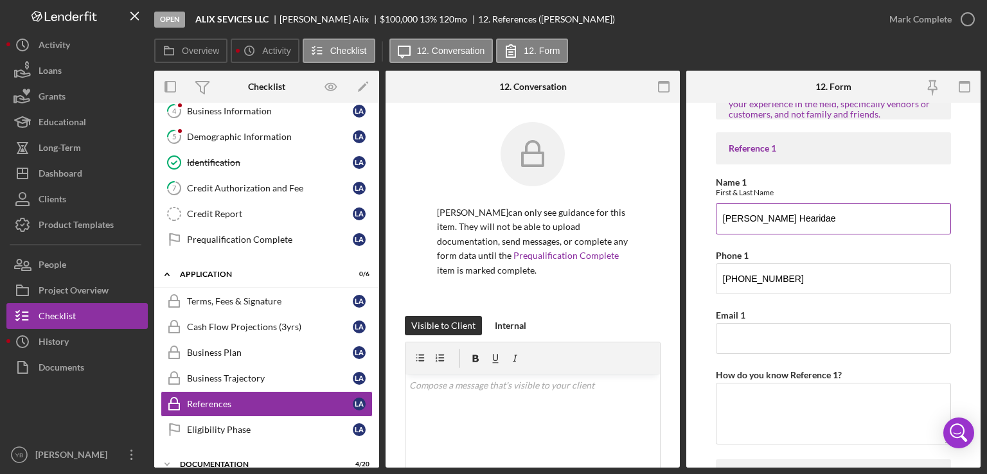
drag, startPoint x: 746, startPoint y: 219, endPoint x: 811, endPoint y: 221, distance: 65.6
click at [811, 221] on input "Juan Hearidae" at bounding box center [833, 218] width 235 height 31
drag, startPoint x: 982, startPoint y: 285, endPoint x: 969, endPoint y: 274, distance: 16.9
click at [969, 274] on div "Open ALIX SEVICES LLC LUISA Alix $100,000 $100,000 13 % 120 mo 12. References (…" at bounding box center [493, 237] width 987 height 474
click at [969, 274] on form "PLEASE PROVIDE 2 REFERENCES Ideally references are individuals that can attest …" at bounding box center [833, 285] width 294 height 365
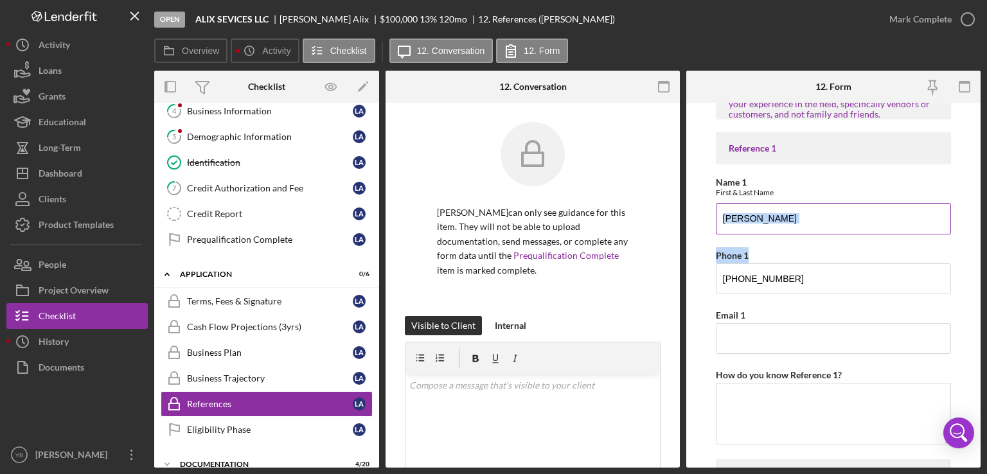
drag, startPoint x: 982, startPoint y: 237, endPoint x: 775, endPoint y: 224, distance: 207.4
click at [775, 224] on div "Open ALIX SEVICES LLC LUISA Alix $100,000 $100,000 13 % 120 mo 12. References (…" at bounding box center [493, 237] width 987 height 474
click at [775, 224] on input "Juan" at bounding box center [833, 218] width 235 height 31
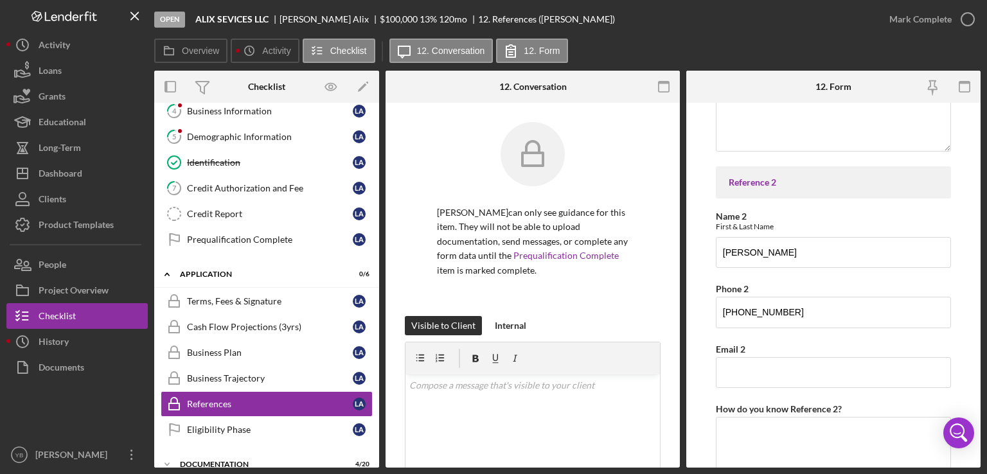
scroll to position [382, 0]
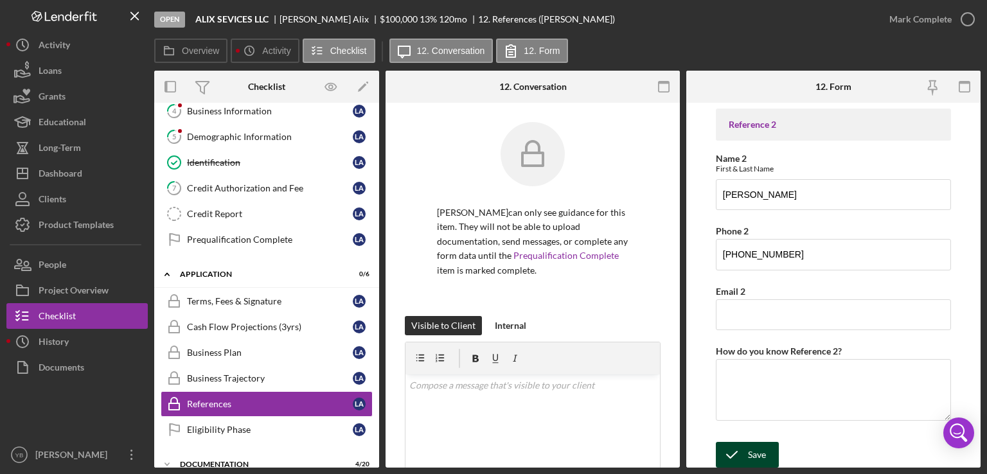
type input "Juan Headeri"
click at [753, 453] on div "Save" at bounding box center [757, 455] width 18 height 26
click at [915, 17] on div "Mark Complete" at bounding box center [921, 19] width 62 height 26
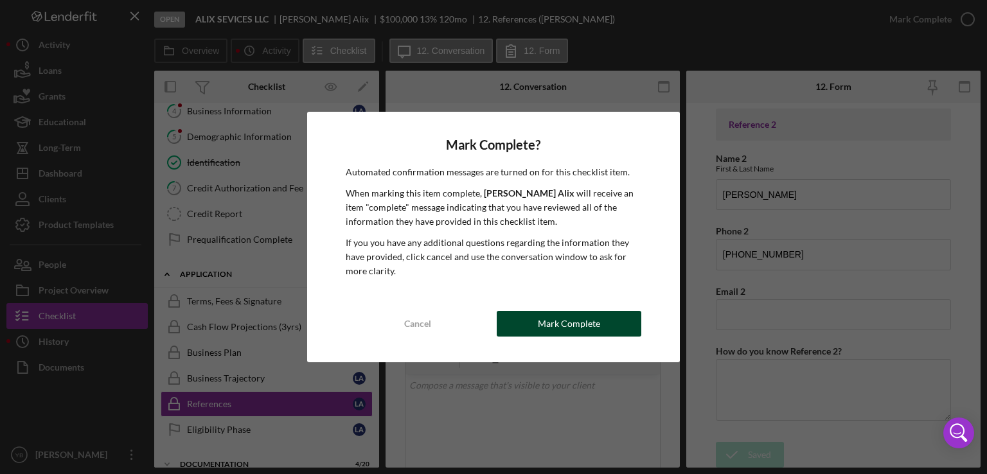
click at [564, 323] on div "Mark Complete" at bounding box center [569, 324] width 62 height 26
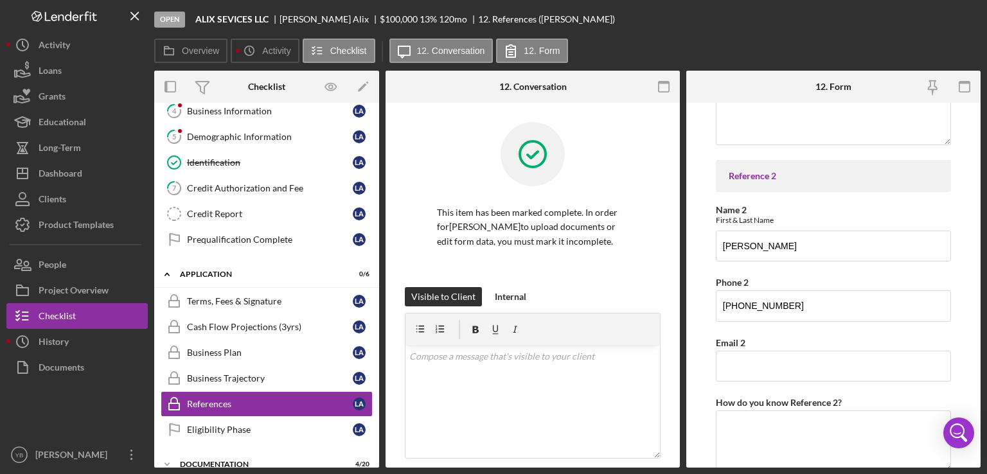
scroll to position [433, 0]
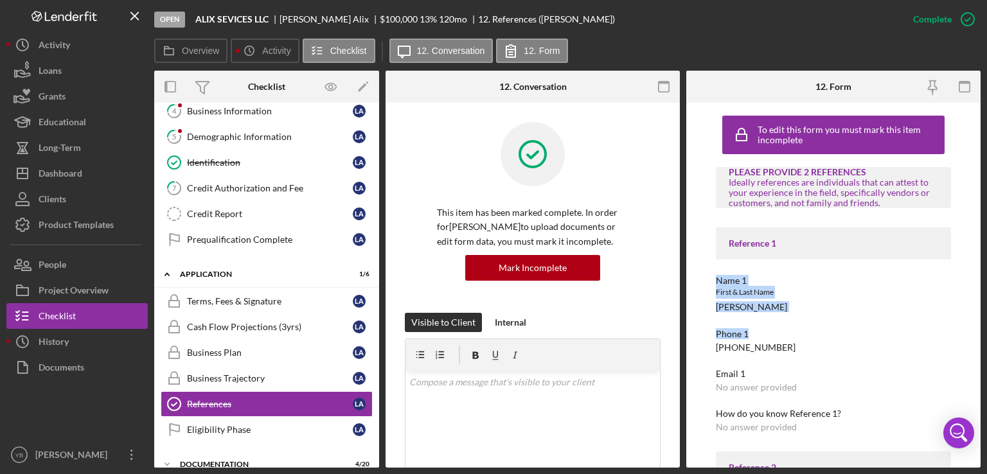
drag, startPoint x: 986, startPoint y: 246, endPoint x: 928, endPoint y: 338, distance: 109.5
click at [928, 338] on div "Open ALIX SEVICES LLC LUISA Alix $100,000 $100,000 13 % 120 mo 12. References (…" at bounding box center [493, 237] width 987 height 474
click at [928, 338] on div "Phone 1" at bounding box center [833, 334] width 235 height 10
click at [847, 283] on div "Name 1" at bounding box center [833, 281] width 235 height 10
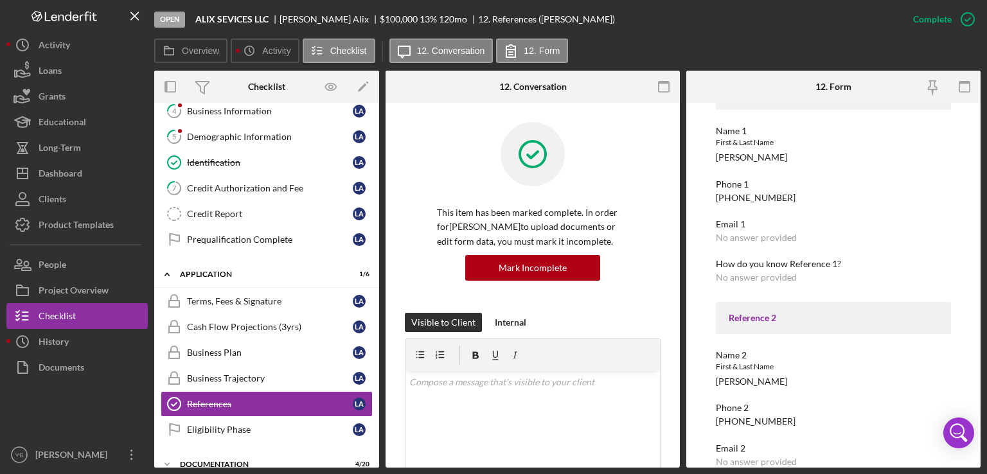
scroll to position [208, 0]
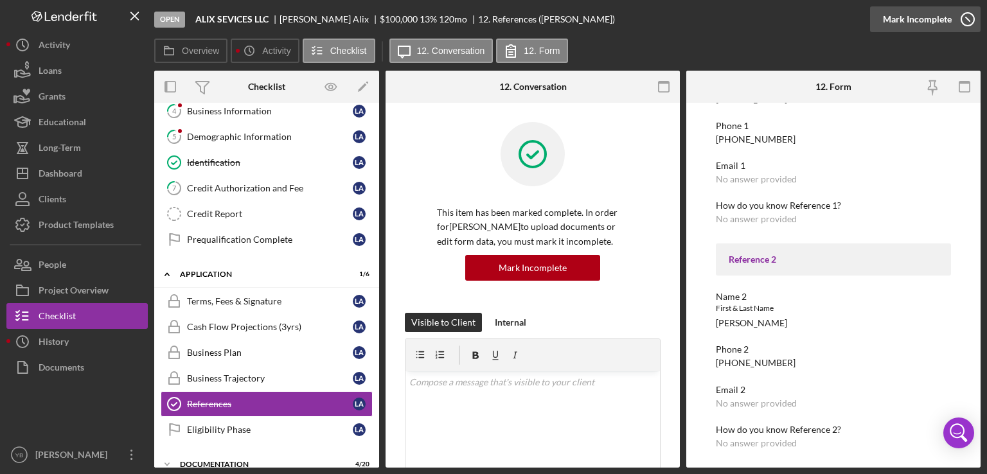
click at [938, 16] on div "Mark Incomplete" at bounding box center [917, 19] width 69 height 26
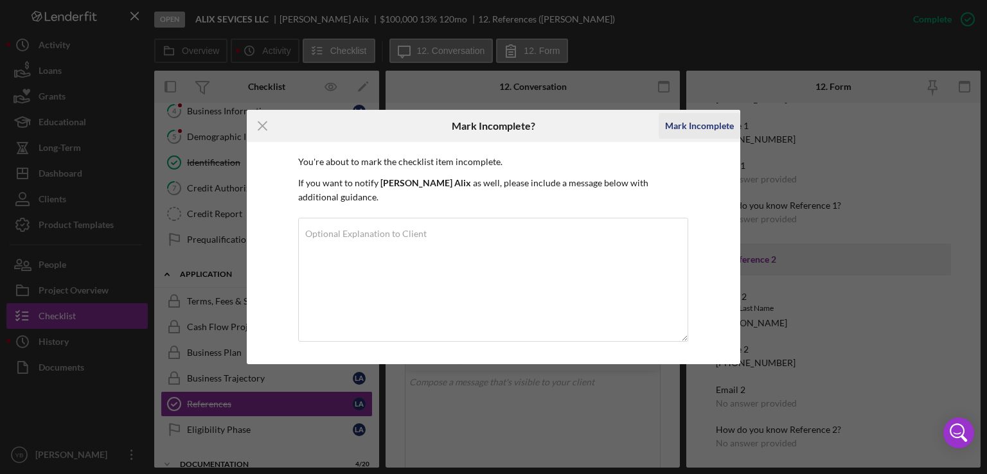
click at [694, 132] on div "Mark Incomplete" at bounding box center [699, 126] width 69 height 26
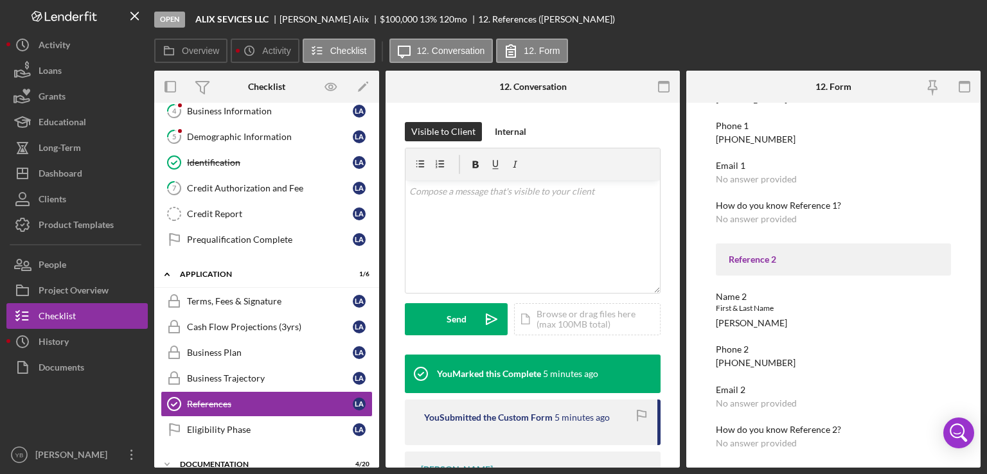
scroll to position [150, 0]
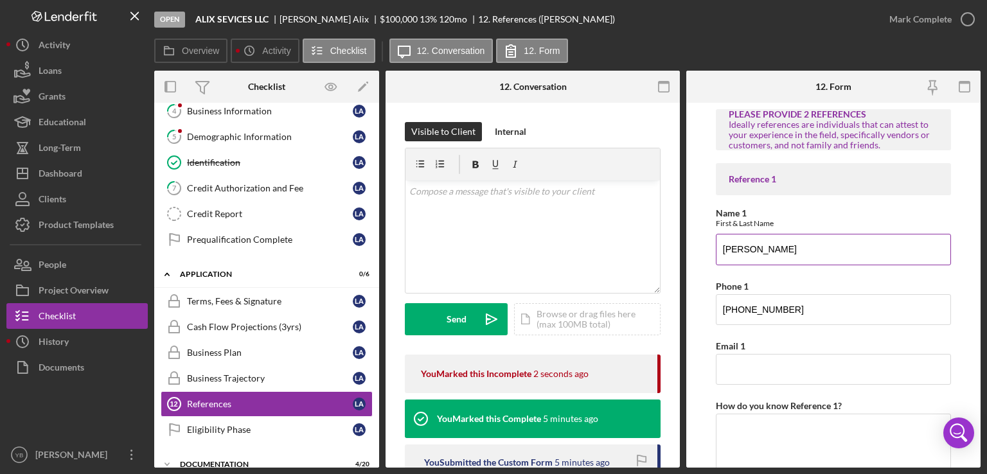
click at [779, 248] on input "Juan Headeri" at bounding box center [833, 249] width 235 height 31
type input "Juan Heredia"
drag, startPoint x: 982, startPoint y: 257, endPoint x: 953, endPoint y: 304, distance: 54.8
click at [953, 304] on div "Open ALIX SEVICES LLC LUISA Alix $100,000 $100,000 13 % 120 mo 12. References (…" at bounding box center [493, 237] width 987 height 474
click at [953, 304] on form "PLEASE PROVIDE 2 REFERENCES Ideally references are individuals that can attest …" at bounding box center [833, 285] width 294 height 365
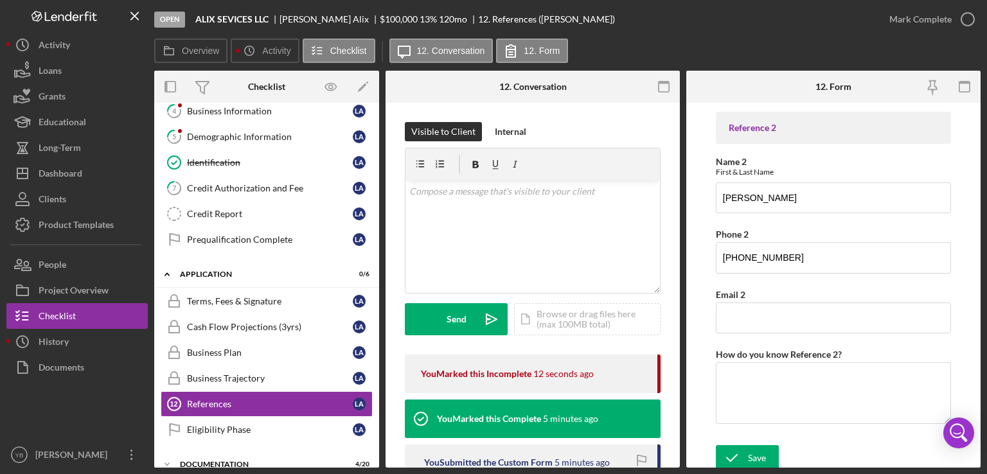
scroll to position [382, 0]
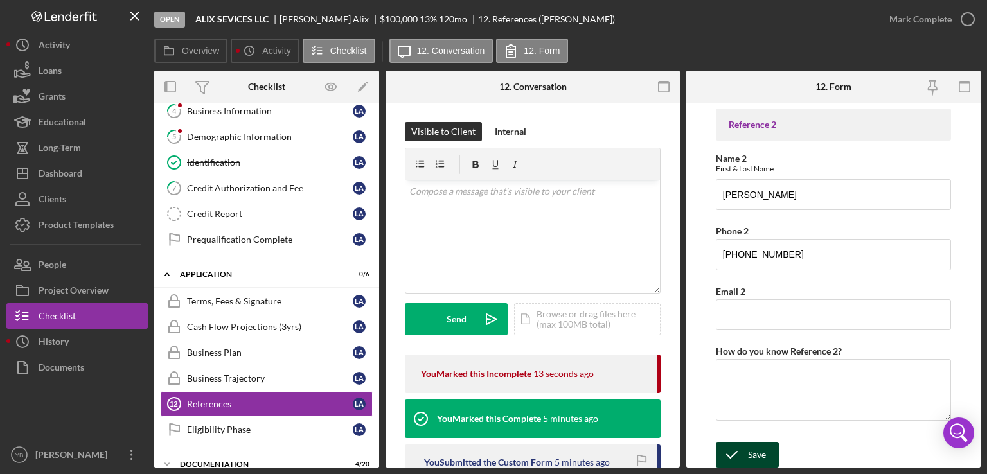
click at [747, 452] on icon "submit" at bounding box center [732, 455] width 32 height 32
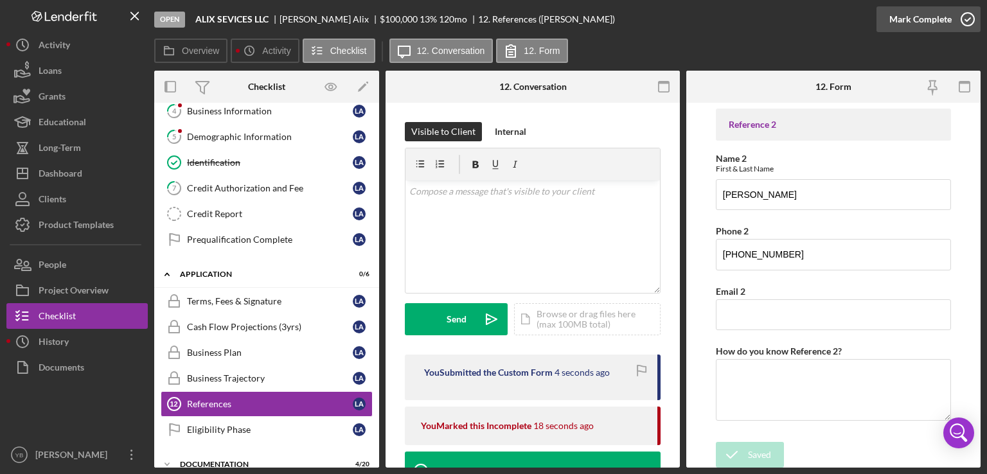
click at [912, 16] on div "Mark Complete" at bounding box center [921, 19] width 62 height 26
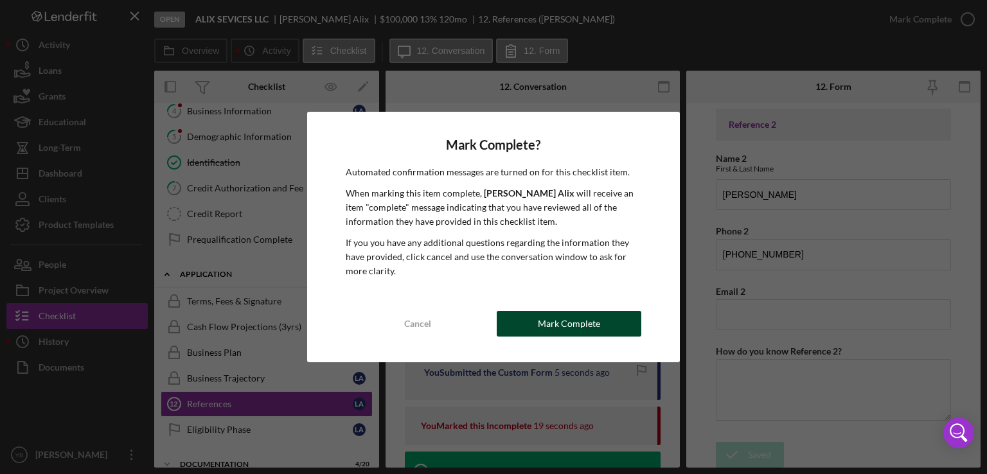
click at [563, 327] on div "Mark Complete" at bounding box center [569, 324] width 62 height 26
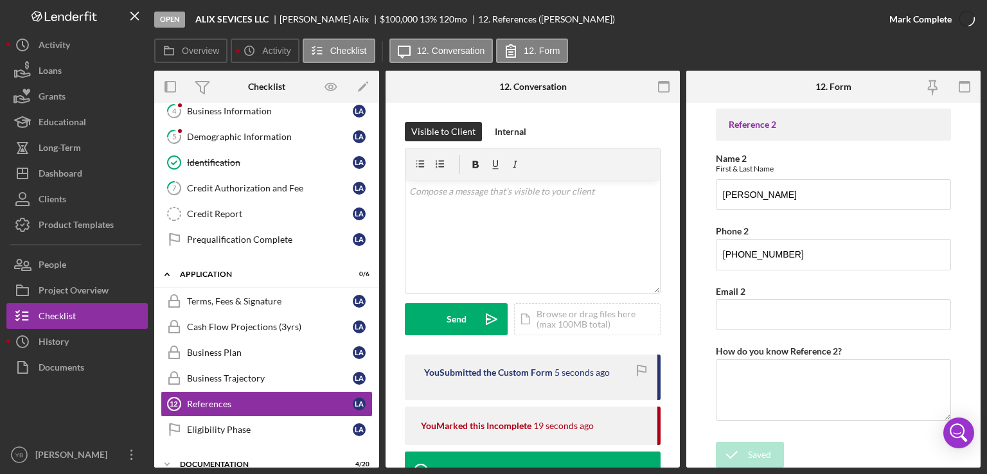
scroll to position [433, 0]
